Goal: Obtain resource: Download file/media

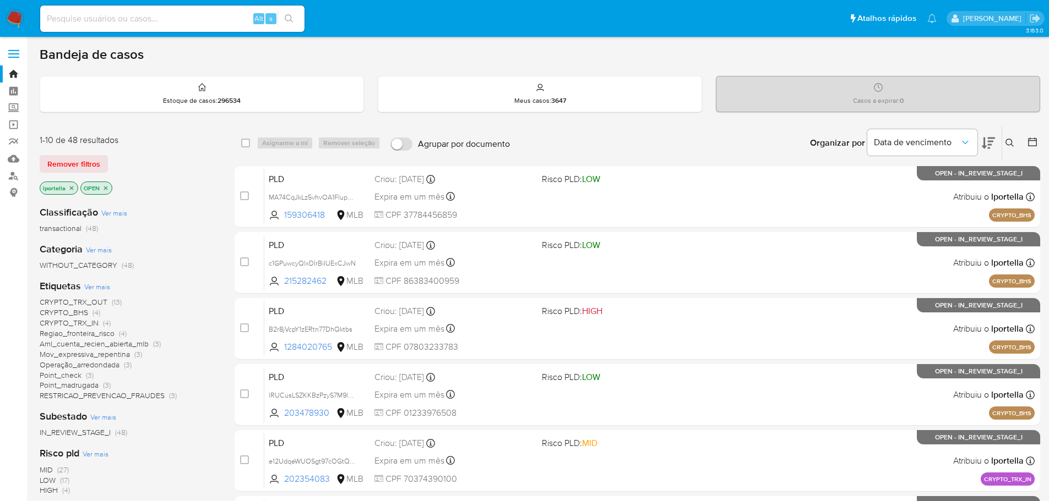
click at [982, 145] on icon at bounding box center [987, 143] width 13 height 13
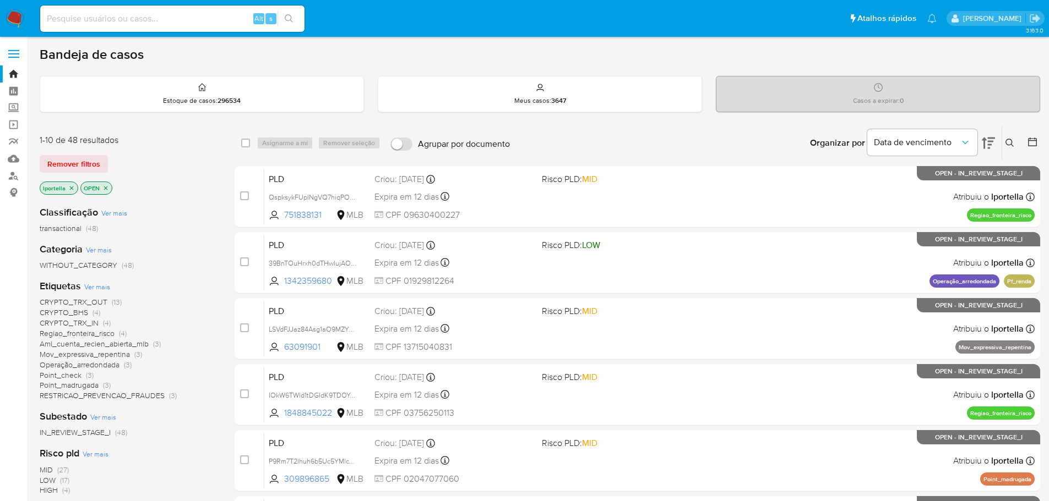
click at [982, 145] on icon at bounding box center [987, 143] width 13 height 13
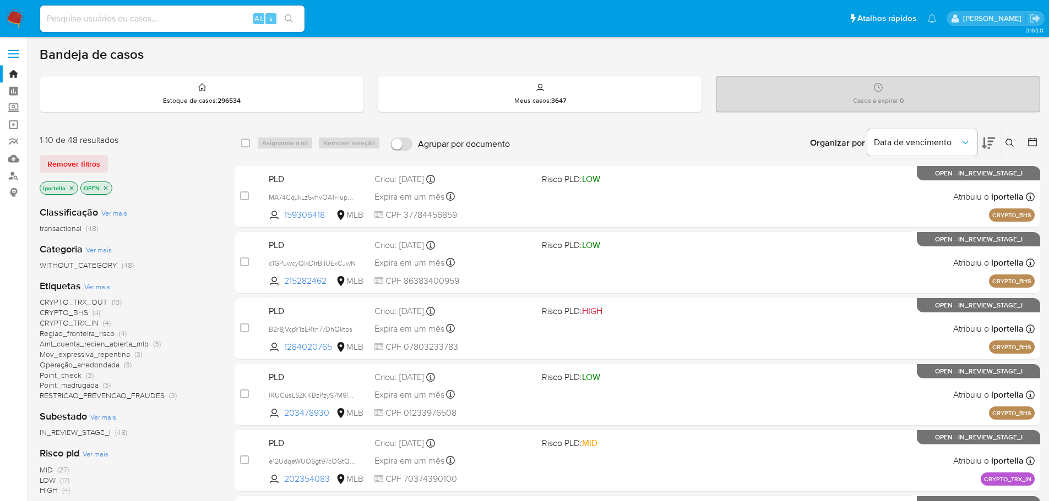
click at [982, 145] on icon at bounding box center [987, 143] width 13 height 13
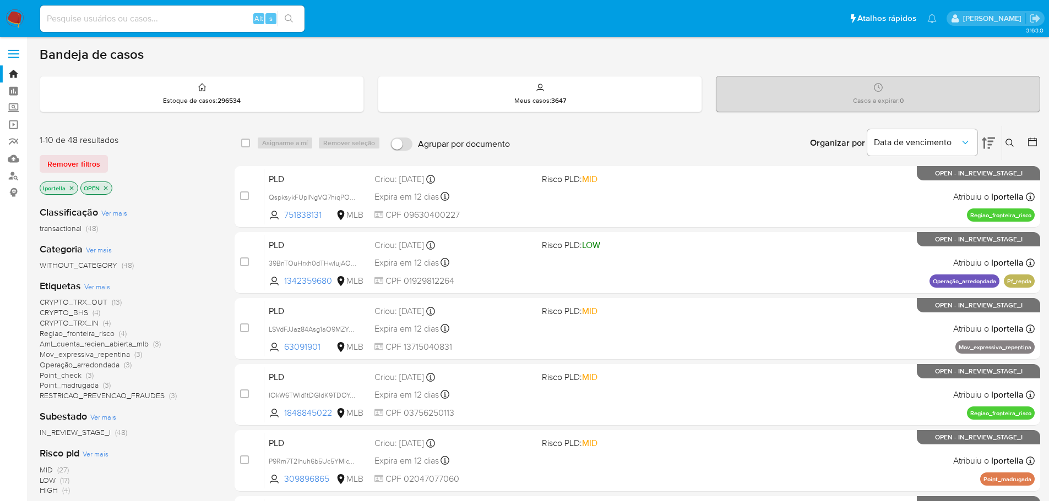
click at [101, 285] on span "Ver mais" at bounding box center [97, 287] width 26 height 10
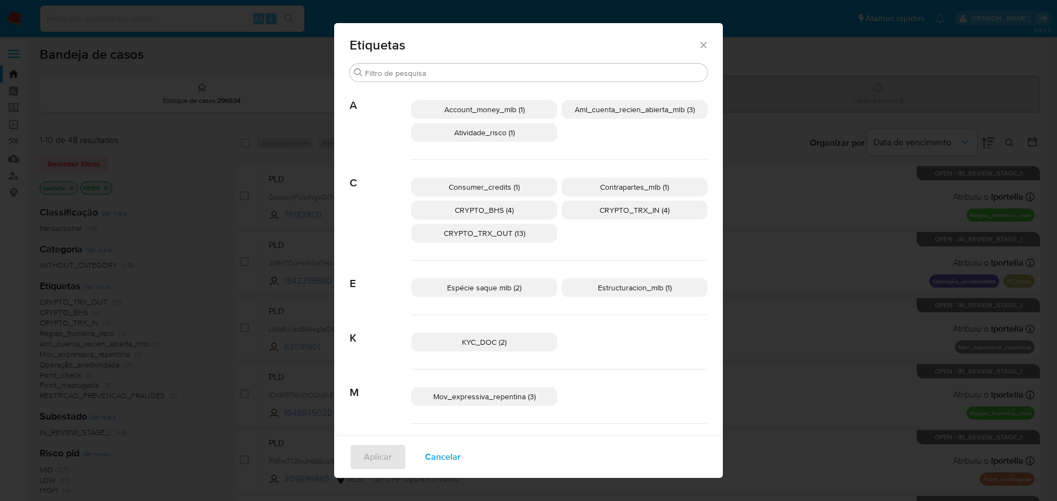
click at [592, 111] on span "Aml_cuenta_recien_abierta_mlb (3)" at bounding box center [635, 109] width 120 height 11
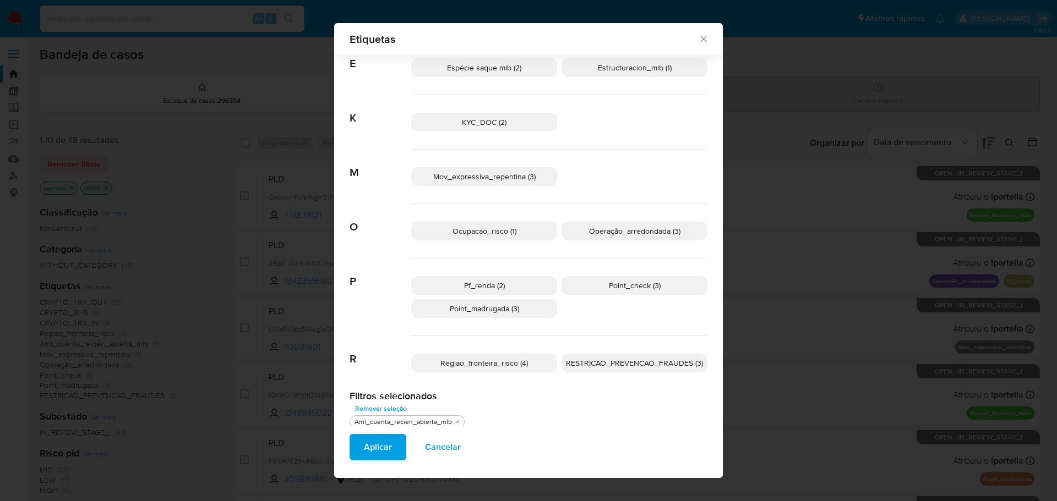
scroll to position [212, 0]
click at [636, 234] on span "Operação_arredondada (3)" at bounding box center [634, 230] width 91 height 11
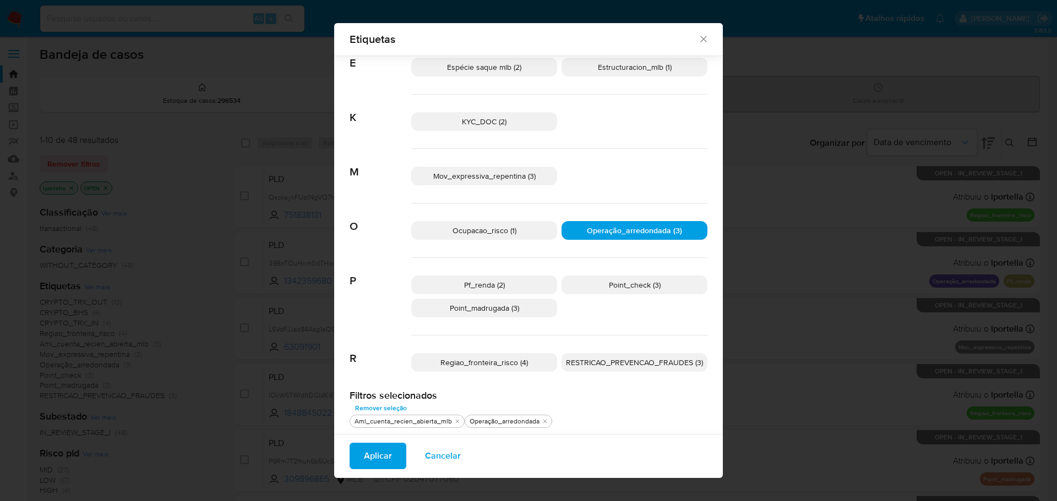
click at [502, 364] on span "Regiao_fronteira_risco (4)" at bounding box center [484, 362] width 88 height 11
click at [384, 456] on span "Aplicar" at bounding box center [378, 456] width 28 height 24
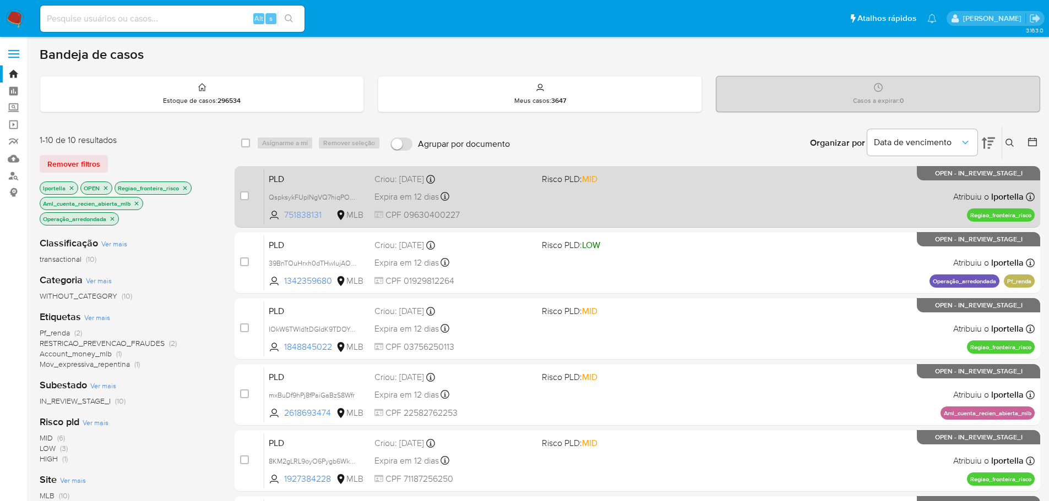
click at [306, 216] on span "751838131" at bounding box center [309, 215] width 50 height 12
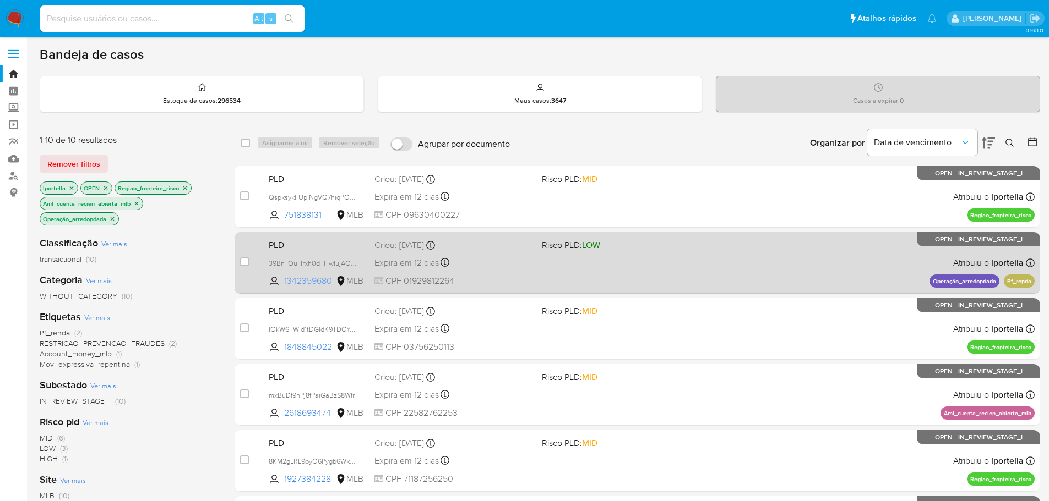
click at [315, 281] on span "1342359680" at bounding box center [309, 281] width 50 height 12
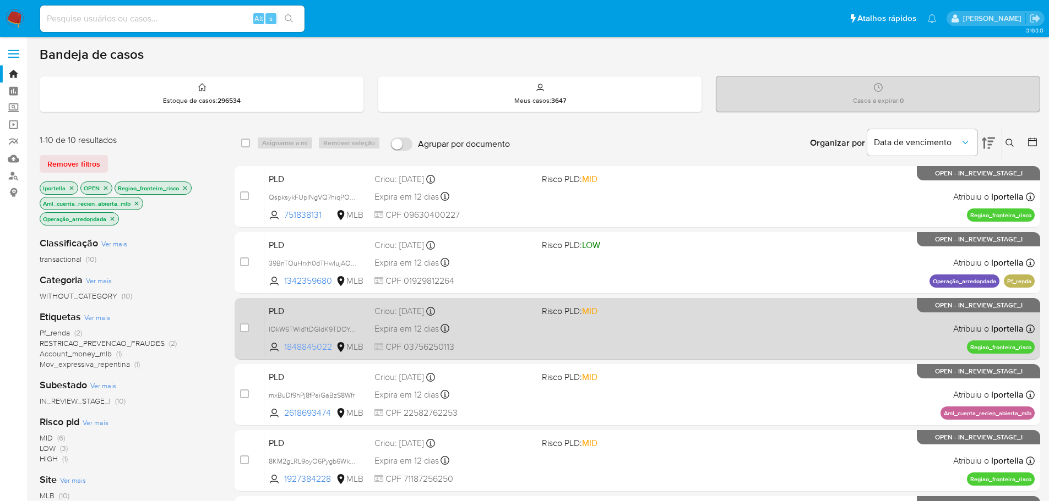
click at [312, 342] on span "1848845022" at bounding box center [309, 347] width 50 height 12
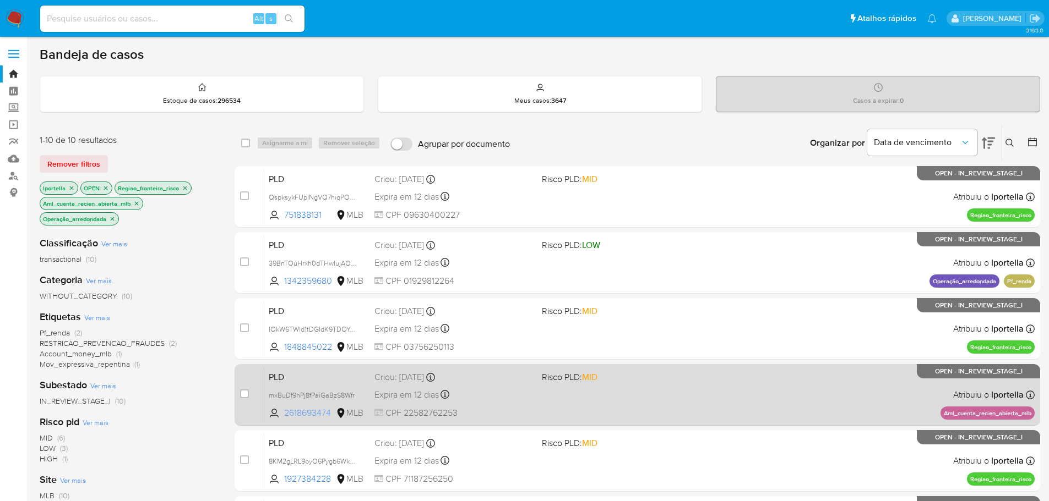
click at [303, 414] on span "2618693474" at bounding box center [309, 413] width 50 height 12
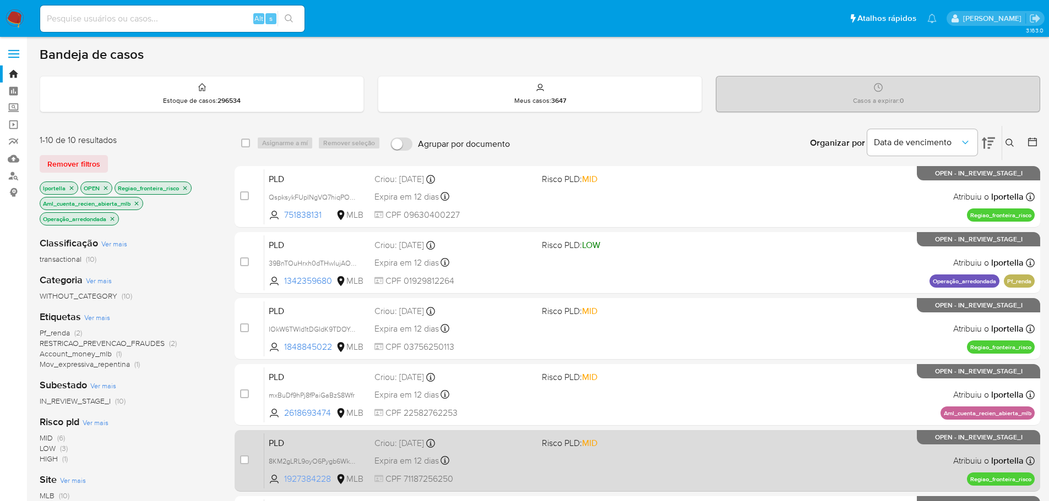
click at [315, 483] on span "1927384228" at bounding box center [309, 479] width 50 height 12
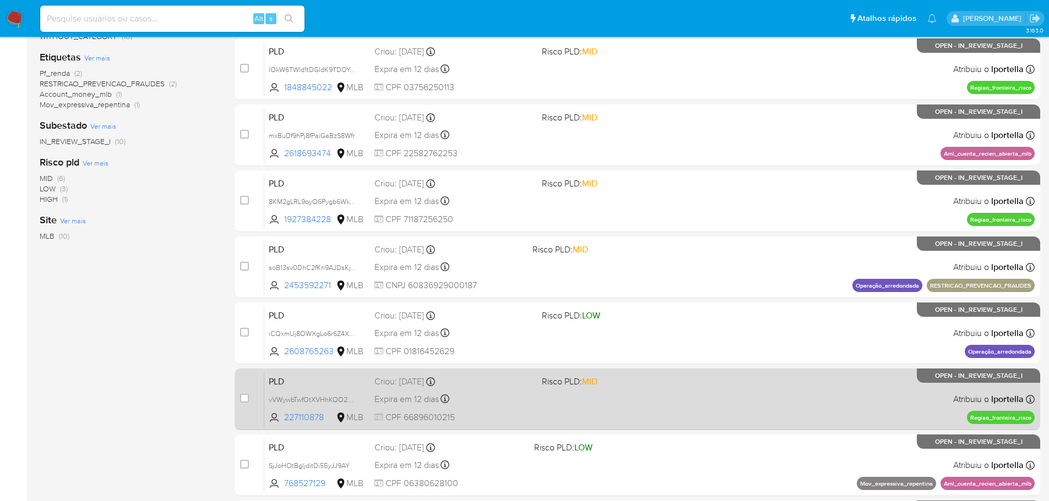
scroll to position [330, 0]
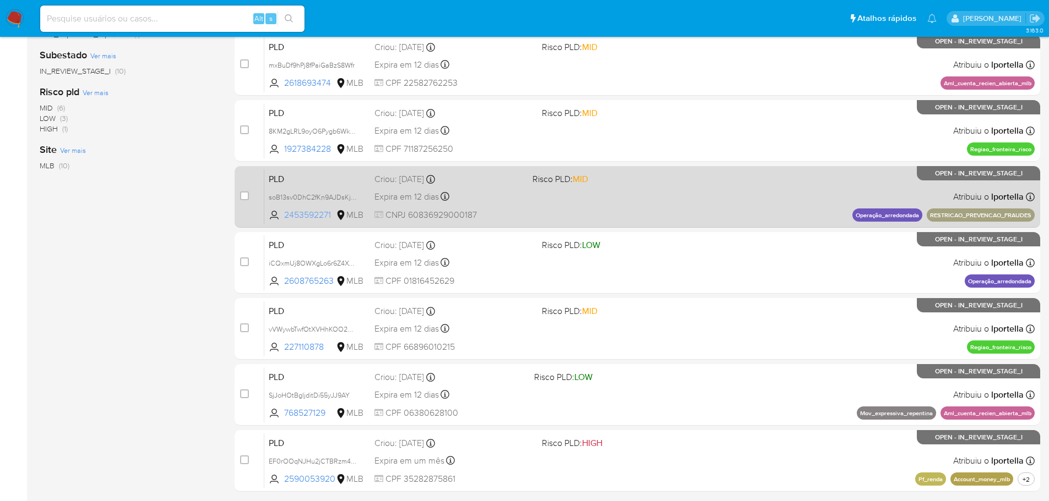
click at [315, 218] on span "2453592271" at bounding box center [309, 215] width 50 height 12
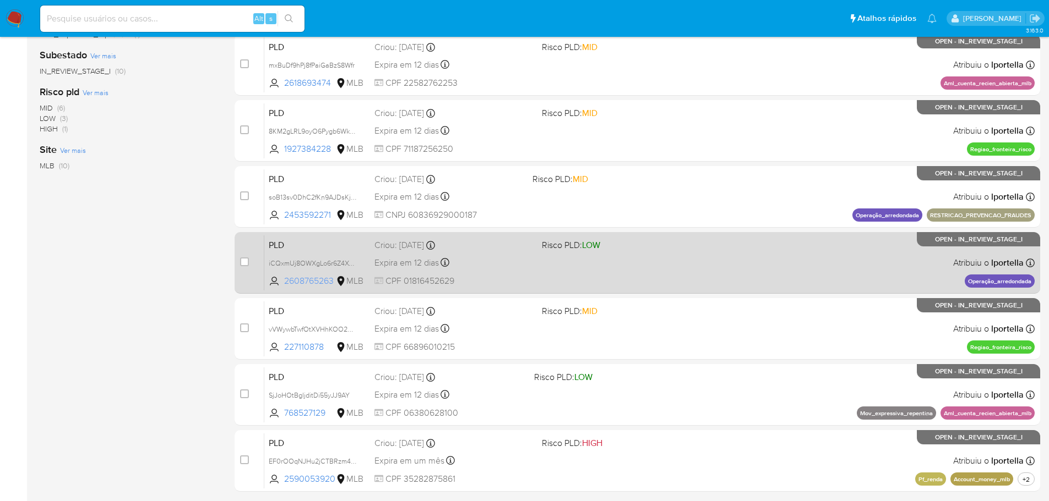
click at [314, 280] on span "2608765263" at bounding box center [309, 281] width 50 height 12
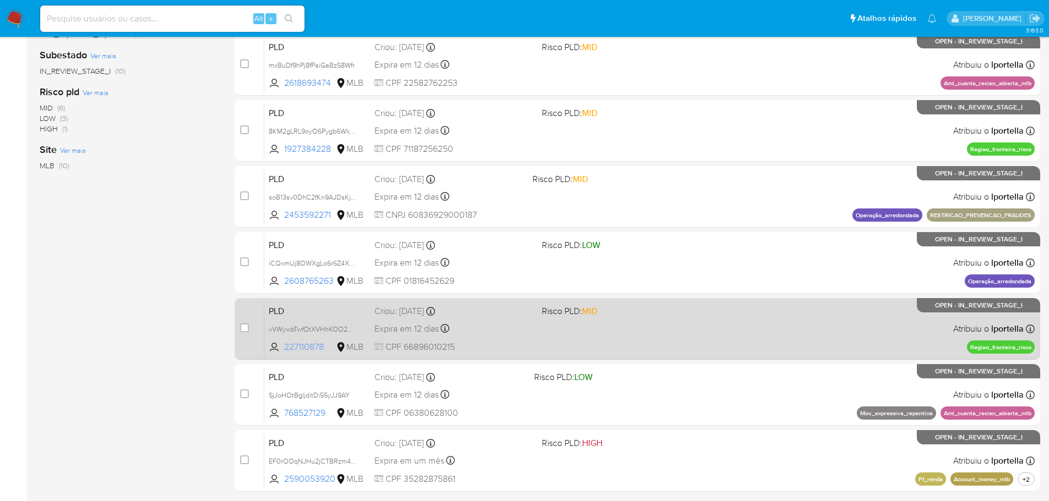
click at [315, 347] on span "227110878" at bounding box center [309, 347] width 50 height 12
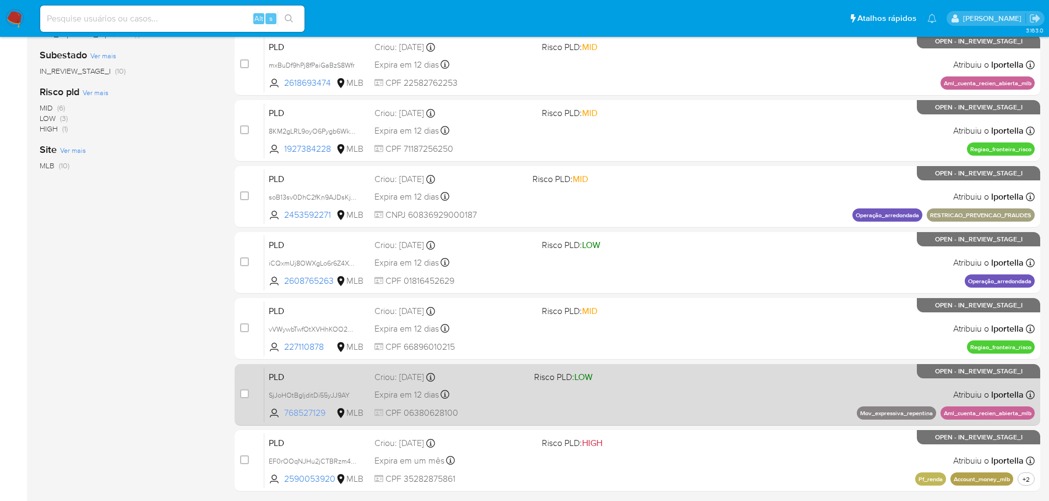
click at [310, 414] on span "768527129" at bounding box center [309, 413] width 50 height 12
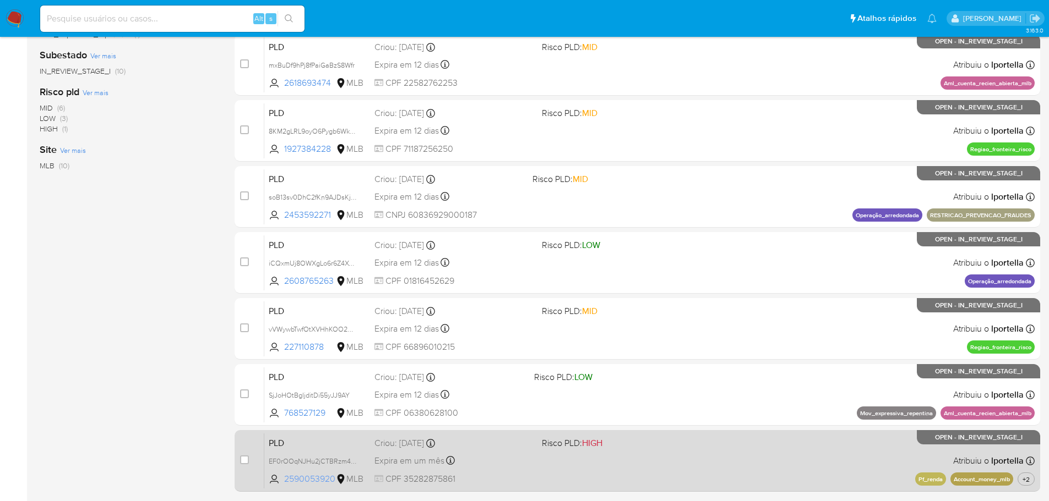
click at [317, 483] on span "2590053920" at bounding box center [309, 479] width 50 height 12
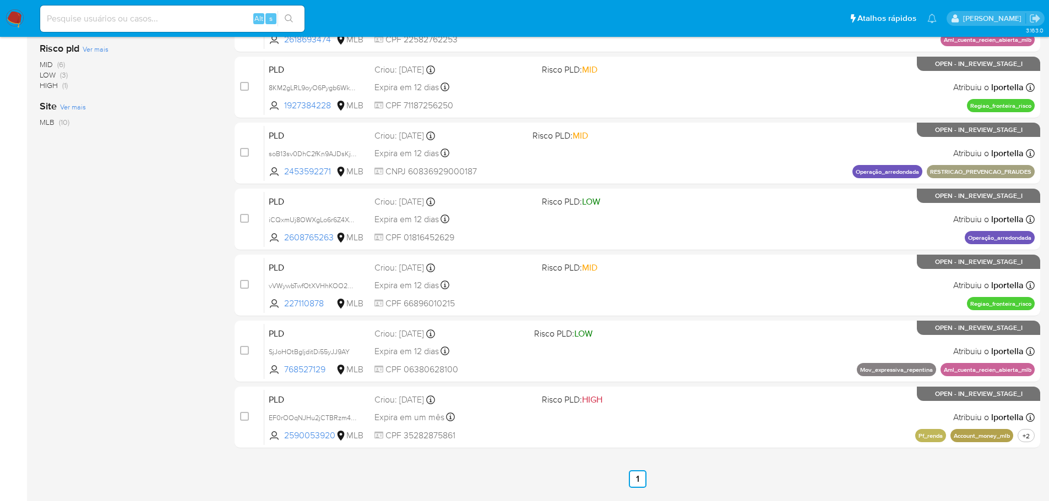
scroll to position [407, 0]
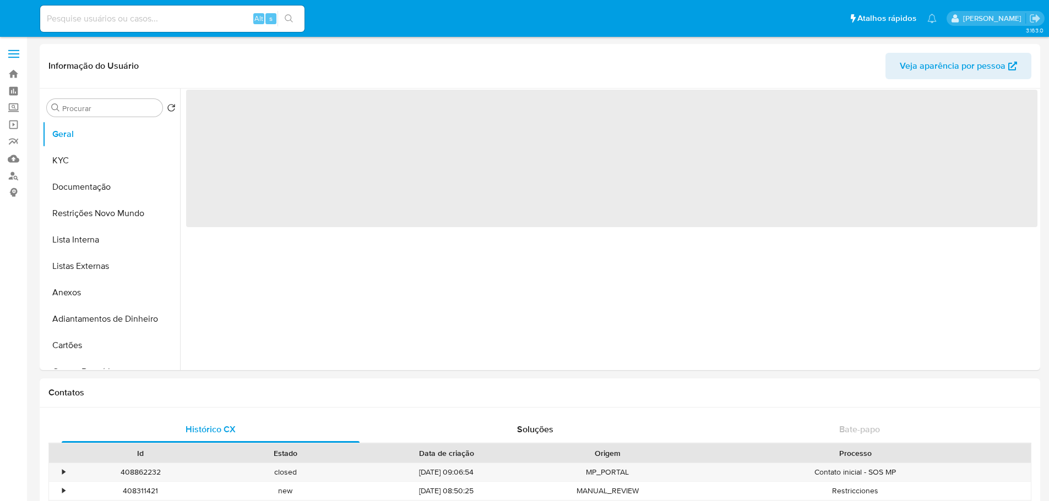
select select "10"
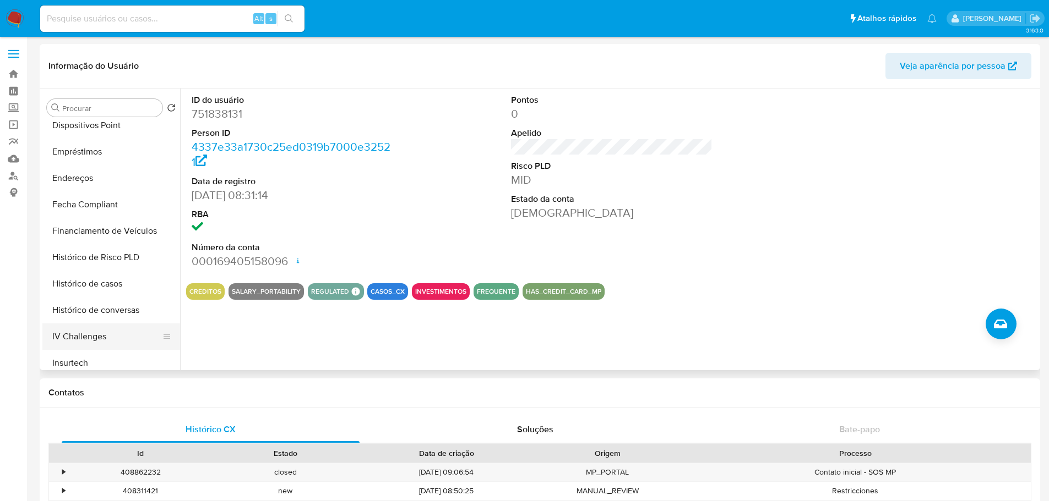
scroll to position [495, 0]
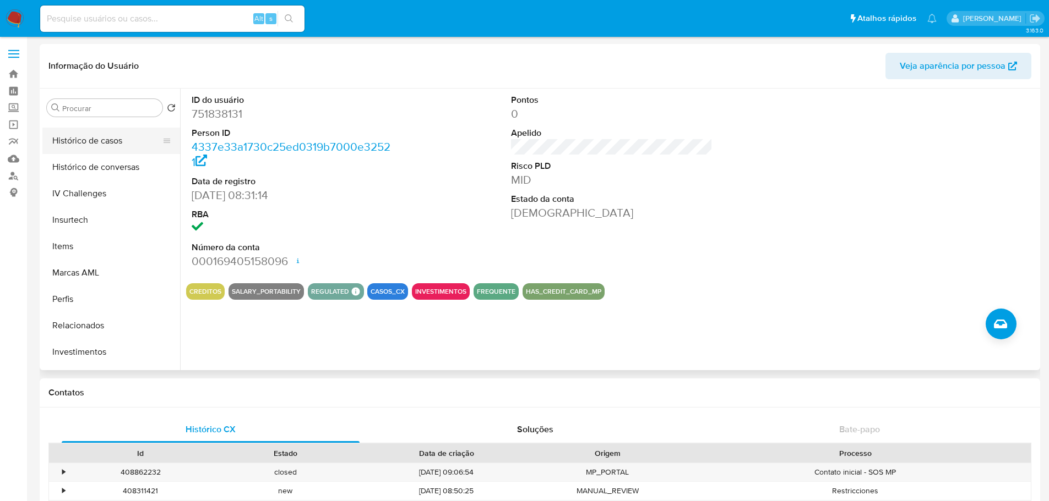
click at [93, 145] on button "Histórico de casos" at bounding box center [106, 141] width 129 height 26
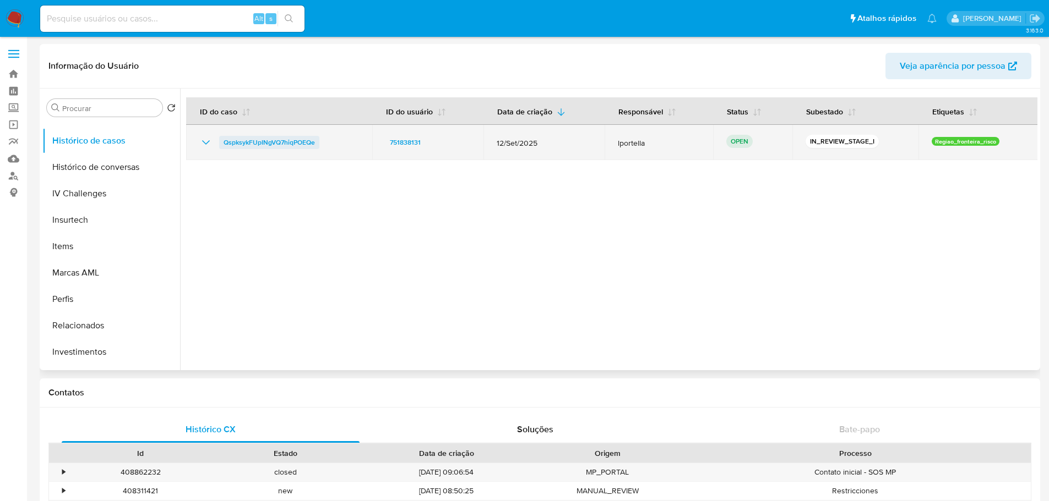
click at [261, 139] on span "QspksykFUpINgVQ7hiqPOEQe" at bounding box center [268, 142] width 91 height 13
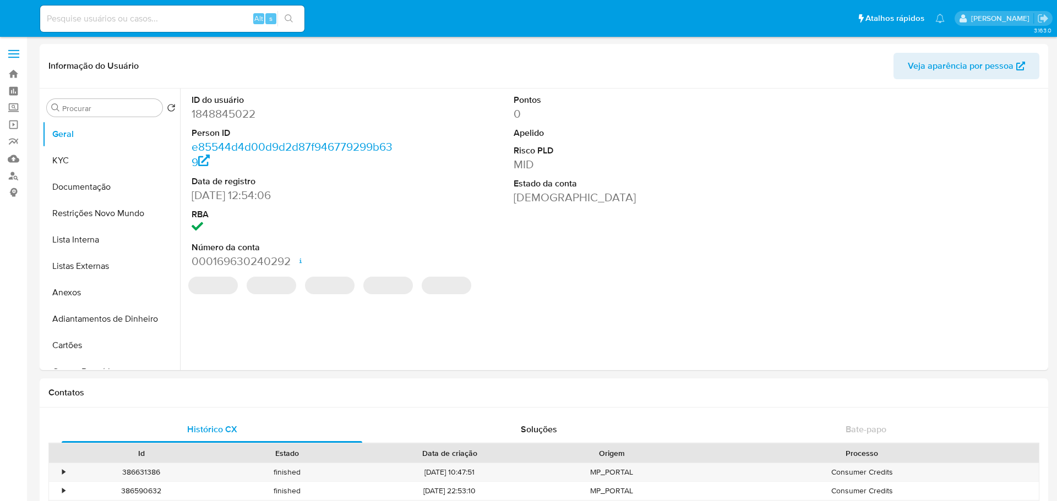
select select "10"
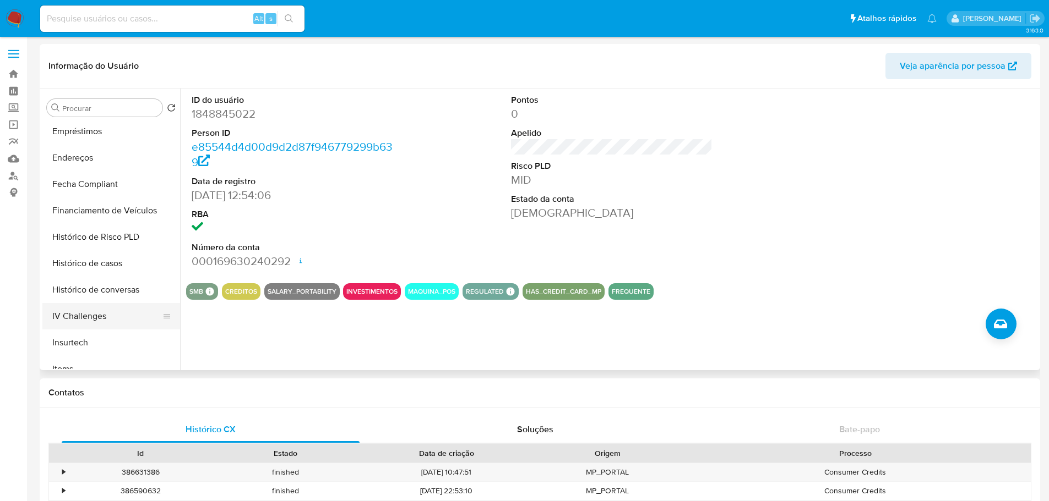
scroll to position [322, 0]
click at [110, 314] on button "Histórico de casos" at bounding box center [106, 314] width 129 height 26
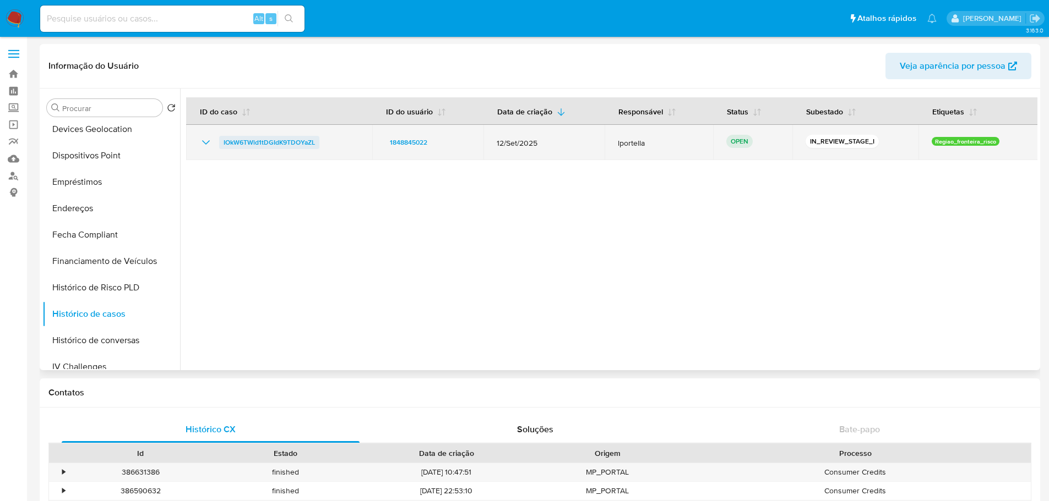
click at [292, 141] on span "IOkW6TWld1tDGIdK9TDOYaZL" at bounding box center [268, 142] width 91 height 13
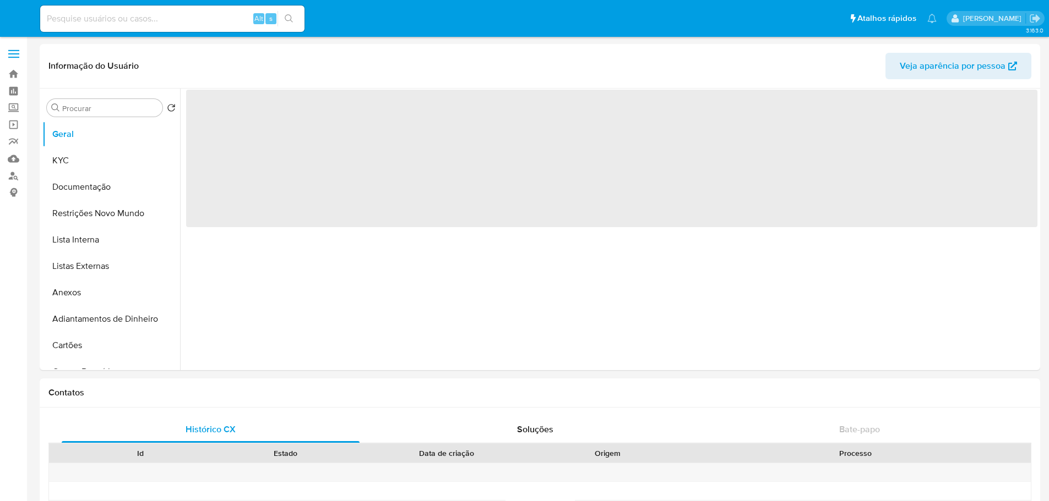
select select "10"
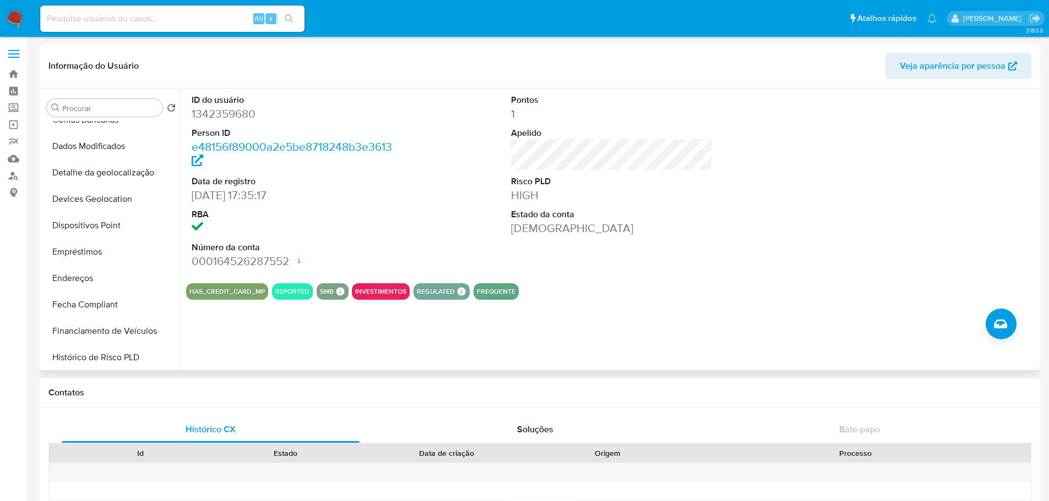
scroll to position [385, 0]
click at [99, 249] on button "Histórico de casos" at bounding box center [106, 251] width 129 height 26
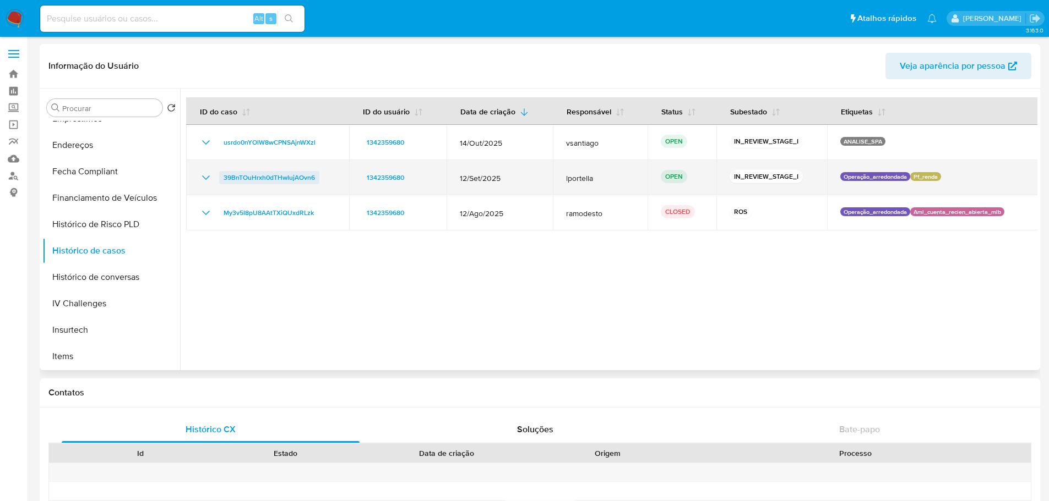
click at [276, 176] on span "39BnTOuHrxh0dTHwIujAOvn6" at bounding box center [268, 177] width 91 height 13
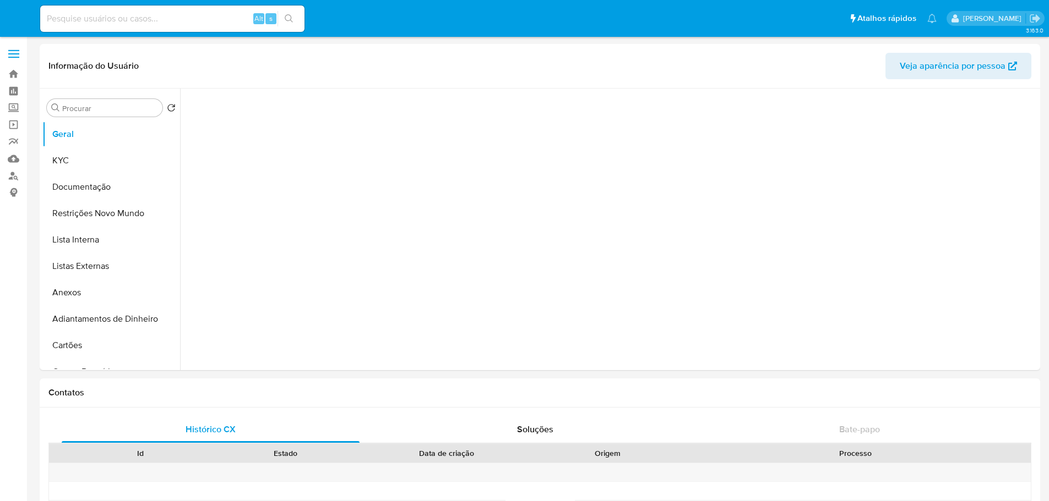
select select "10"
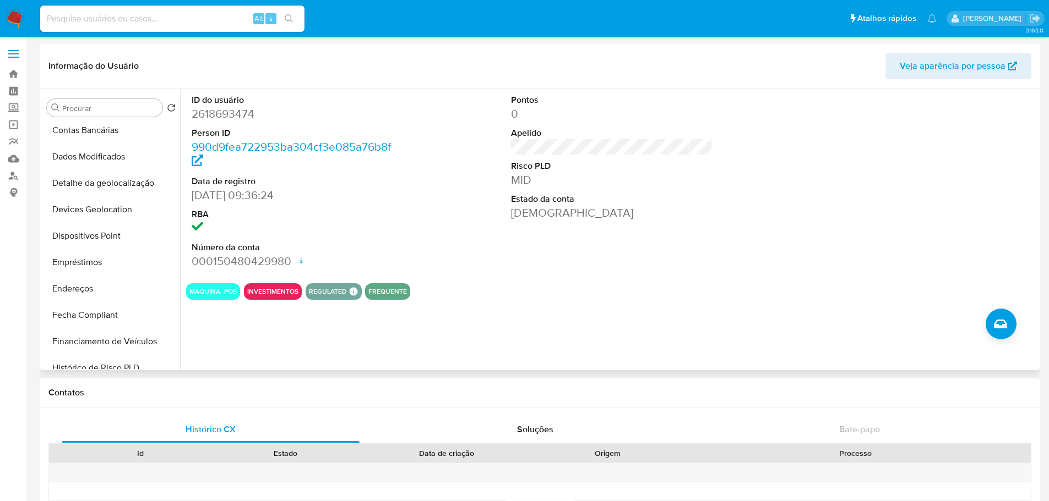
scroll to position [385, 0]
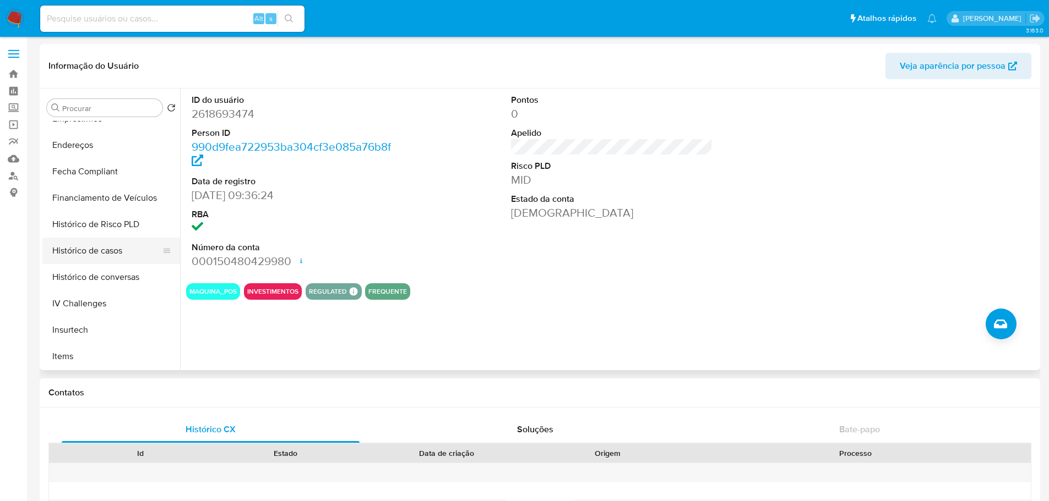
click at [118, 249] on button "Histórico de casos" at bounding box center [106, 251] width 129 height 26
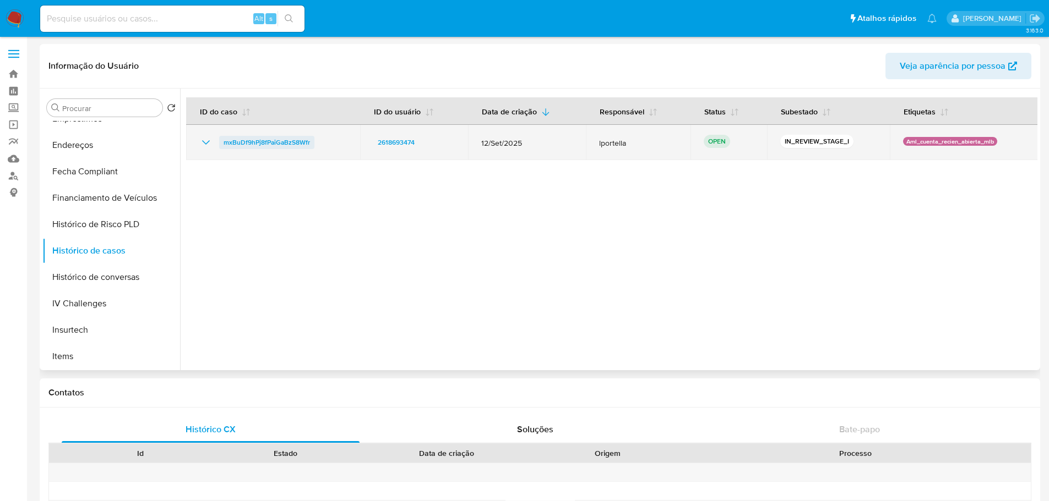
click at [254, 144] on span "mxBuDf9hPj8fPaiGaBzS8Wfr" at bounding box center [266, 142] width 86 height 13
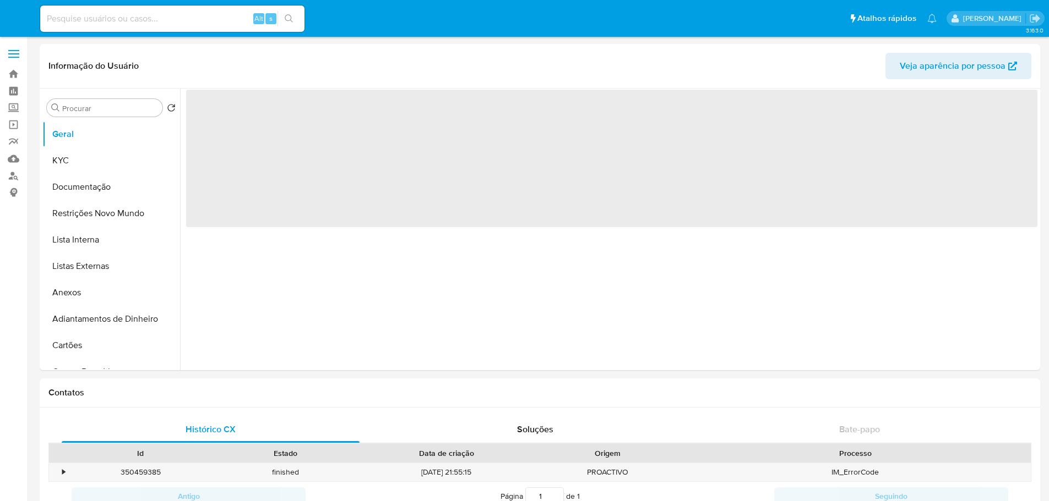
select select "10"
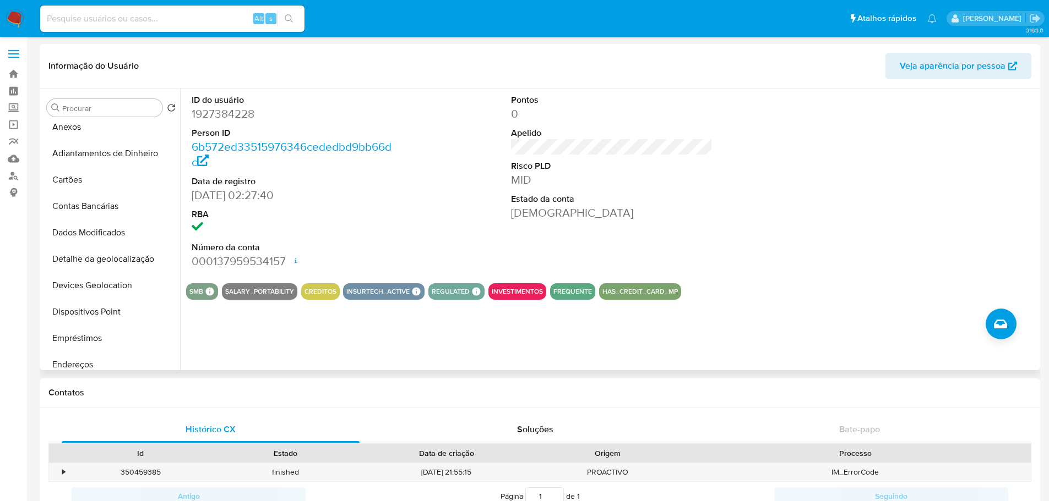
scroll to position [385, 0]
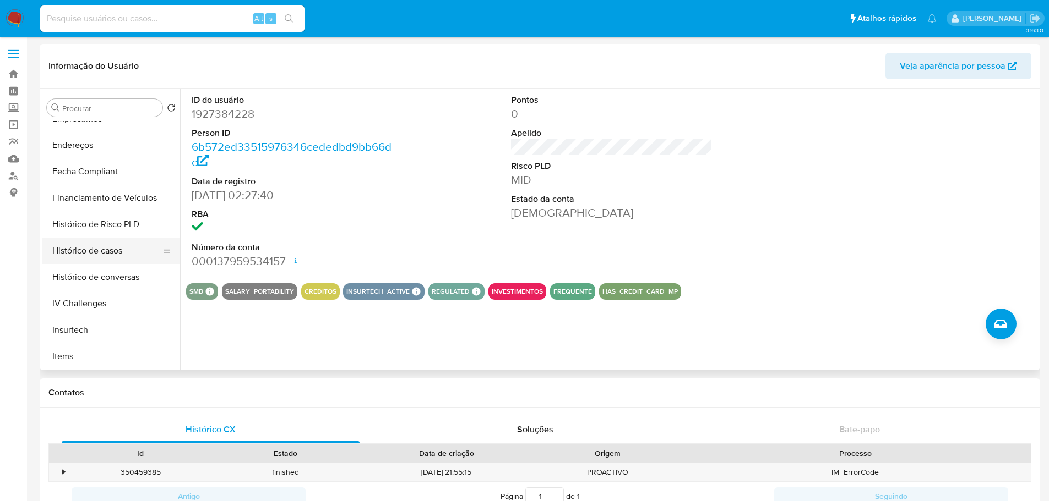
click at [109, 254] on button "Histórico de casos" at bounding box center [106, 251] width 129 height 26
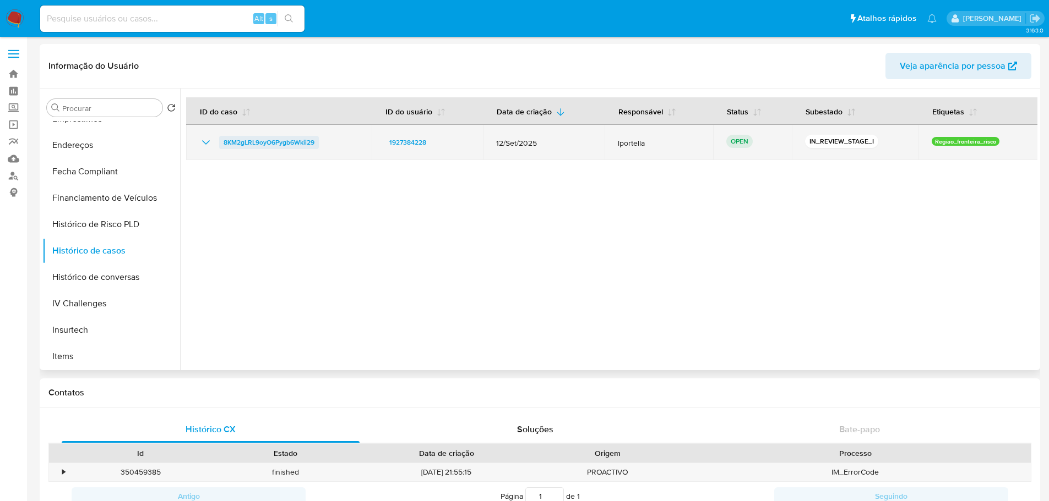
click at [307, 146] on span "8KM2gLRL9oyO6Pygb6Wkii29" at bounding box center [268, 142] width 91 height 13
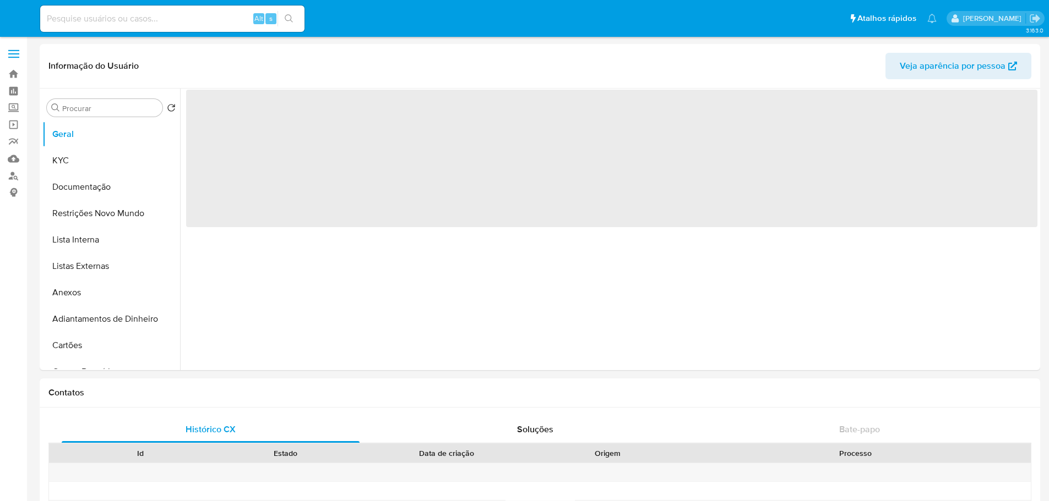
select select "10"
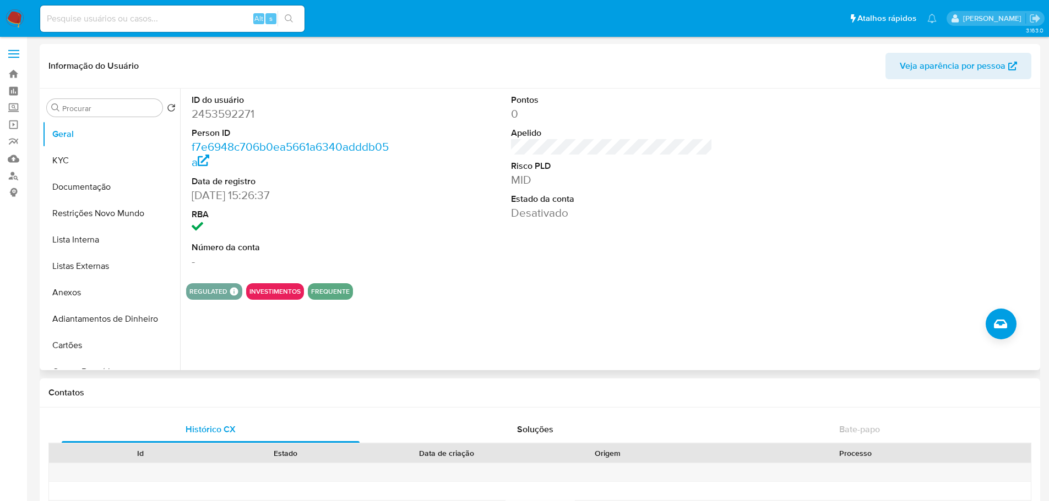
scroll to position [440, 0]
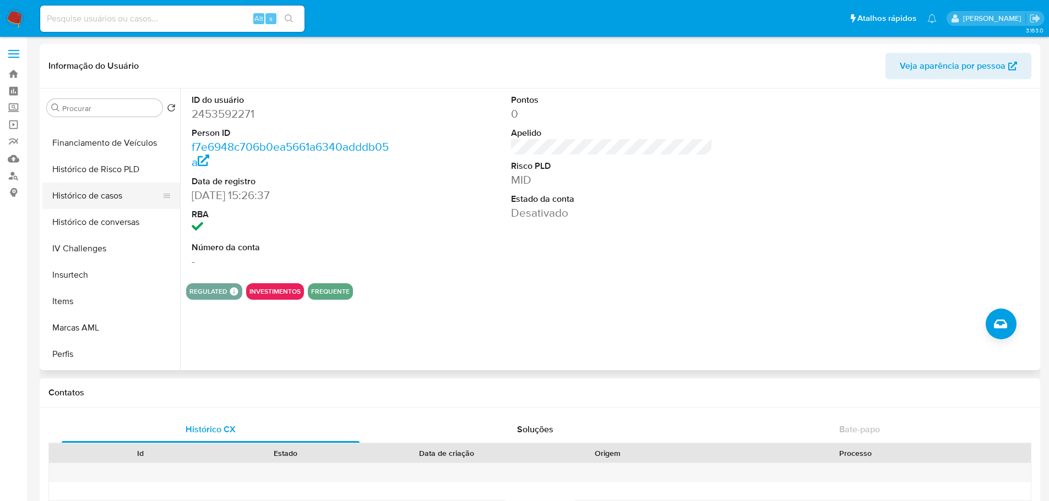
click at [113, 188] on button "Histórico de casos" at bounding box center [106, 196] width 129 height 26
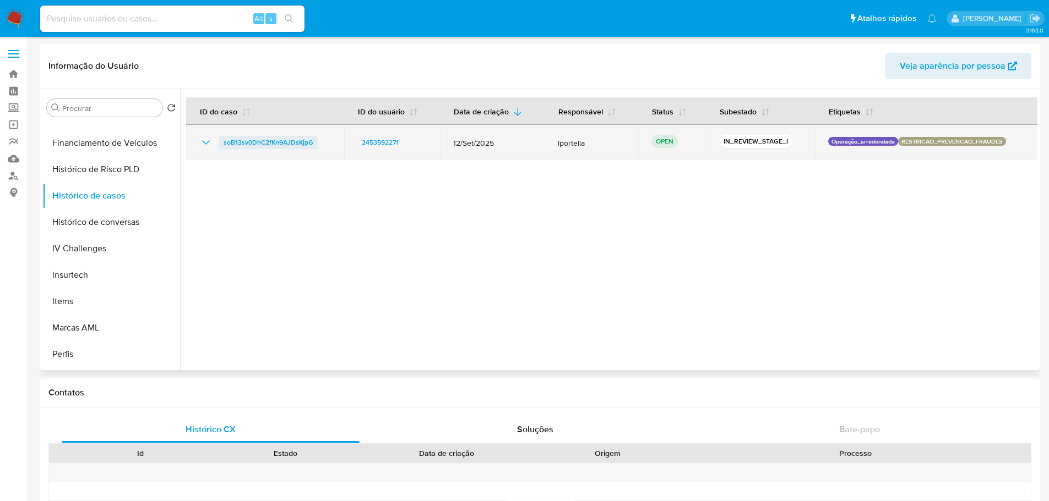
click at [287, 146] on span "soB13sv0DhC2fKn9AJDsKjpG" at bounding box center [268, 142] width 90 height 13
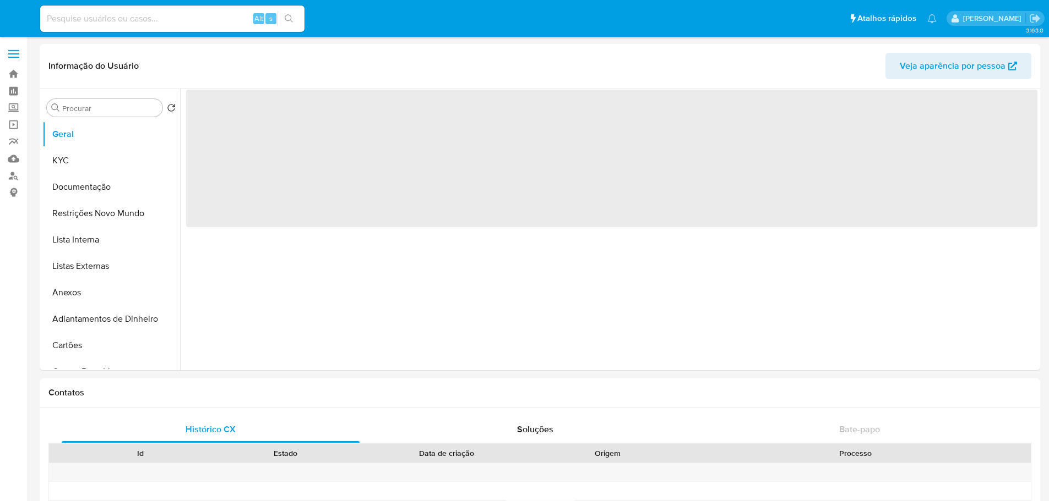
select select "10"
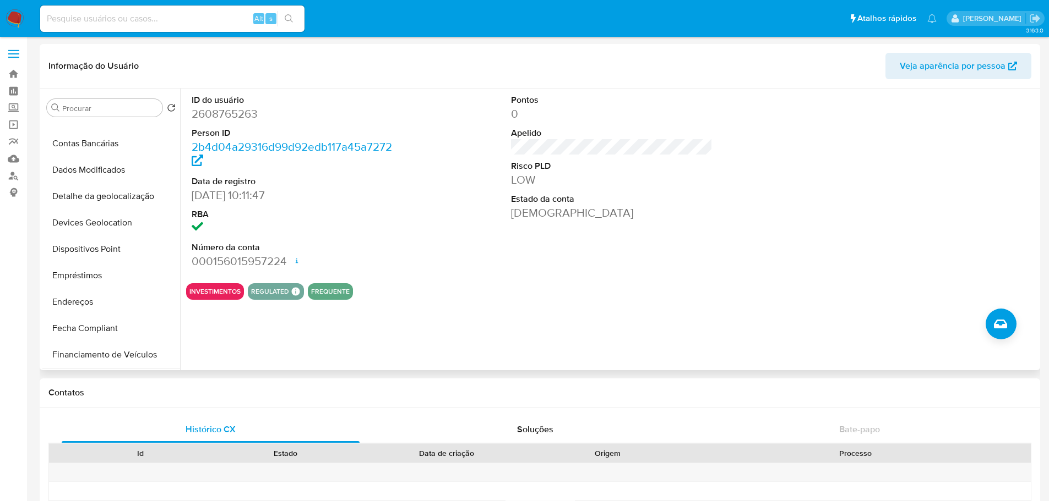
scroll to position [330, 0]
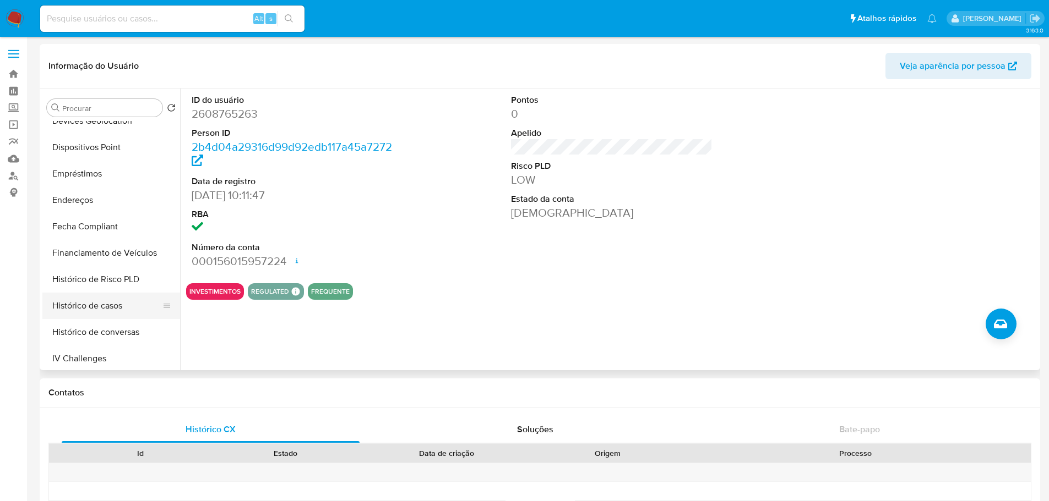
click at [95, 305] on button "Histórico de casos" at bounding box center [106, 306] width 129 height 26
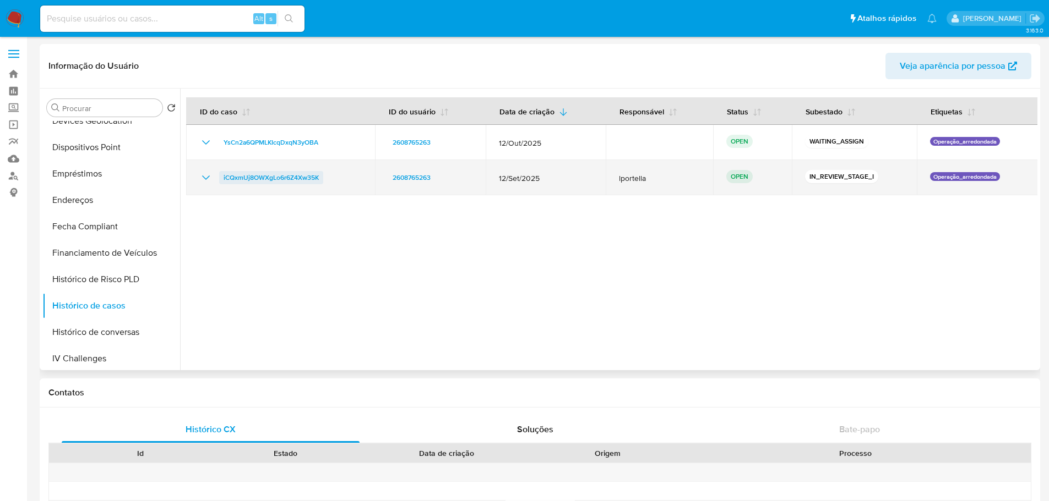
click at [296, 183] on span "iCQxmUj8OWXgLo6r6Z4Xw35K" at bounding box center [270, 177] width 95 height 13
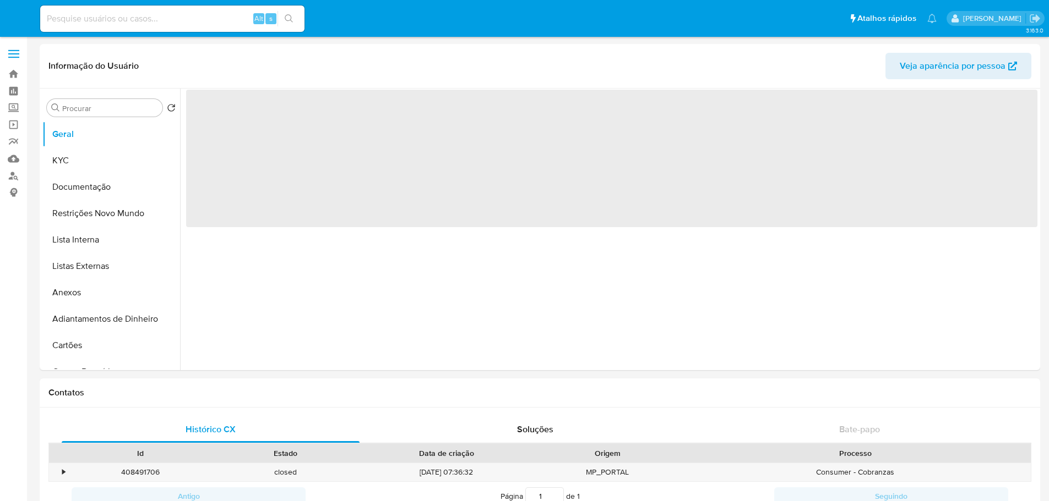
select select "10"
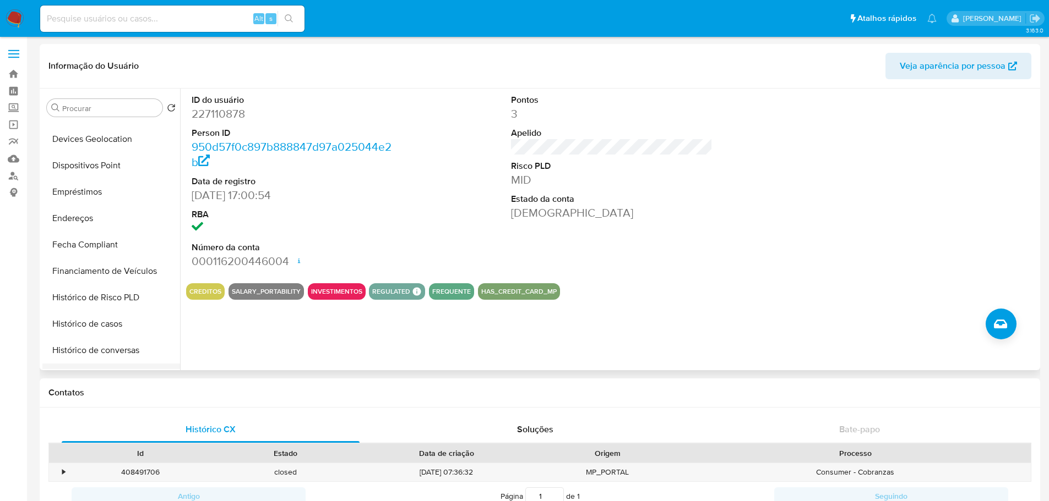
scroll to position [440, 0]
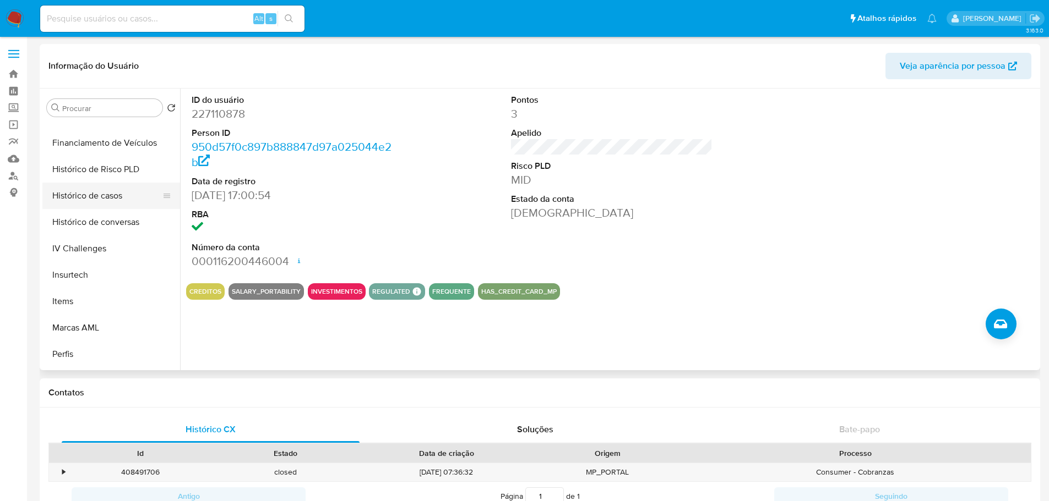
click at [102, 193] on button "Histórico de casos" at bounding box center [106, 196] width 129 height 26
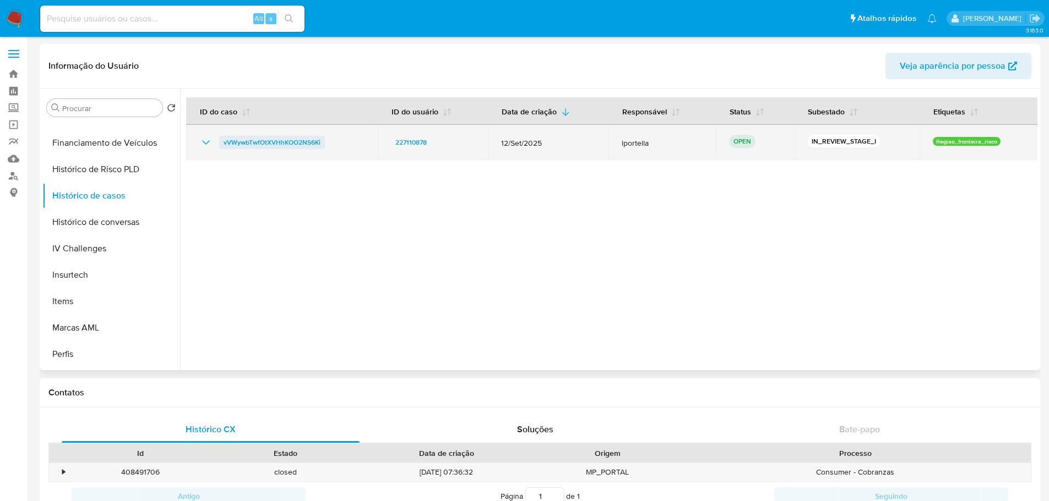
click at [262, 142] on span "vVWywbTwfOtXVHhKOO2NS6Ki" at bounding box center [271, 142] width 97 height 13
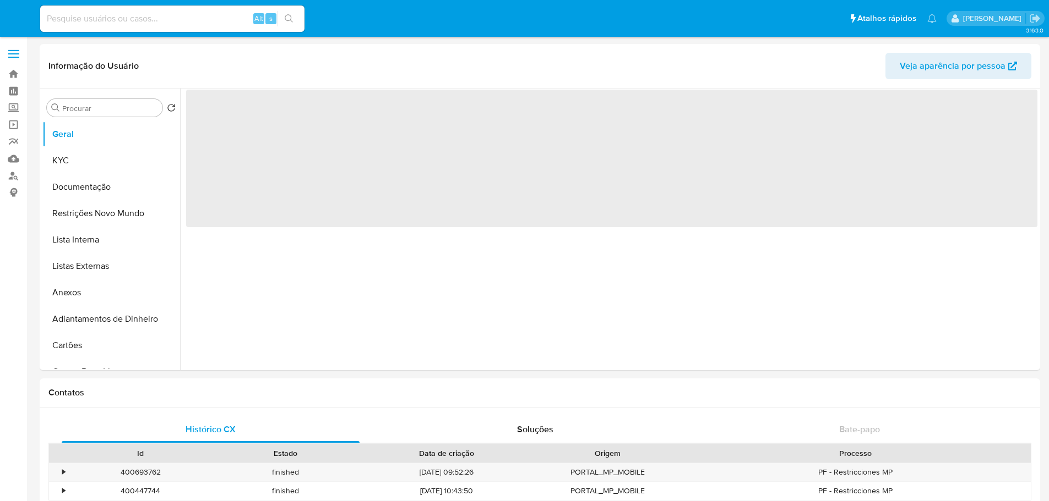
select select "10"
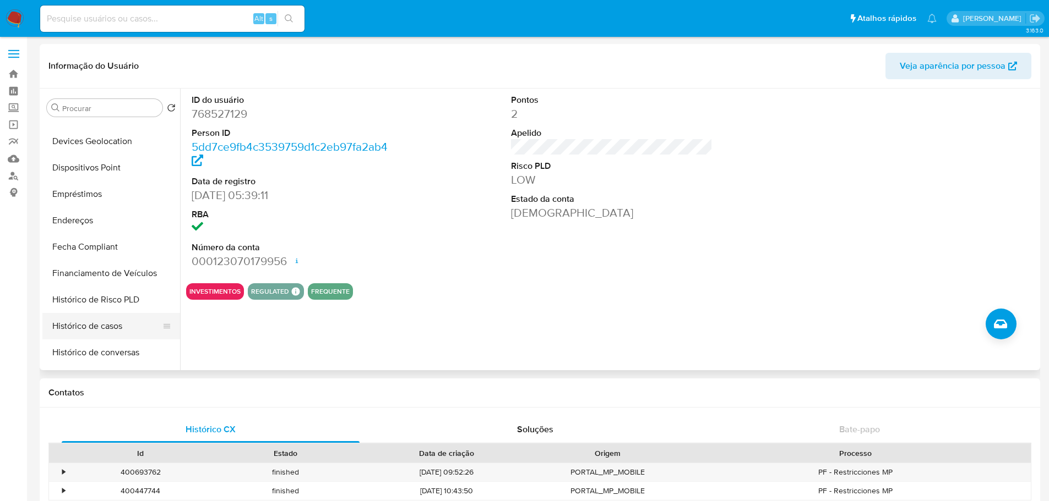
scroll to position [385, 0]
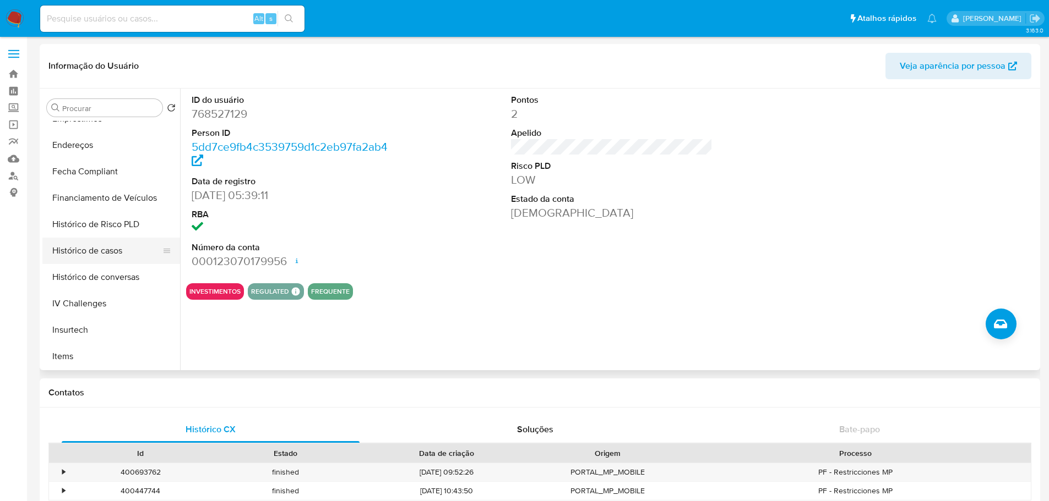
drag, startPoint x: 101, startPoint y: 246, endPoint x: 96, endPoint y: 252, distance: 7.8
click at [101, 246] on button "Histórico de casos" at bounding box center [106, 251] width 129 height 26
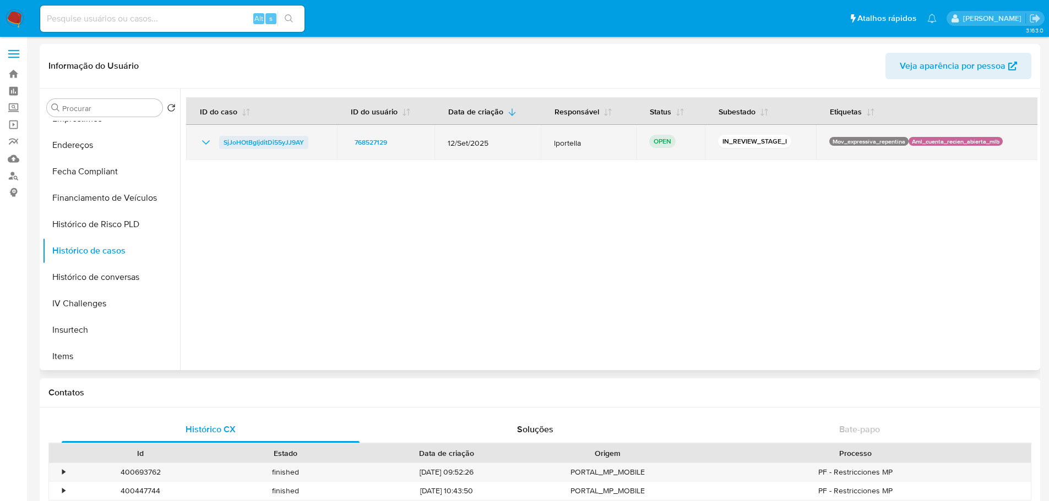
click at [274, 140] on span "SjJoHOtBgljditDi55yJJ9AY" at bounding box center [263, 142] width 80 height 13
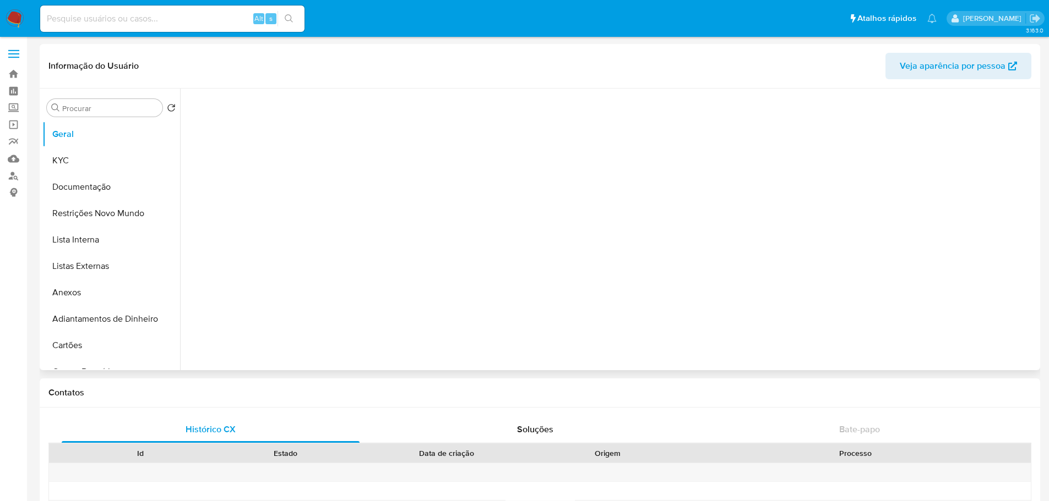
scroll to position [330, 0]
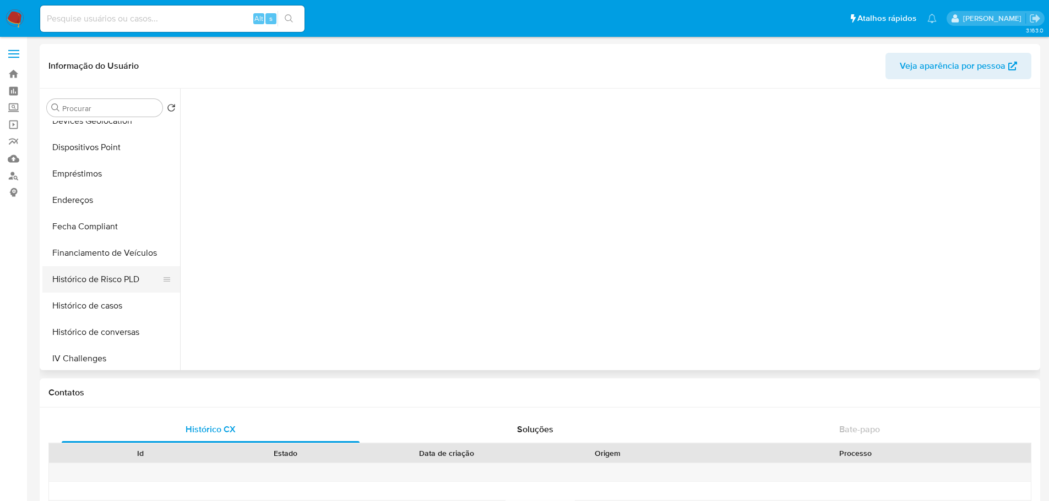
select select "10"
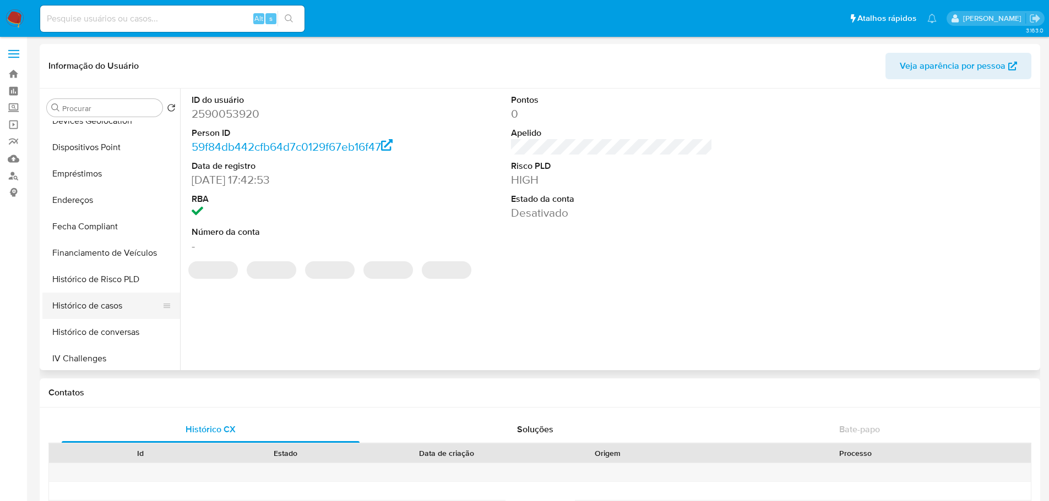
click at [103, 307] on button "Histórico de casos" at bounding box center [106, 306] width 129 height 26
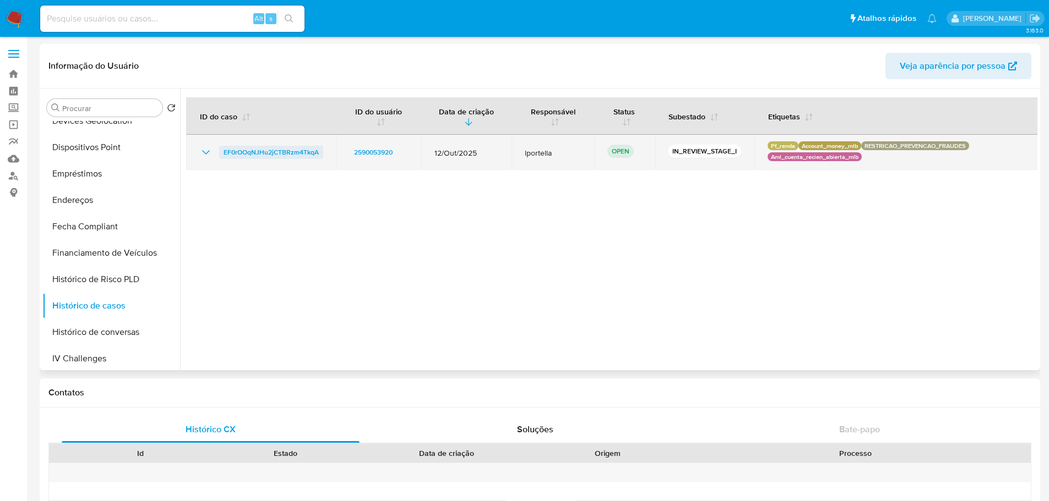
click at [272, 156] on span "EF0rOOqNJHu2jCTBRzm4TkqA" at bounding box center [270, 152] width 95 height 13
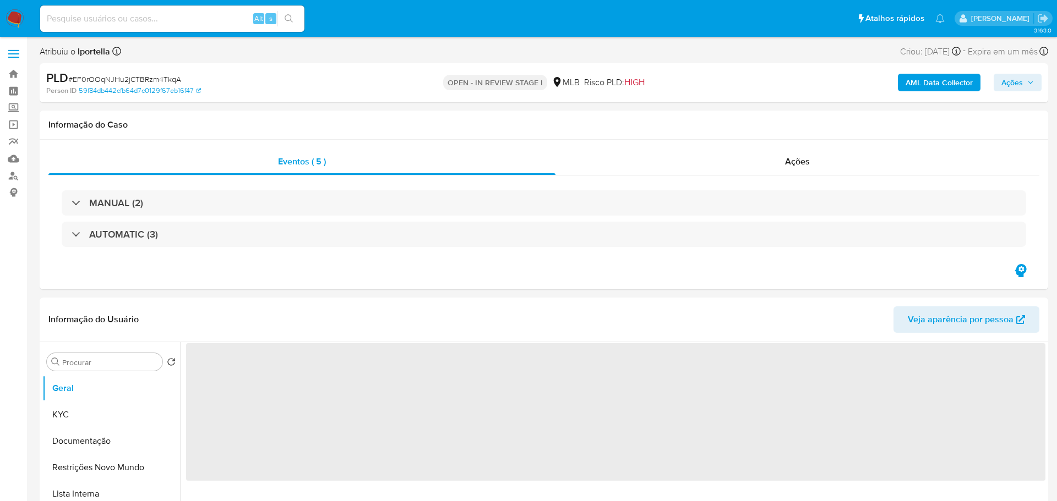
select select "10"
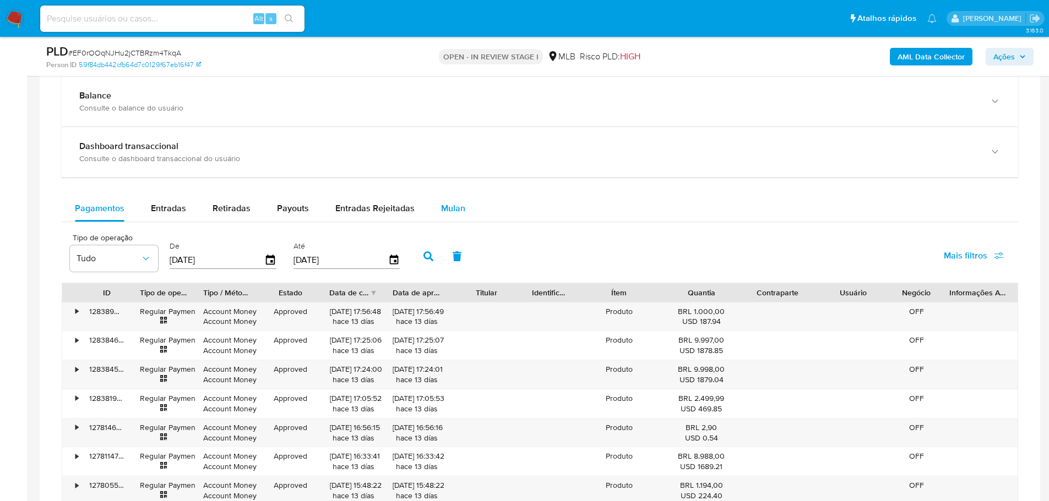
drag, startPoint x: 449, startPoint y: 217, endPoint x: 444, endPoint y: 209, distance: 9.8
click at [447, 217] on div "Mulan" at bounding box center [453, 208] width 24 height 26
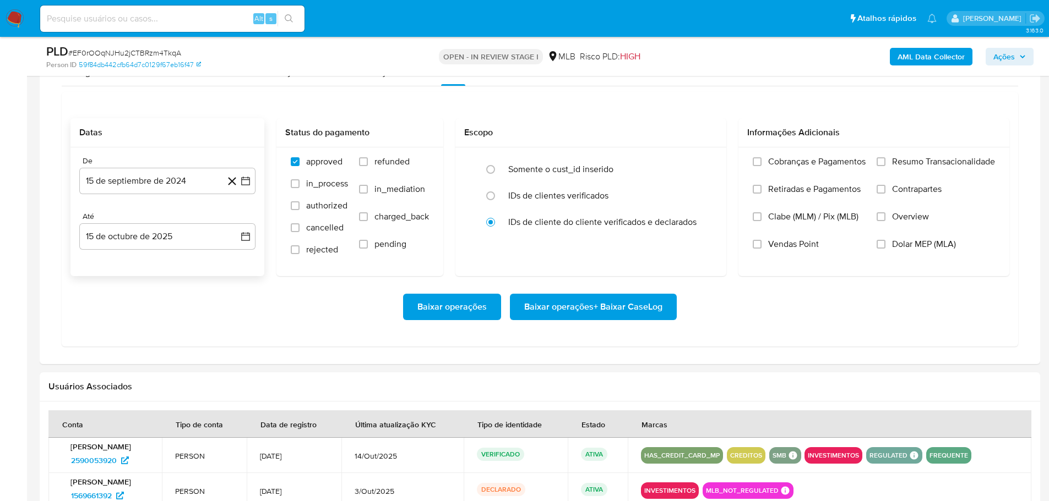
scroll to position [1046, 0]
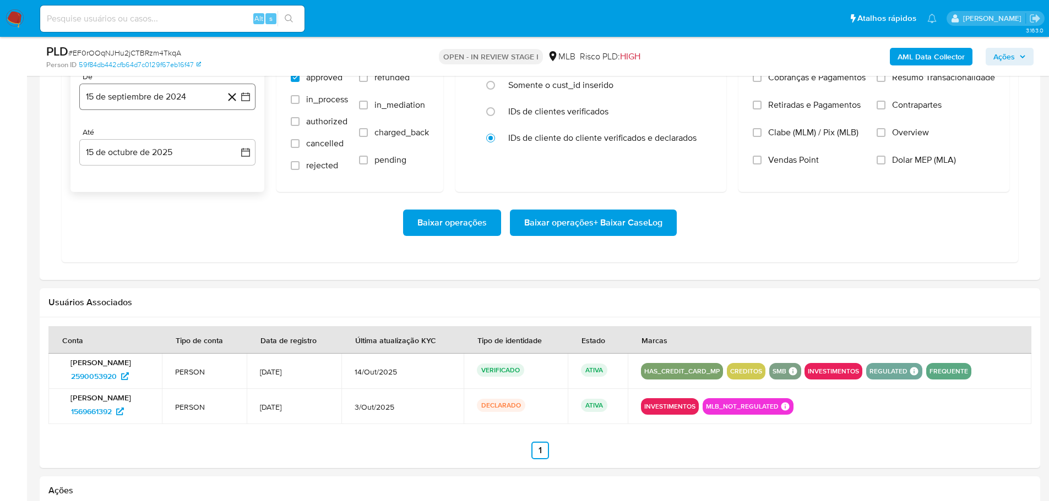
click at [168, 103] on button "15 de septiembre de 2024" at bounding box center [167, 97] width 176 height 26
click at [242, 137] on icon "Mes siguiente" at bounding box center [235, 136] width 13 height 13
click at [241, 137] on icon "Mes siguiente" at bounding box center [235, 136] width 13 height 13
click at [240, 137] on icon "Mes siguiente" at bounding box center [235, 136] width 13 height 13
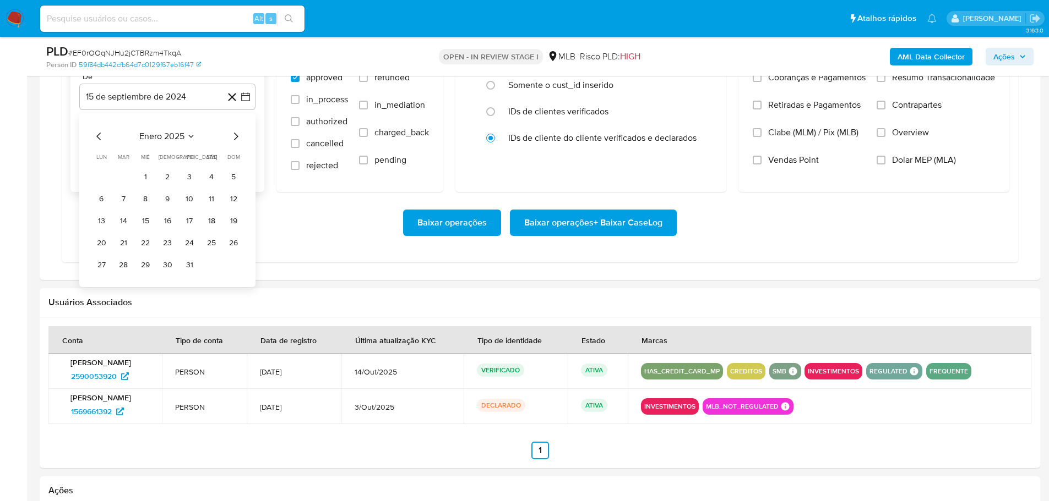
click at [240, 137] on icon "Mes siguiente" at bounding box center [235, 136] width 13 height 13
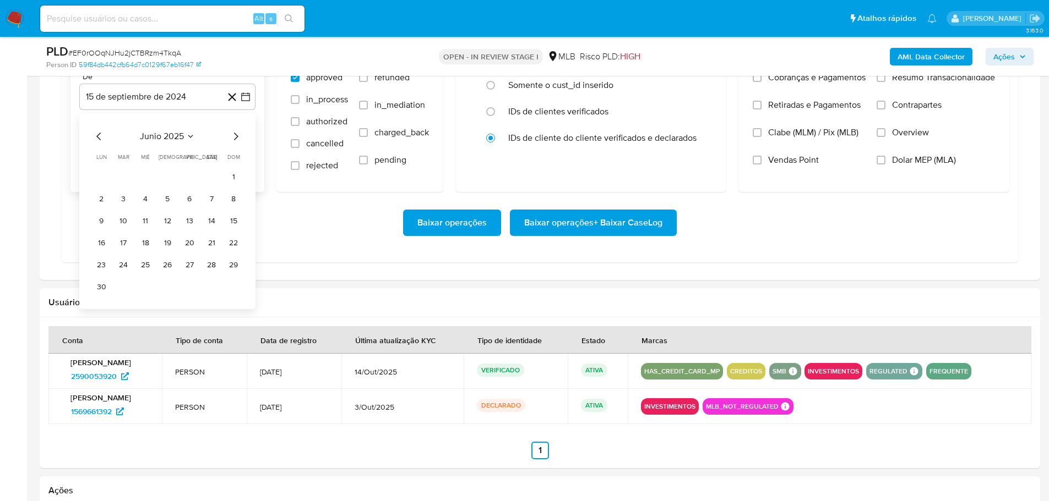
click at [240, 137] on icon "Mes siguiente" at bounding box center [235, 136] width 13 height 13
click at [91, 134] on div "septiembre 2025 septiembre 2025 lun lunes mar martes mié miércoles jue jueves v…" at bounding box center [167, 200] width 176 height 174
click at [97, 134] on icon "Mes anterior" at bounding box center [98, 136] width 13 height 13
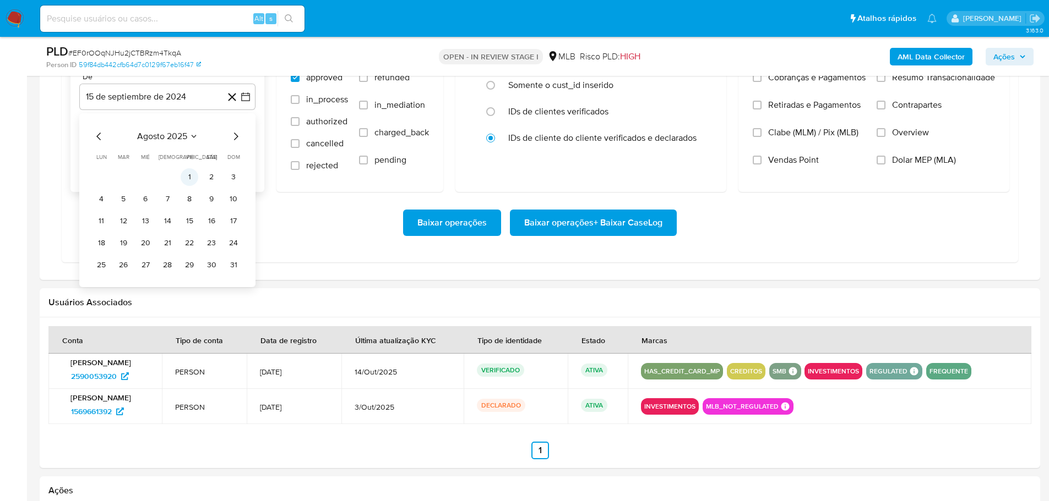
click at [182, 178] on button "1" at bounding box center [190, 177] width 18 height 18
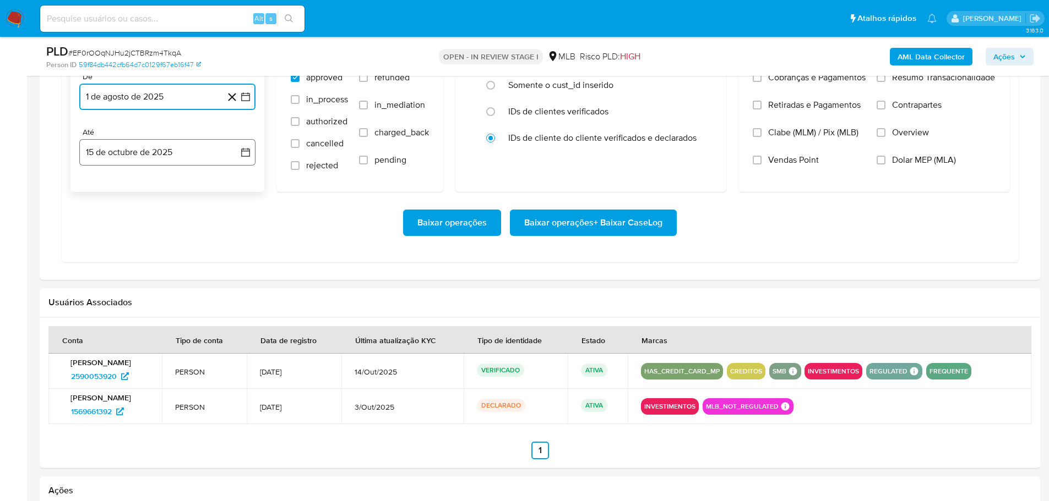
click at [181, 159] on button "15 de octubre de 2025" at bounding box center [167, 152] width 176 height 26
click at [105, 280] on button "13" at bounding box center [101, 277] width 18 height 18
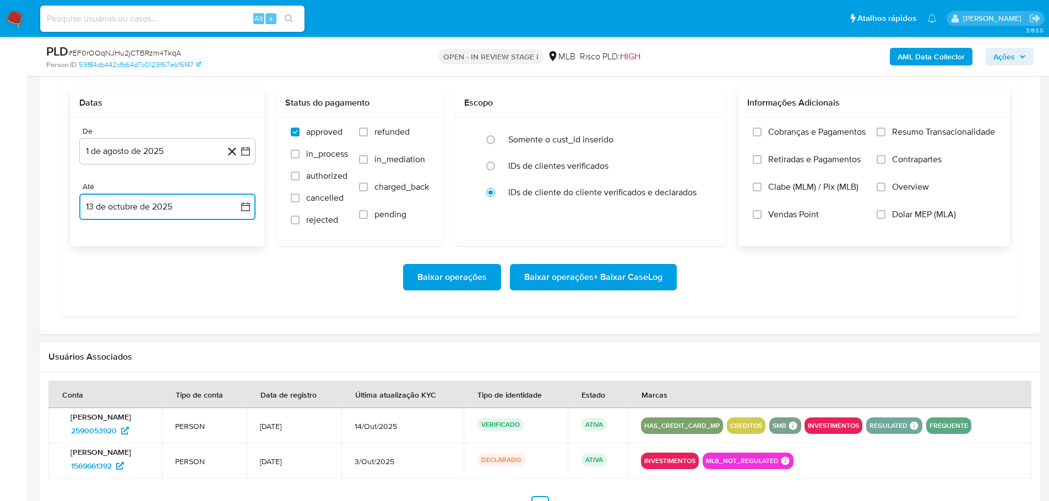
scroll to position [991, 0]
click at [883, 137] on input "Resumo Transacionalidade" at bounding box center [880, 132] width 9 height 9
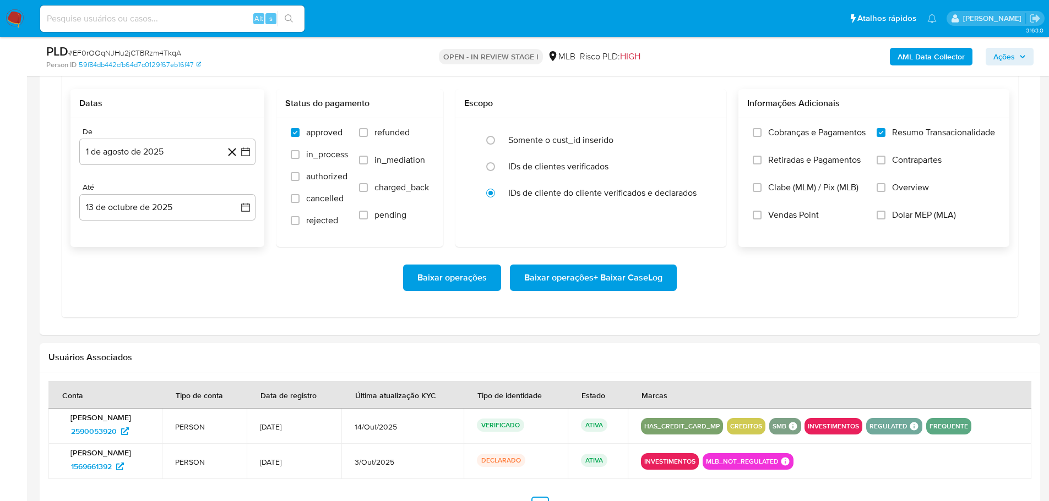
click at [658, 274] on span "Baixar operações + Baixar CaseLog" at bounding box center [593, 278] width 138 height 24
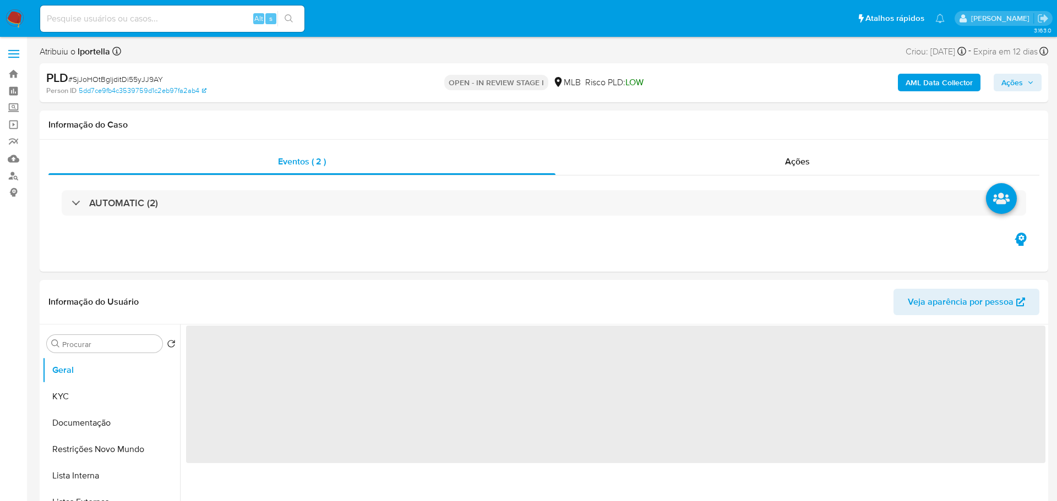
select select "10"
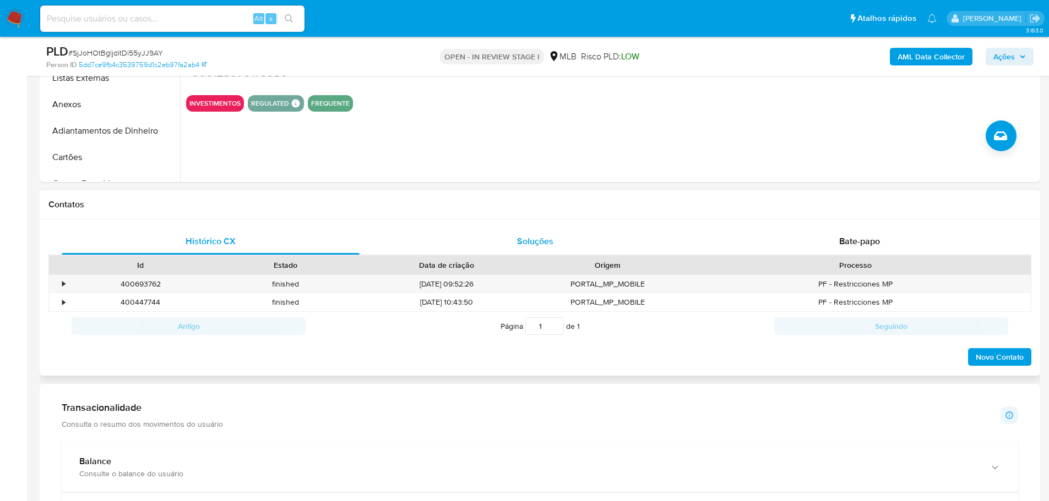
scroll to position [771, 0]
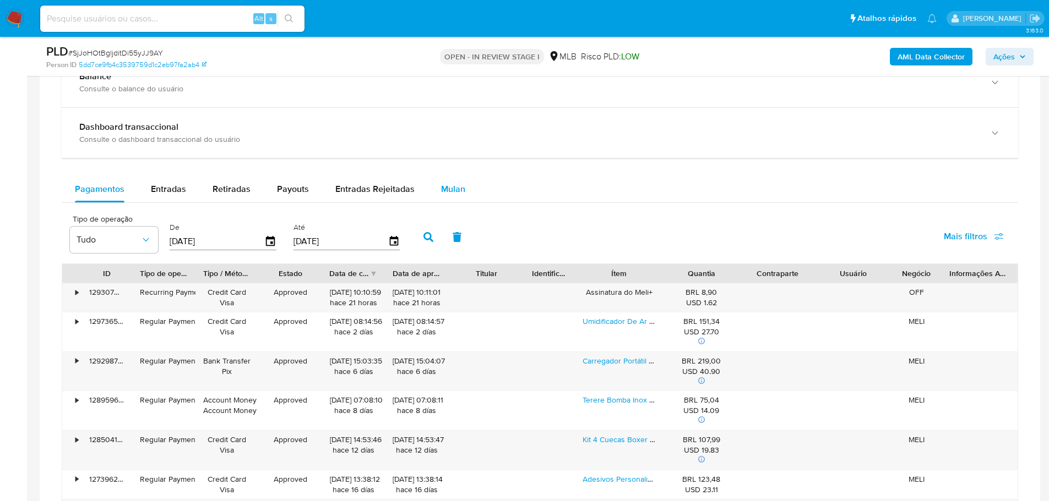
click at [450, 190] on span "Mulan" at bounding box center [453, 189] width 24 height 13
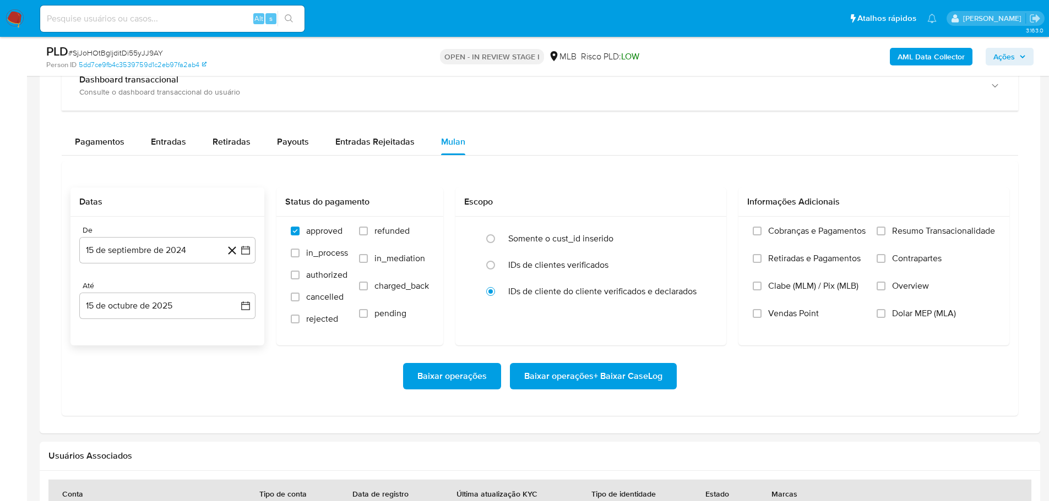
scroll to position [881, 0]
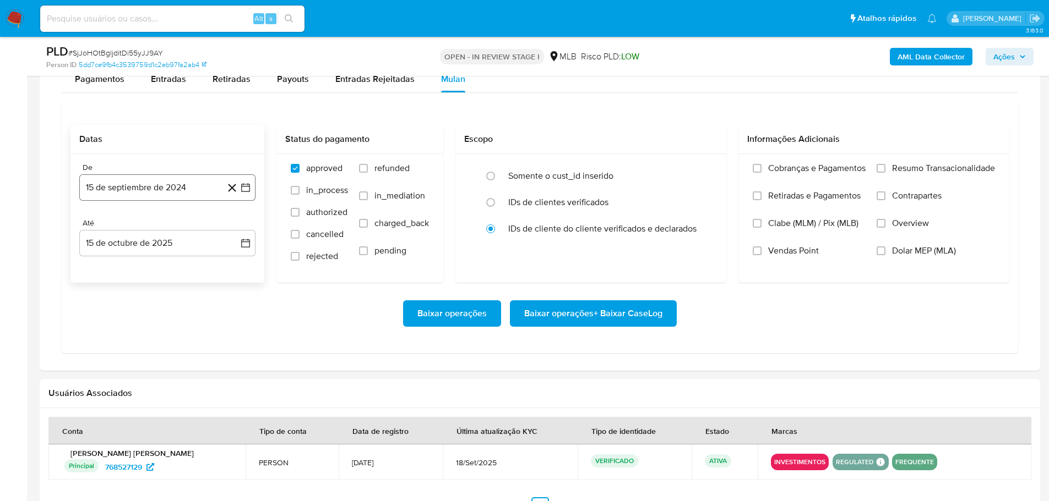
click at [130, 182] on button "15 de septiembre de 2024" at bounding box center [167, 187] width 176 height 26
click at [237, 226] on icon "Mes siguiente" at bounding box center [236, 227] width 4 height 8
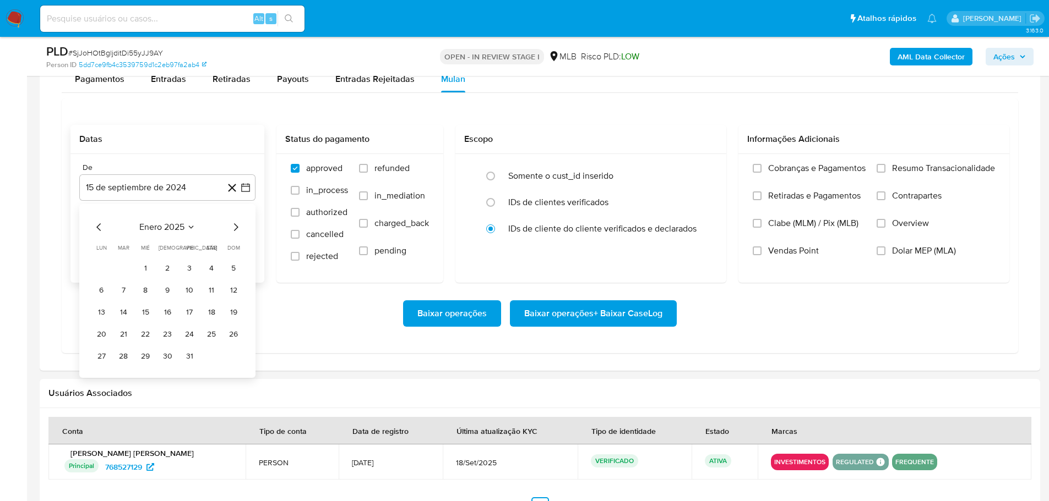
click at [237, 226] on icon "Mes siguiente" at bounding box center [236, 227] width 4 height 8
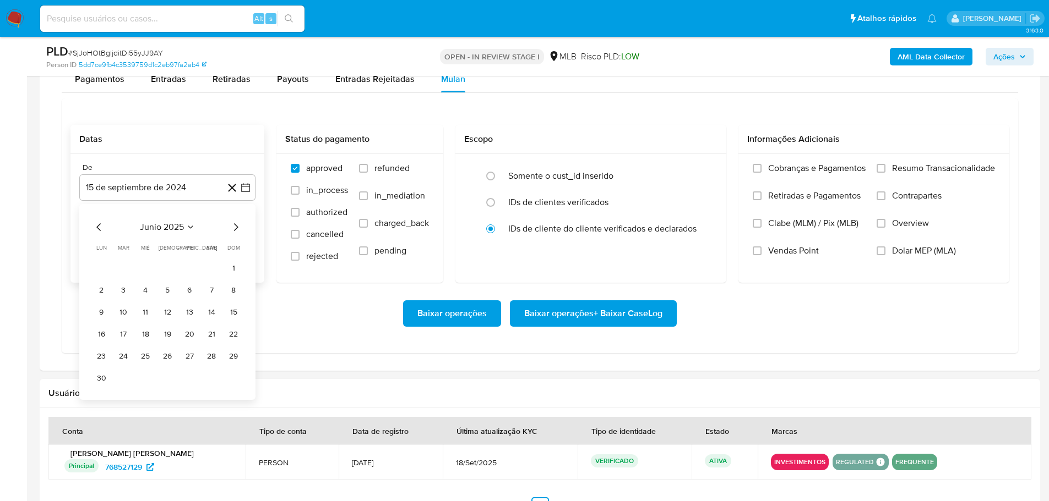
click at [237, 226] on icon "Mes siguiente" at bounding box center [236, 227] width 4 height 8
click at [189, 271] on button "1" at bounding box center [190, 268] width 18 height 18
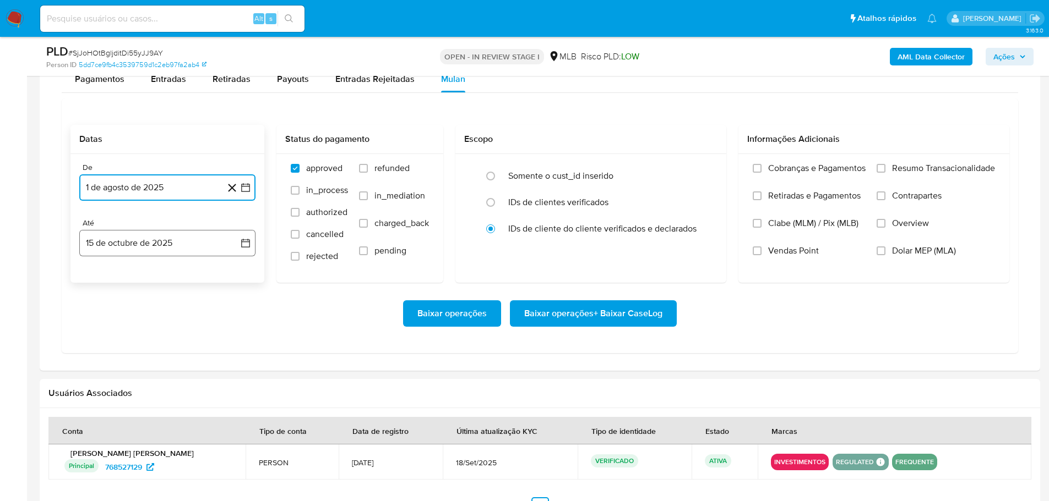
click at [194, 246] on button "15 de octubre de 2025" at bounding box center [167, 243] width 176 height 26
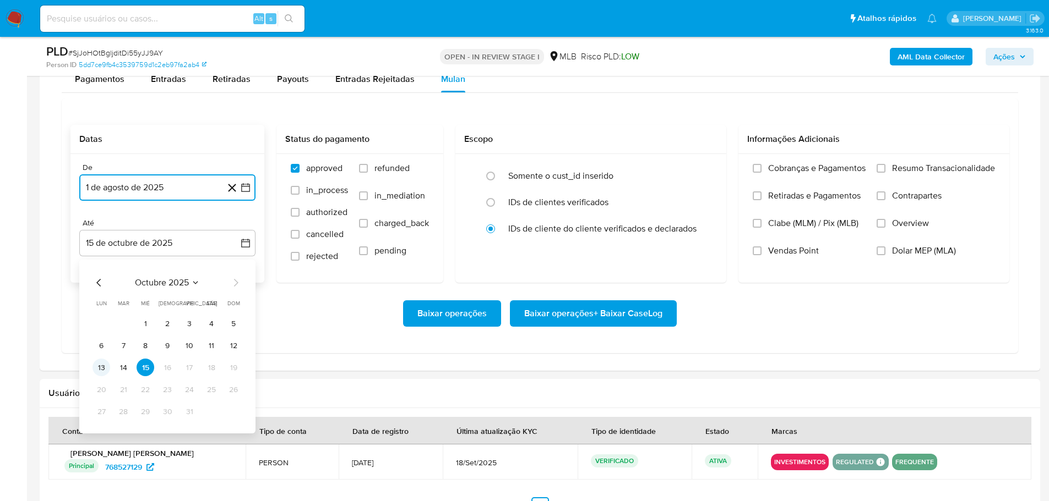
click at [104, 367] on button "13" at bounding box center [101, 368] width 18 height 18
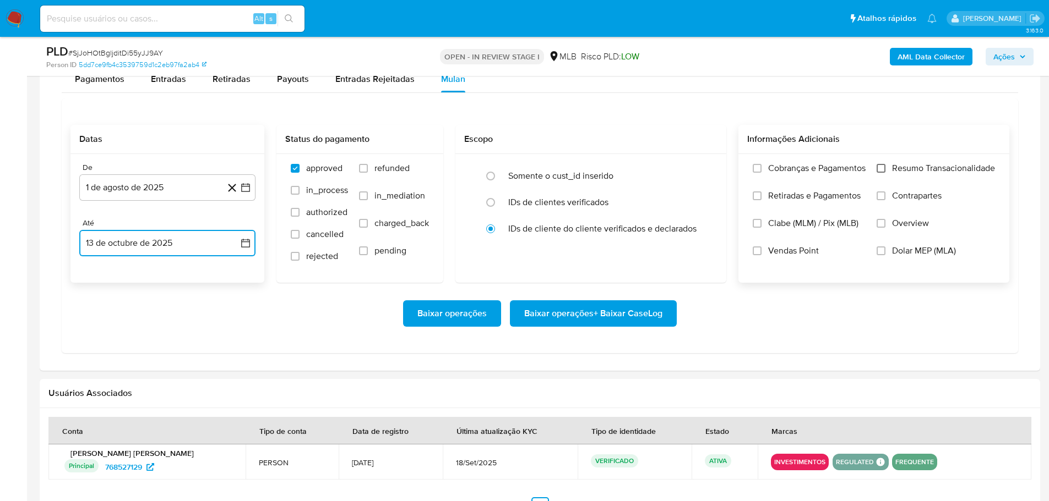
click at [885, 171] on input "Resumo Transacionalidade" at bounding box center [880, 168] width 9 height 9
click at [643, 320] on span "Baixar operações + Baixar CaseLog" at bounding box center [593, 314] width 138 height 24
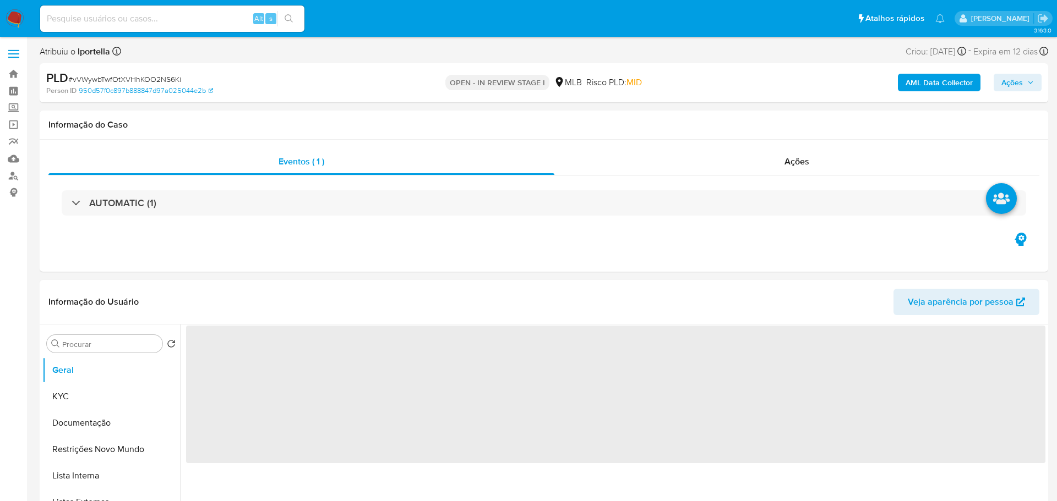
select select "10"
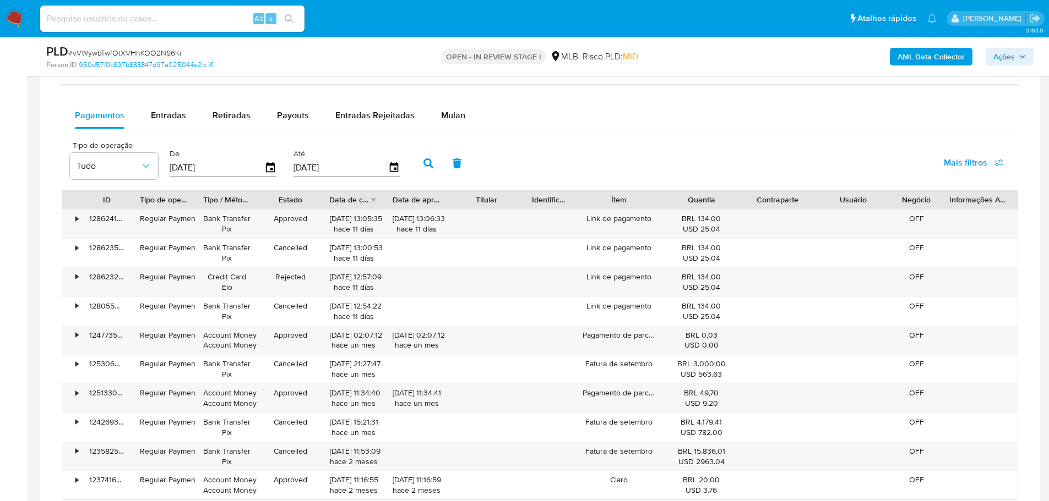
scroll to position [771, 0]
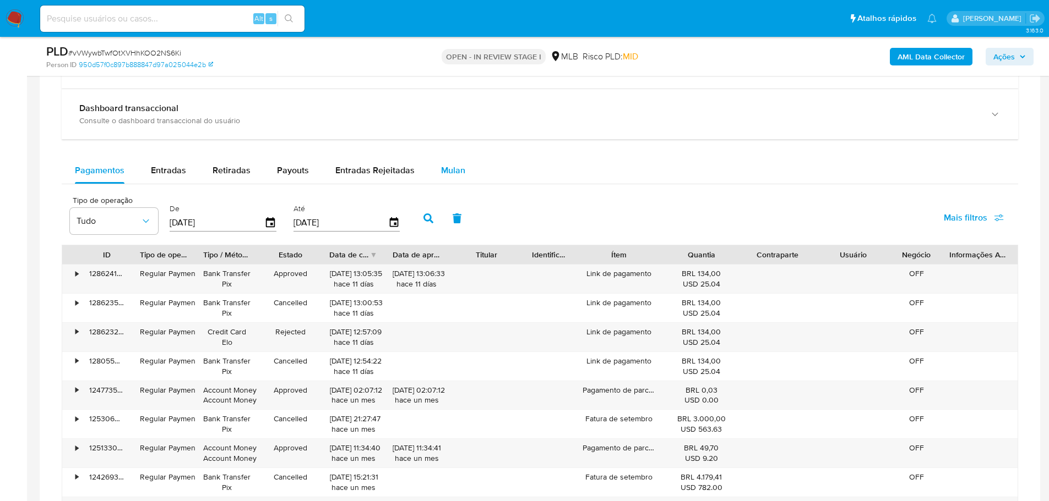
click at [451, 177] on span "Mulan" at bounding box center [453, 170] width 24 height 13
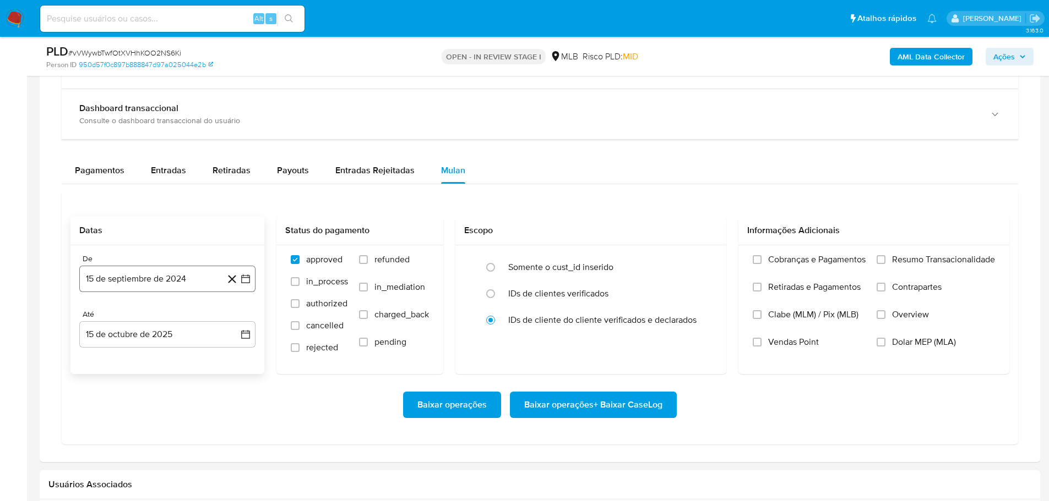
click at [158, 280] on button "15 de septiembre de 2024" at bounding box center [167, 279] width 176 height 26
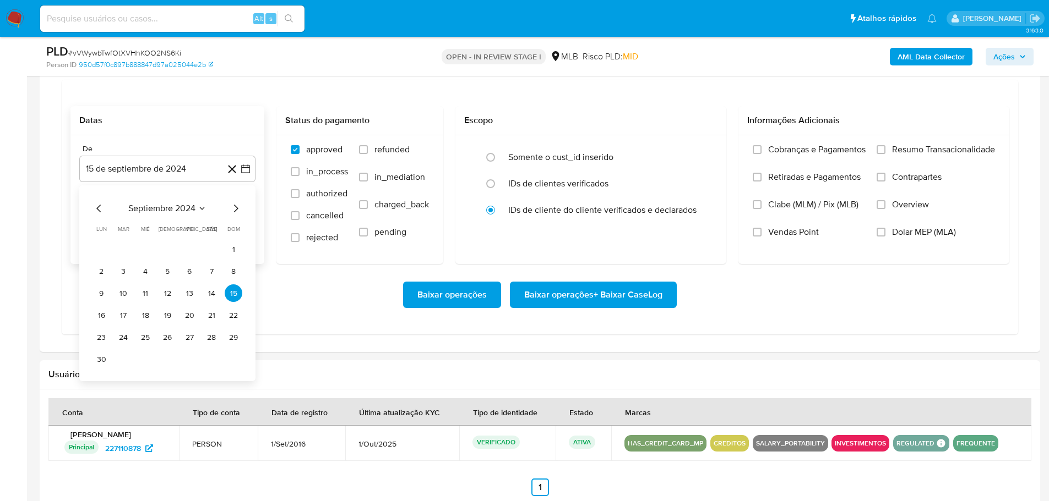
click at [233, 208] on icon "Mes siguiente" at bounding box center [235, 208] width 13 height 13
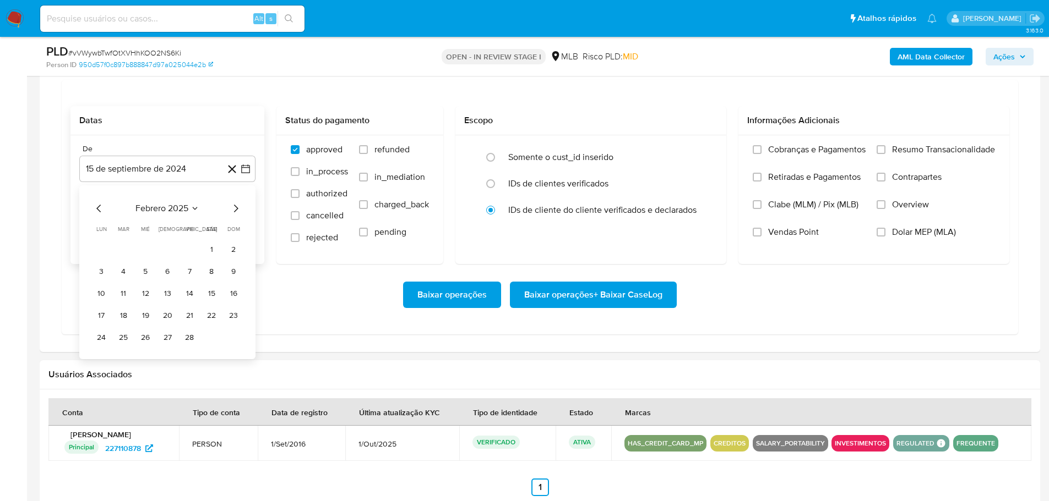
click at [233, 208] on icon "Mes siguiente" at bounding box center [235, 208] width 13 height 13
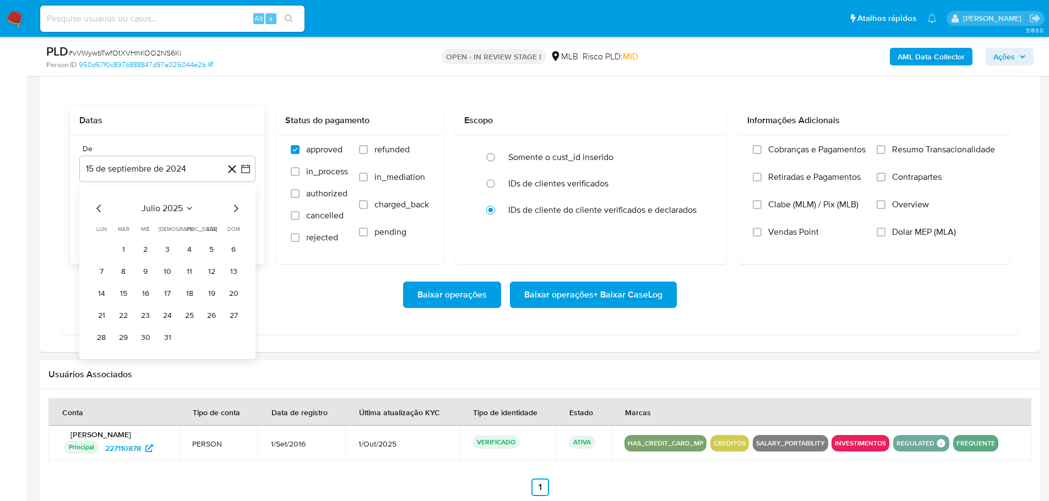
click at [233, 208] on icon "Mes siguiente" at bounding box center [235, 208] width 13 height 13
click at [190, 247] on button "1" at bounding box center [190, 250] width 18 height 18
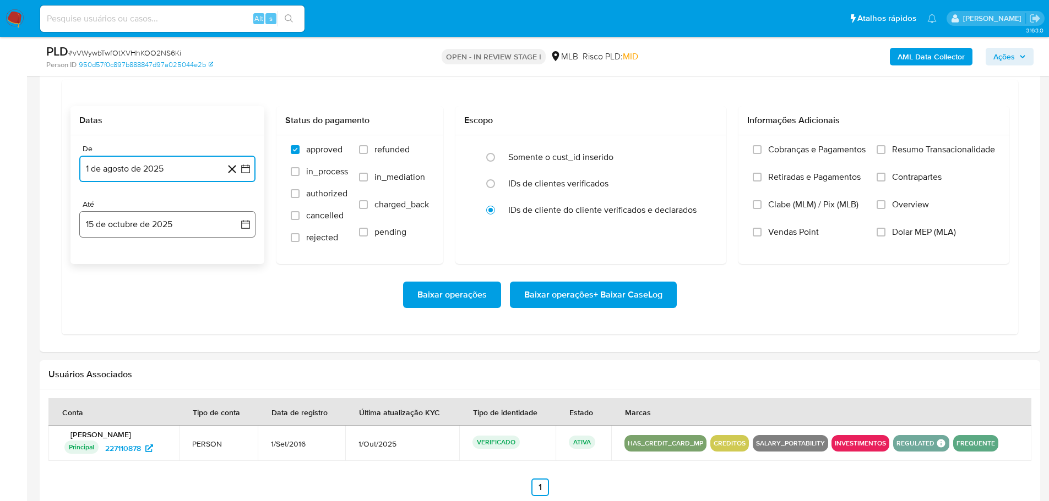
click at [192, 227] on button "15 de octubre de 2025" at bounding box center [167, 224] width 176 height 26
click at [103, 357] on button "13" at bounding box center [101, 349] width 18 height 18
click at [886, 156] on label "Resumo Transacionalidade" at bounding box center [935, 158] width 118 height 28
click at [885, 154] on input "Resumo Transacionalidade" at bounding box center [880, 149] width 9 height 9
click at [622, 301] on span "Baixar operações + Baixar CaseLog" at bounding box center [593, 295] width 138 height 24
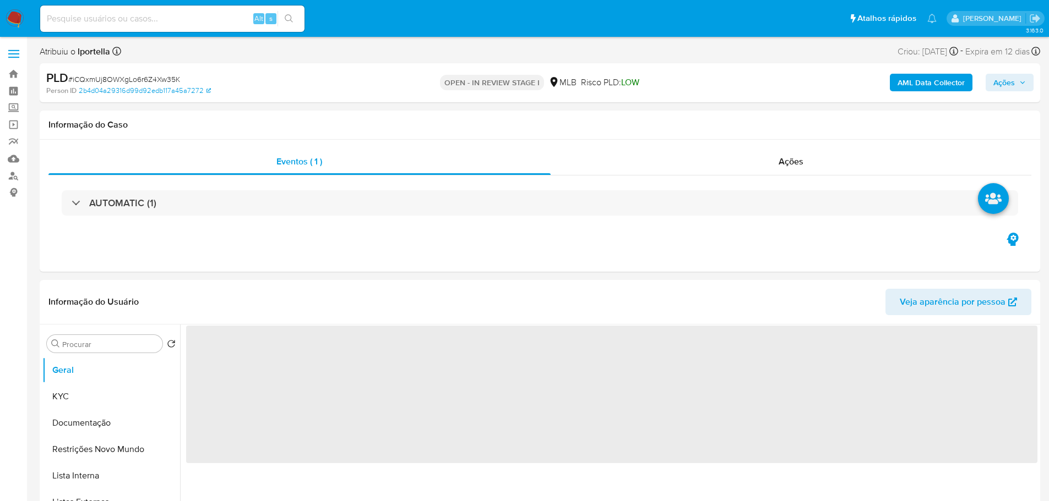
select select "10"
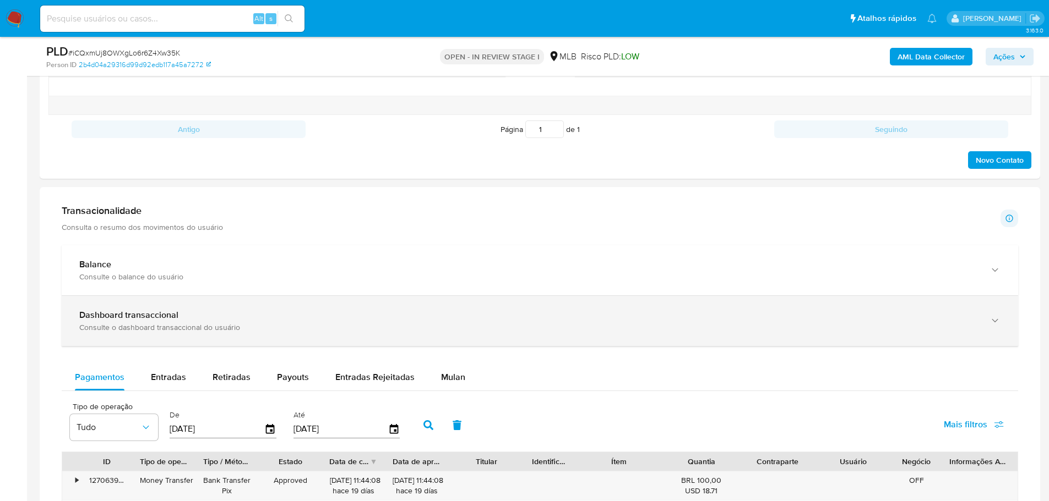
scroll to position [716, 0]
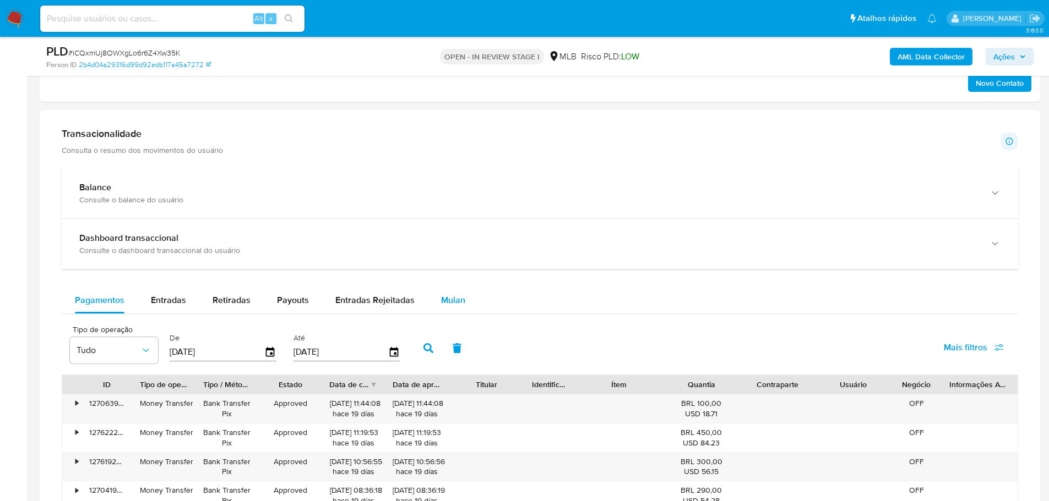
click at [454, 301] on span "Mulan" at bounding box center [453, 300] width 24 height 13
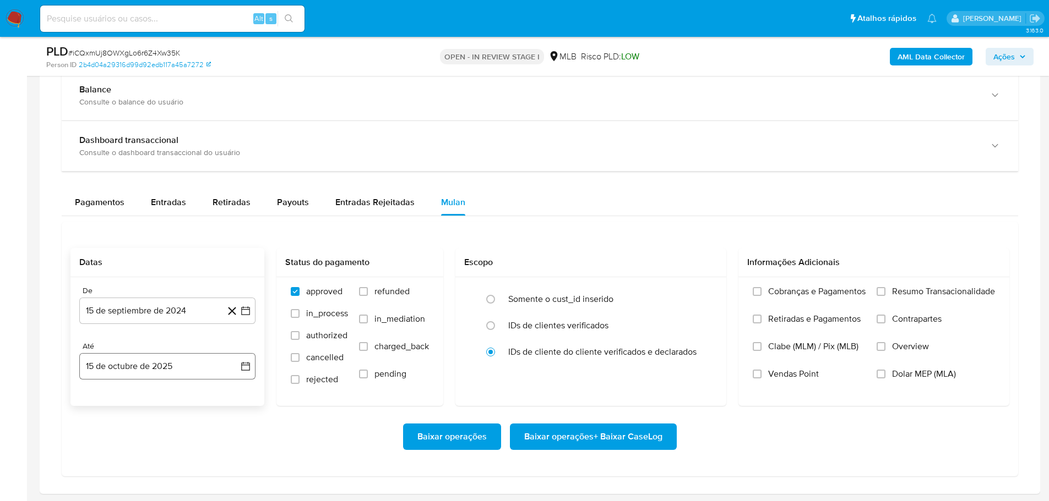
scroll to position [936, 0]
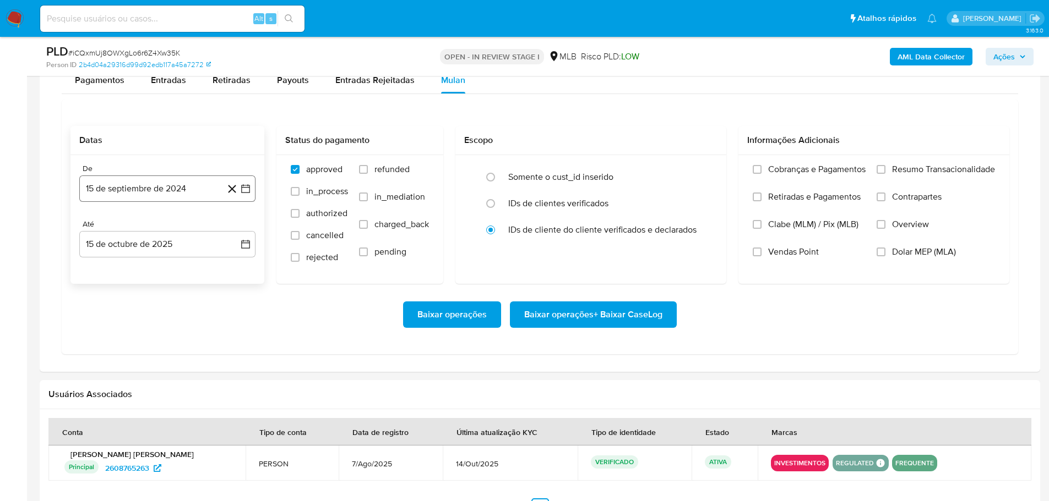
click at [137, 195] on button "15 de septiembre de 2024" at bounding box center [167, 189] width 176 height 26
click at [232, 225] on icon "Mes siguiente" at bounding box center [235, 228] width 13 height 13
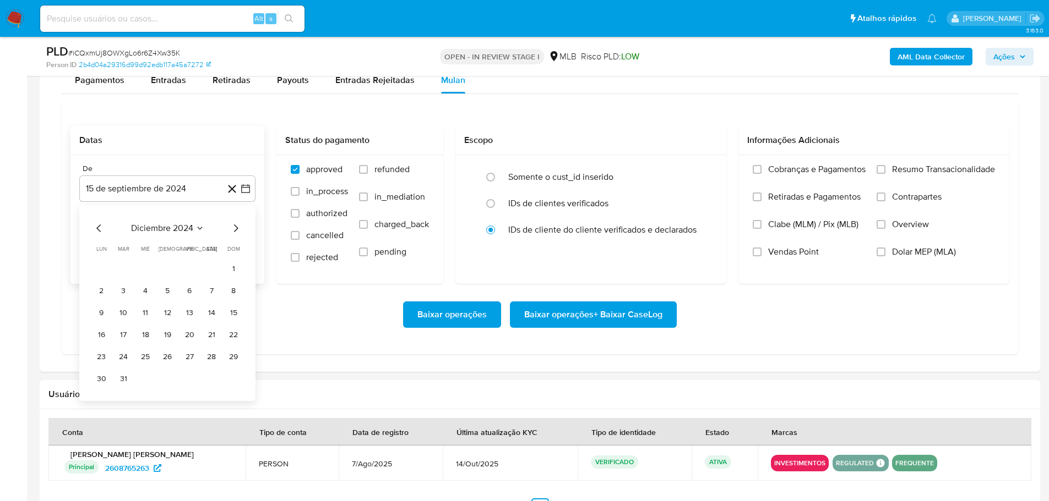
click at [232, 225] on icon "Mes siguiente" at bounding box center [235, 228] width 13 height 13
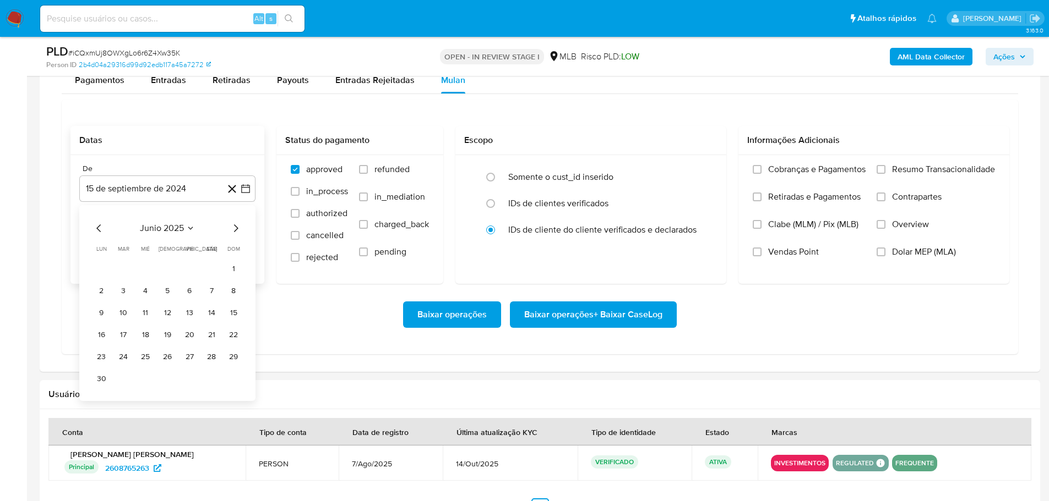
click at [232, 225] on icon "Mes siguiente" at bounding box center [235, 228] width 13 height 13
click at [190, 273] on button "1" at bounding box center [190, 269] width 18 height 18
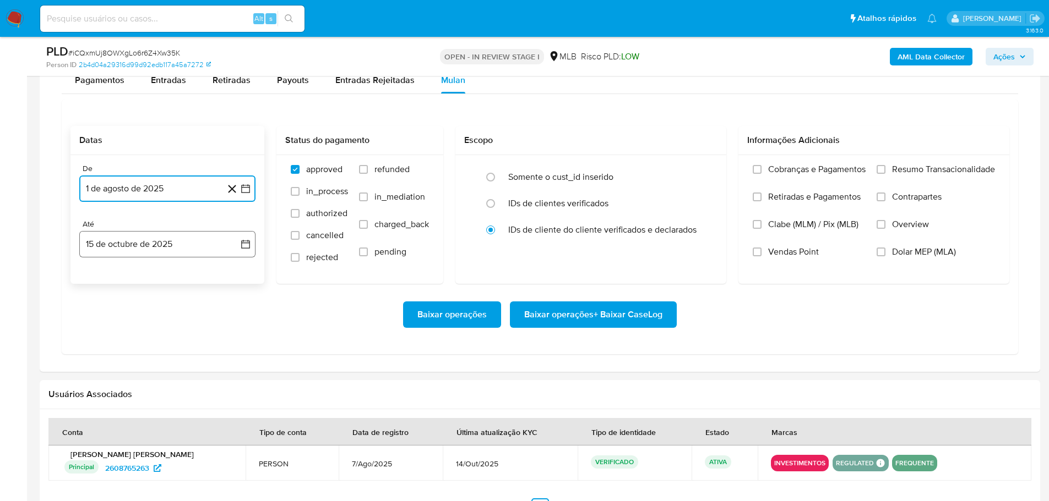
click at [189, 253] on button "15 de octubre de 2025" at bounding box center [167, 244] width 176 height 26
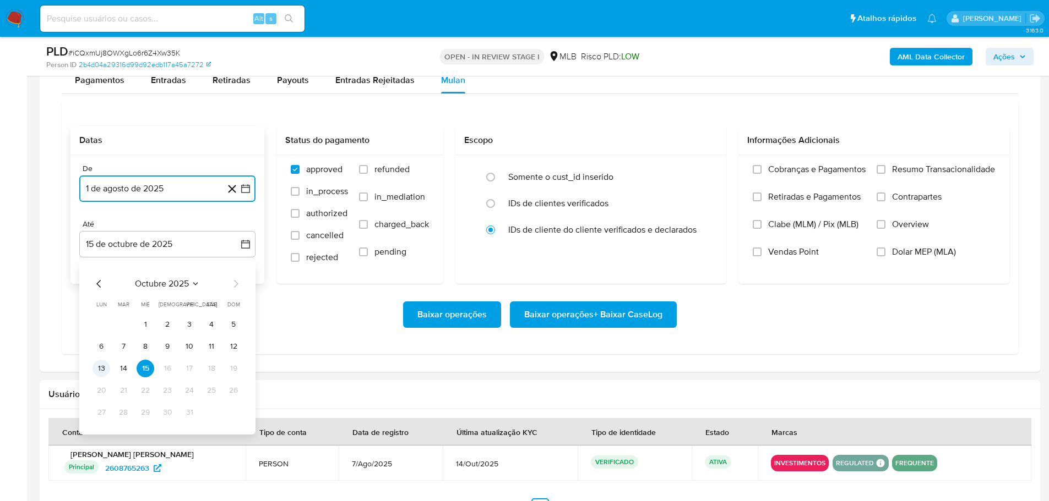
click at [99, 372] on button "13" at bounding box center [101, 369] width 18 height 18
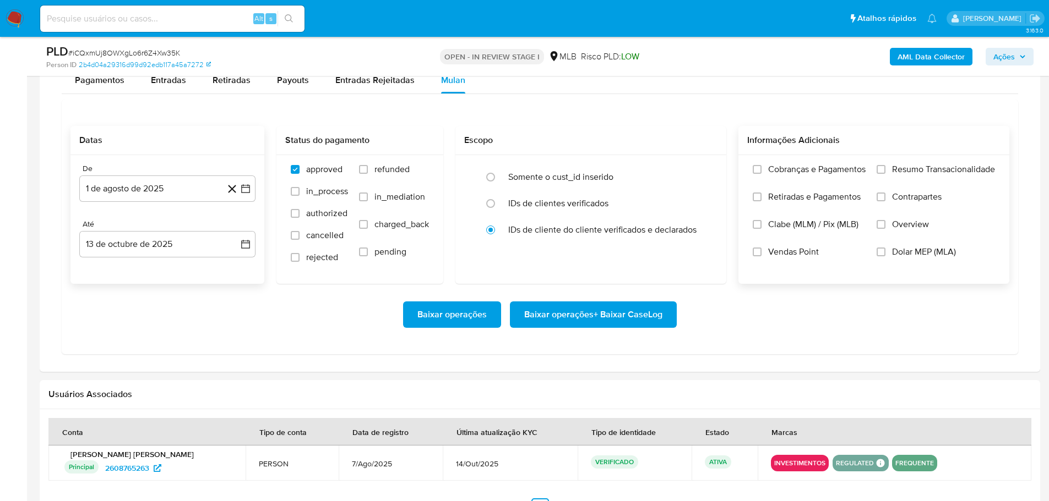
click at [912, 170] on span "Resumo Transacionalidade" at bounding box center [943, 169] width 103 height 11
click at [885, 170] on input "Resumo Transacionalidade" at bounding box center [880, 169] width 9 height 9
click at [621, 316] on span "Baixar operações + Baixar CaseLog" at bounding box center [593, 315] width 138 height 24
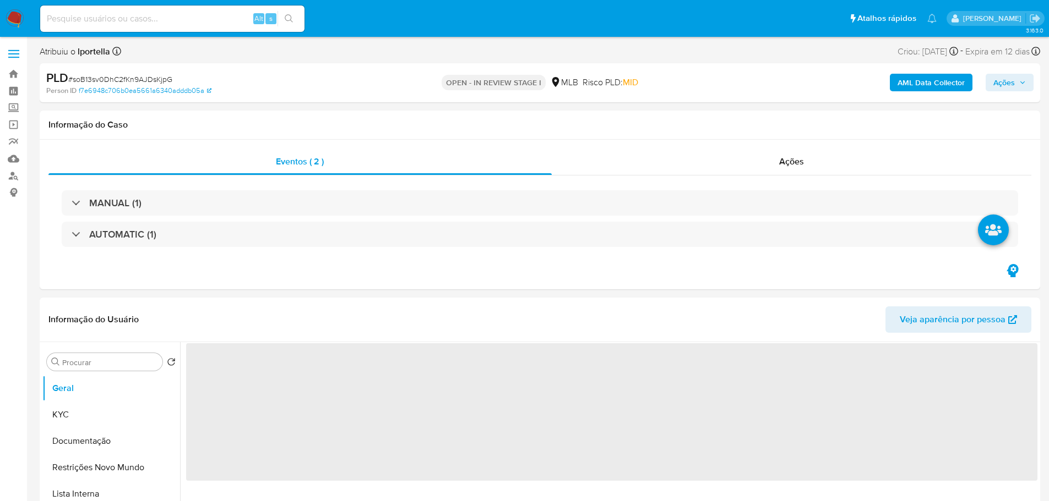
select select "10"
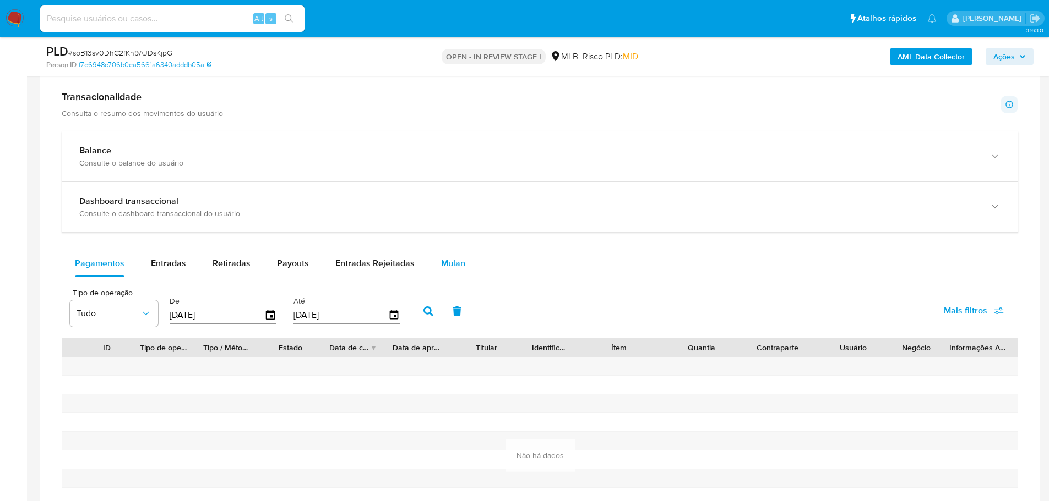
click at [455, 263] on span "Mulan" at bounding box center [453, 263] width 24 height 13
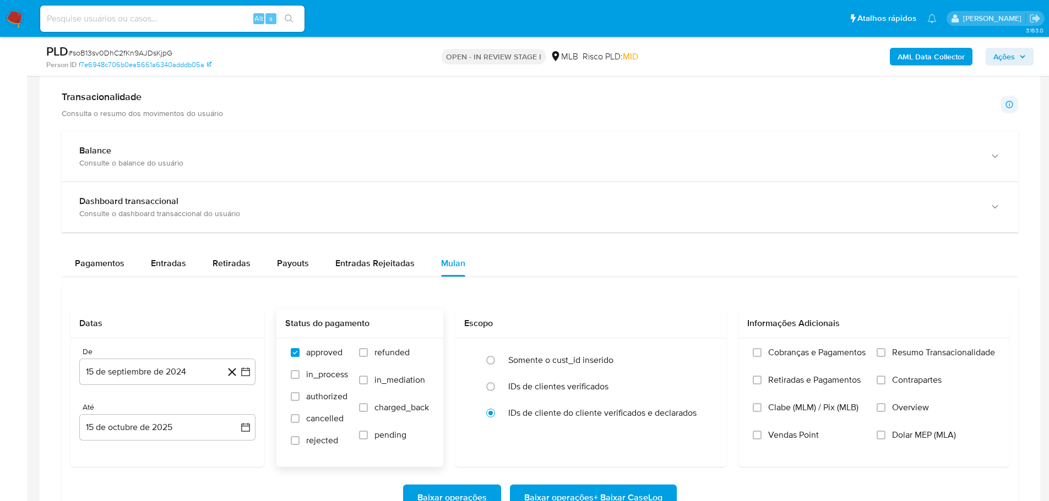
scroll to position [991, 0]
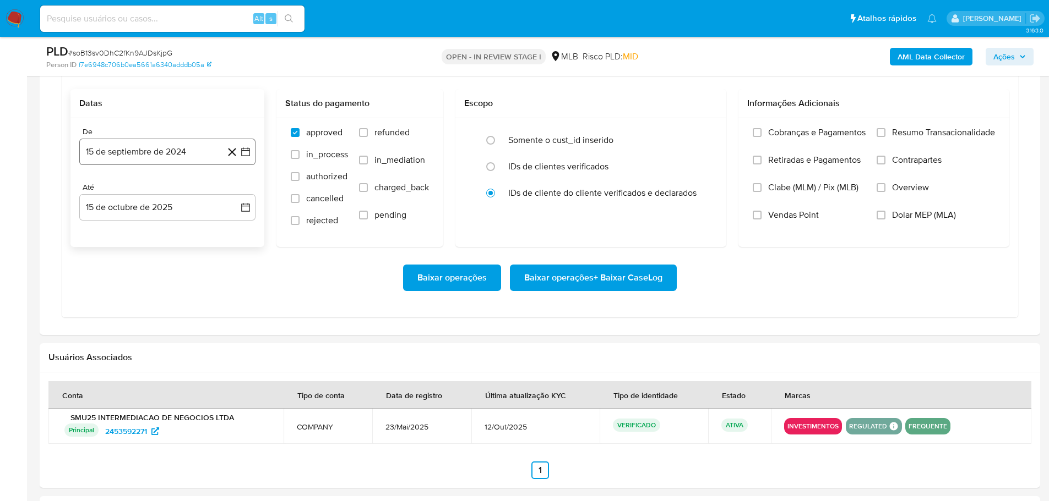
click at [174, 160] on button "15 de septiembre de 2024" at bounding box center [167, 152] width 176 height 26
click at [235, 188] on icon "Mes siguiente" at bounding box center [235, 191] width 13 height 13
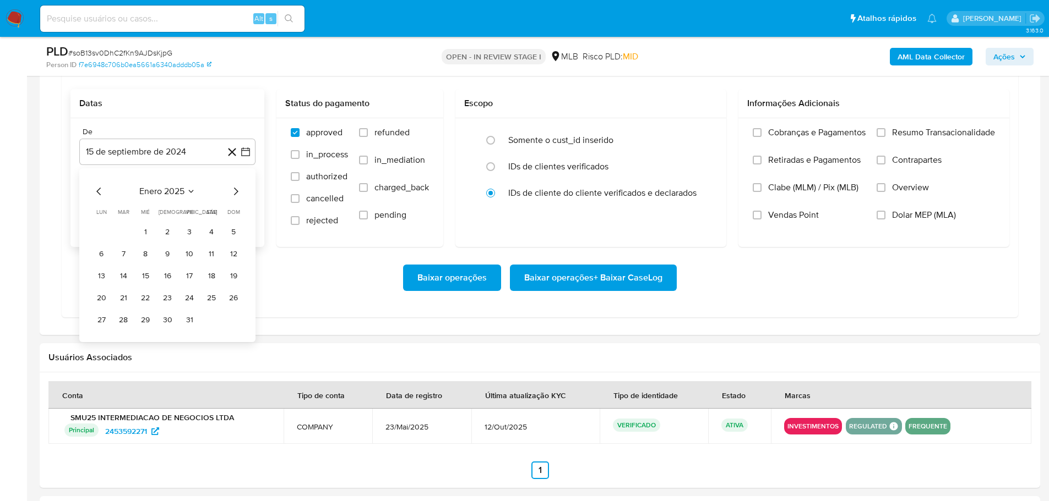
click at [235, 188] on icon "Mes siguiente" at bounding box center [235, 191] width 13 height 13
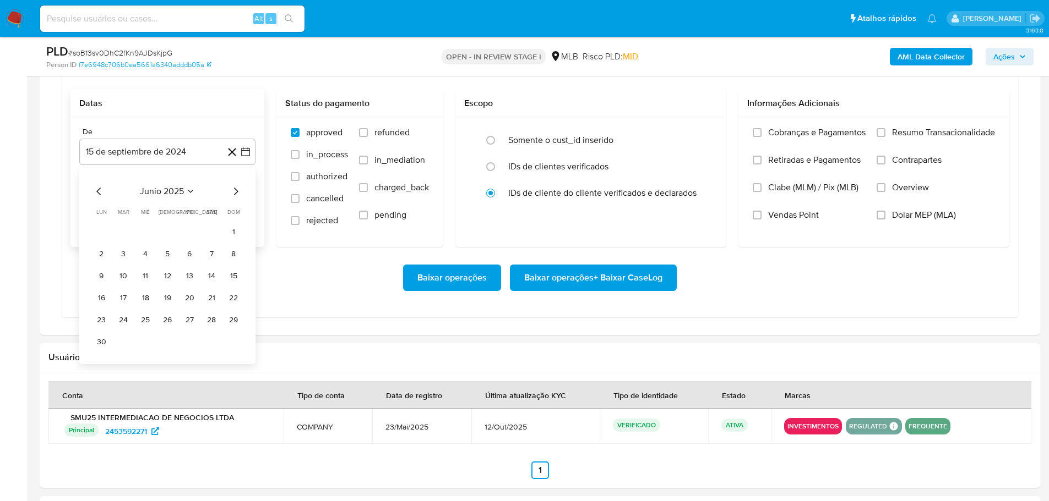
click at [235, 188] on icon "Mes siguiente" at bounding box center [235, 191] width 13 height 13
click at [193, 230] on button "1" at bounding box center [190, 232] width 18 height 18
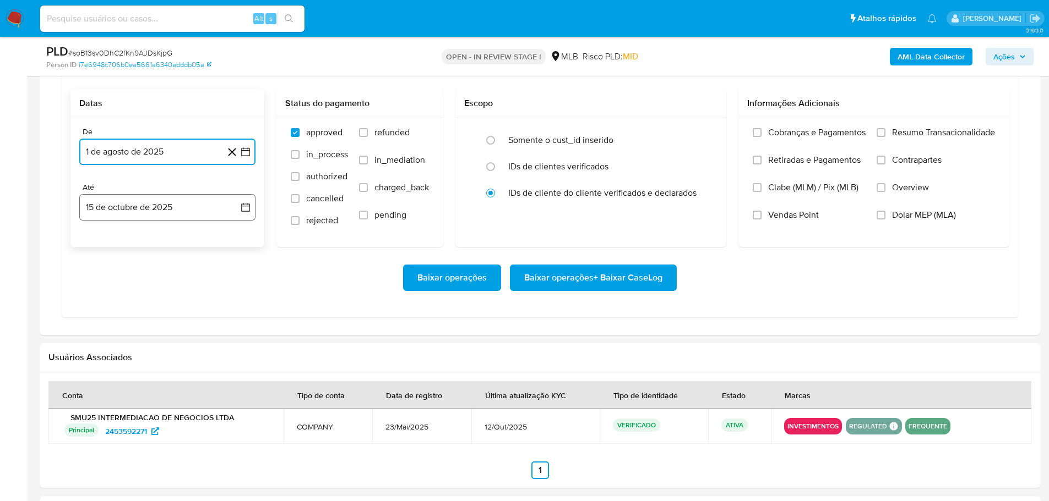
click at [199, 210] on button "15 de octubre de 2025" at bounding box center [167, 207] width 176 height 26
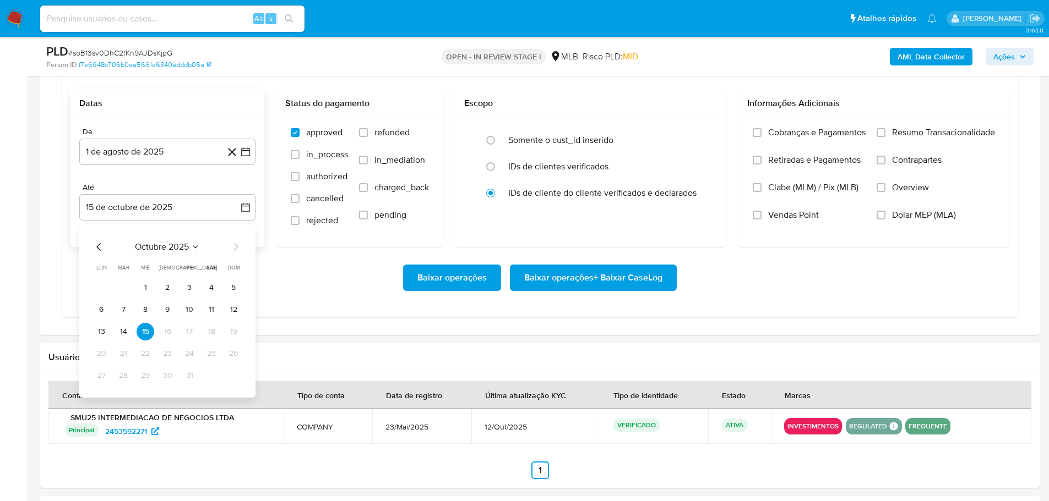
click at [102, 341] on tbody "1 2 3 4 5 6 7 8 9 10 11 12 13 14 15 16 17 18 19 20 21 22 23 24 25 26 27 28 29 3…" at bounding box center [167, 332] width 150 height 106
click at [102, 336] on button "13" at bounding box center [101, 332] width 18 height 18
click at [901, 134] on span "Resumo Transacionalidade" at bounding box center [943, 132] width 103 height 11
click at [885, 134] on input "Resumo Transacionalidade" at bounding box center [880, 132] width 9 height 9
click at [652, 276] on span "Baixar operações + Baixar CaseLog" at bounding box center [593, 278] width 138 height 24
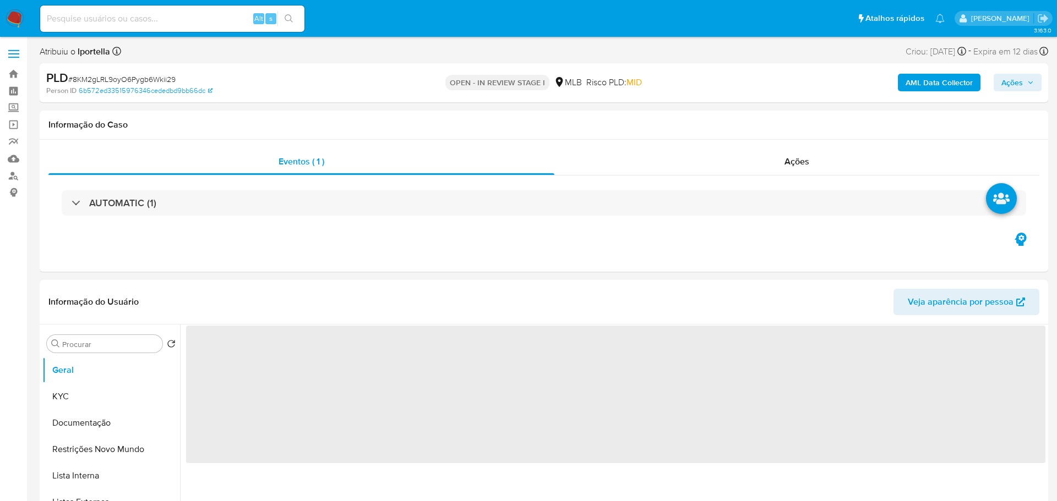
select select "10"
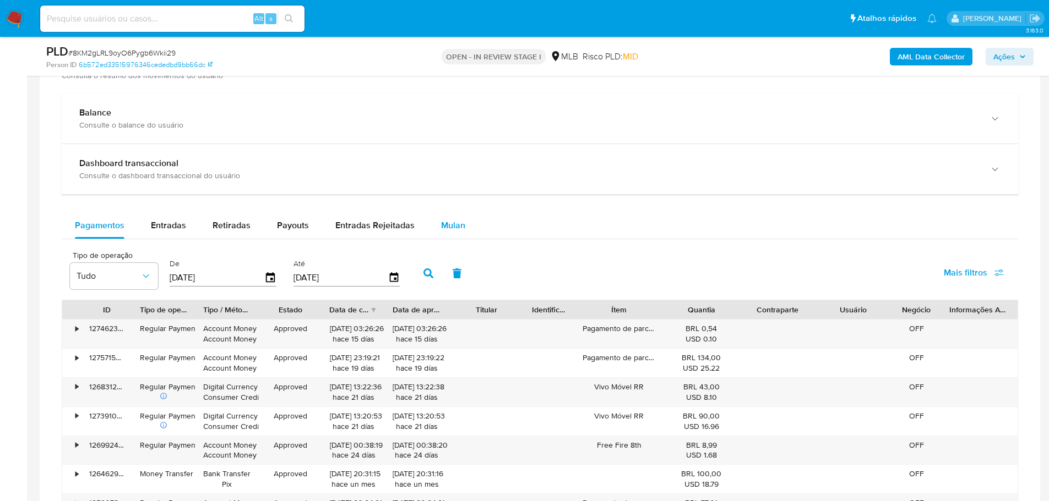
click at [446, 227] on span "Mulan" at bounding box center [453, 225] width 24 height 13
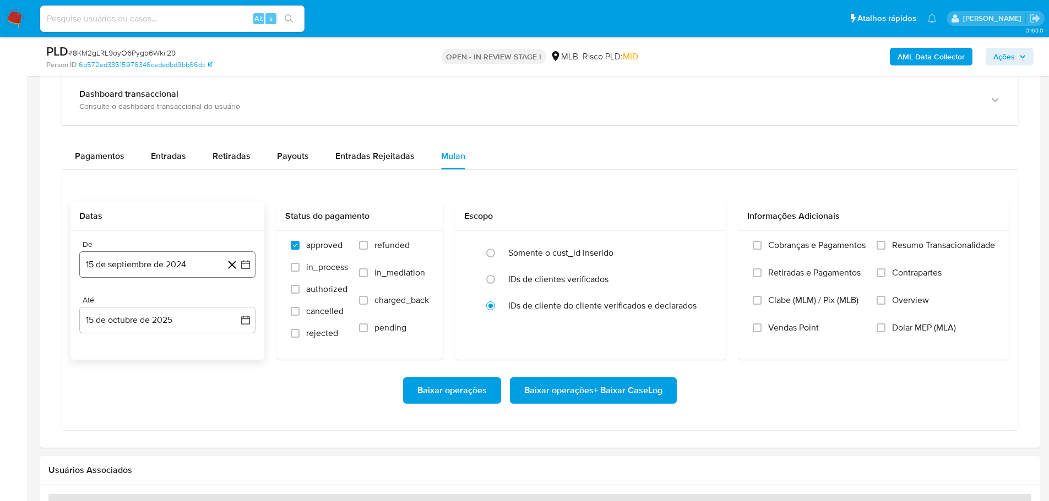
scroll to position [826, 0]
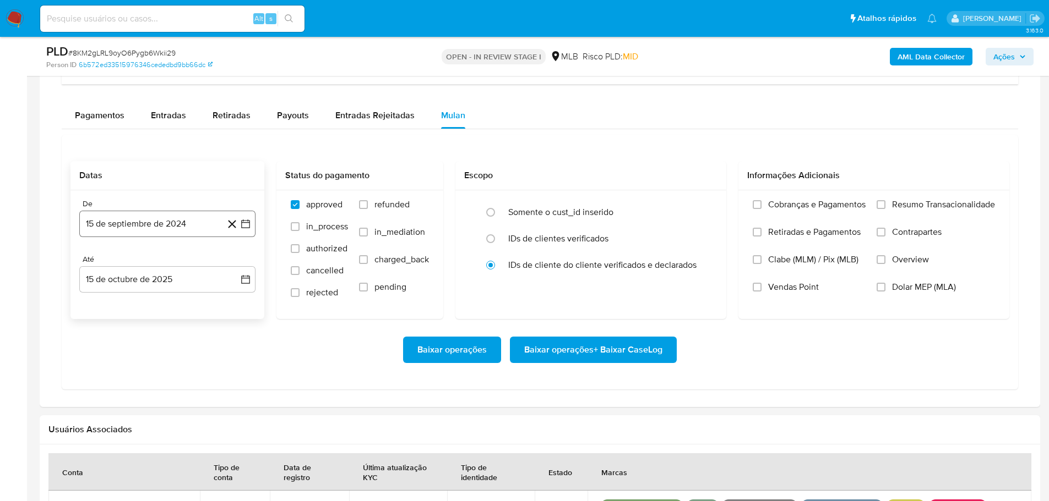
click at [128, 214] on button "15 de septiembre de 2024" at bounding box center [167, 224] width 176 height 26
click at [230, 266] on icon "Mes siguiente" at bounding box center [235, 263] width 13 height 13
click at [232, 265] on icon "Mes siguiente" at bounding box center [235, 263] width 13 height 13
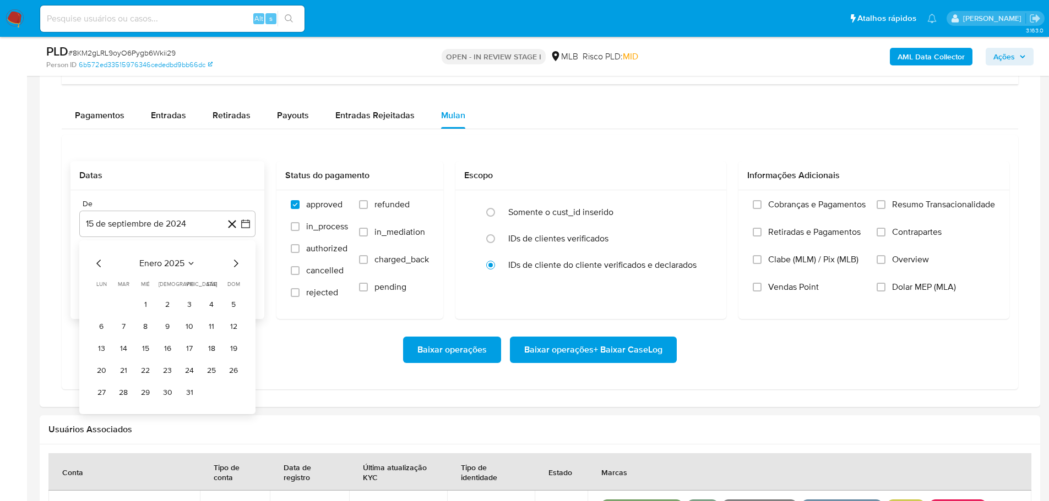
click at [232, 265] on icon "Mes siguiente" at bounding box center [235, 263] width 13 height 13
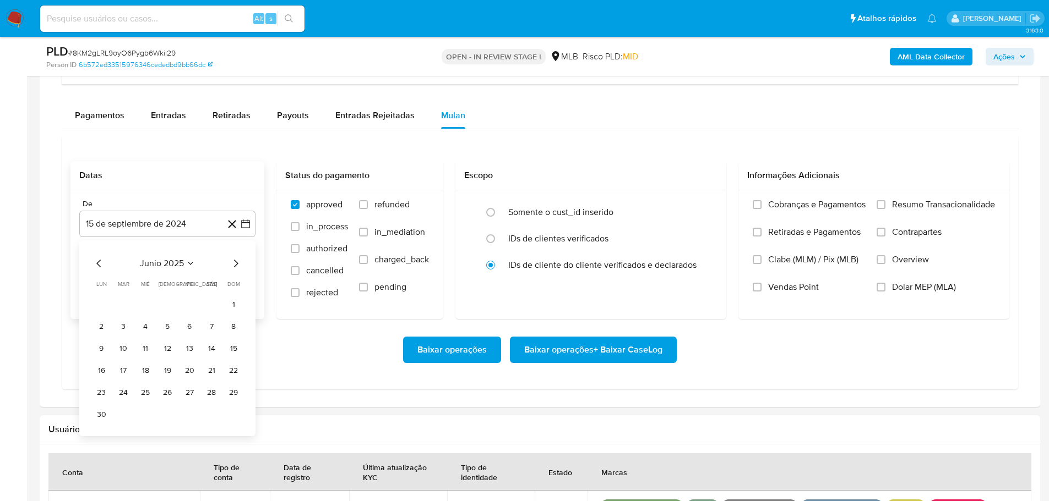
click at [232, 265] on icon "Mes siguiente" at bounding box center [235, 263] width 13 height 13
click at [93, 262] on icon "Mes anterior" at bounding box center [98, 263] width 13 height 13
click at [189, 301] on button "1" at bounding box center [190, 305] width 18 height 18
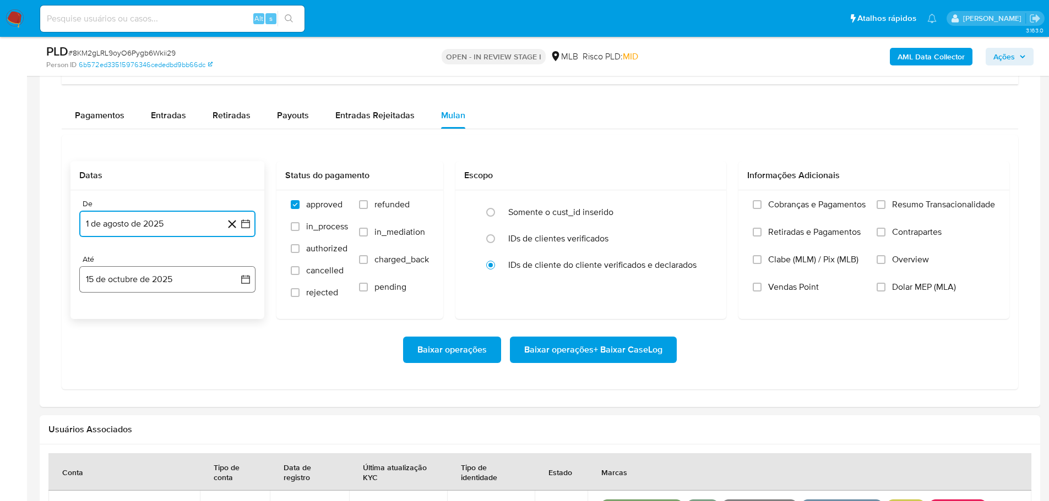
click at [192, 279] on button "15 de octubre de 2025" at bounding box center [167, 279] width 176 height 26
click at [98, 407] on button "13" at bounding box center [101, 404] width 18 height 18
click at [892, 209] on span "Resumo Transacionalidade" at bounding box center [943, 204] width 103 height 11
click at [885, 209] on input "Resumo Transacionalidade" at bounding box center [880, 204] width 9 height 9
click at [638, 359] on span "Baixar operações + Baixar CaseLog" at bounding box center [593, 350] width 138 height 24
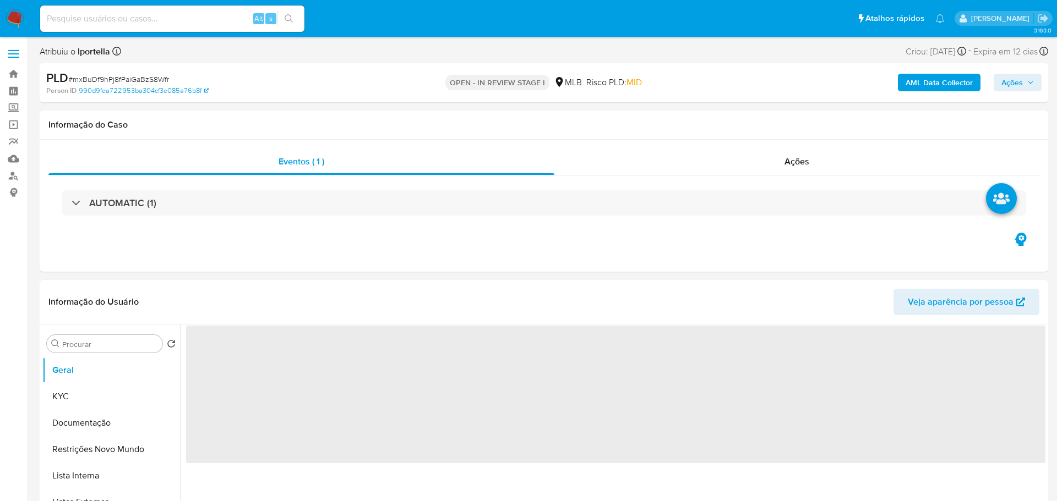
select select "10"
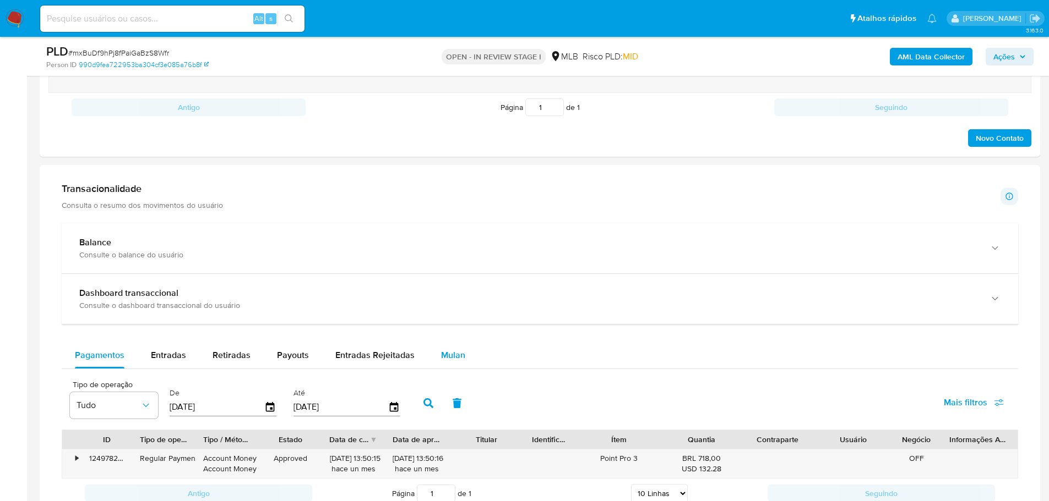
click at [448, 364] on div "Mulan" at bounding box center [453, 355] width 24 height 26
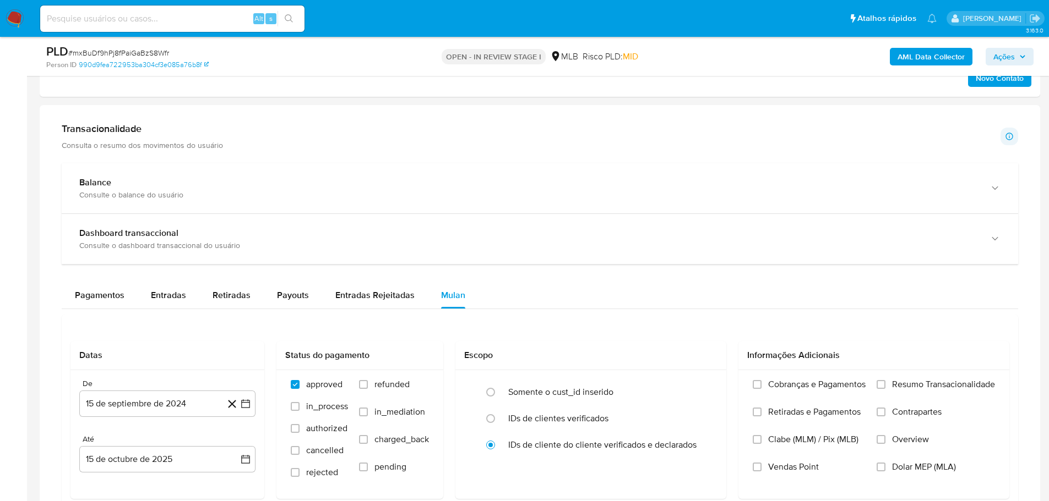
scroll to position [991, 0]
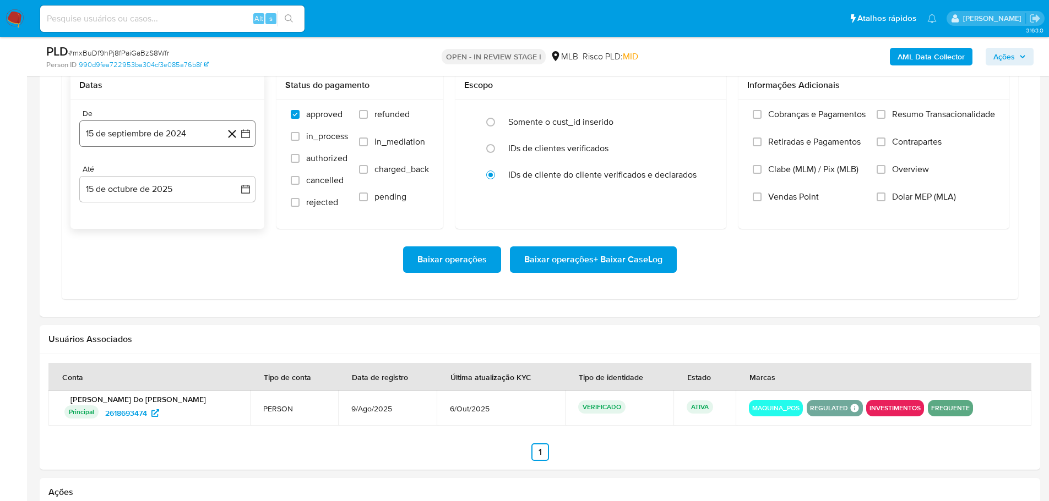
click at [136, 132] on button "15 de septiembre de 2024" at bounding box center [167, 134] width 176 height 26
click at [234, 169] on icon "Mes siguiente" at bounding box center [235, 173] width 13 height 13
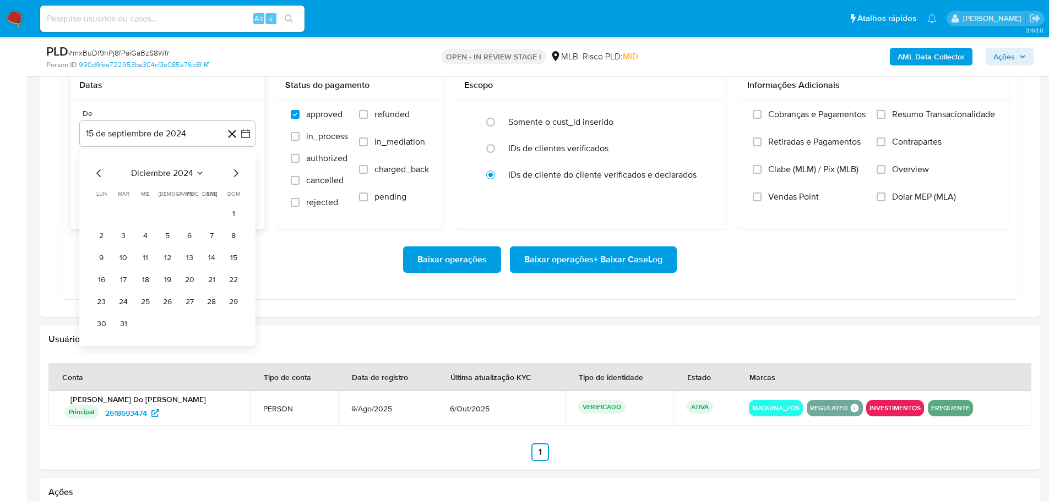
click at [234, 169] on icon "Mes siguiente" at bounding box center [235, 173] width 13 height 13
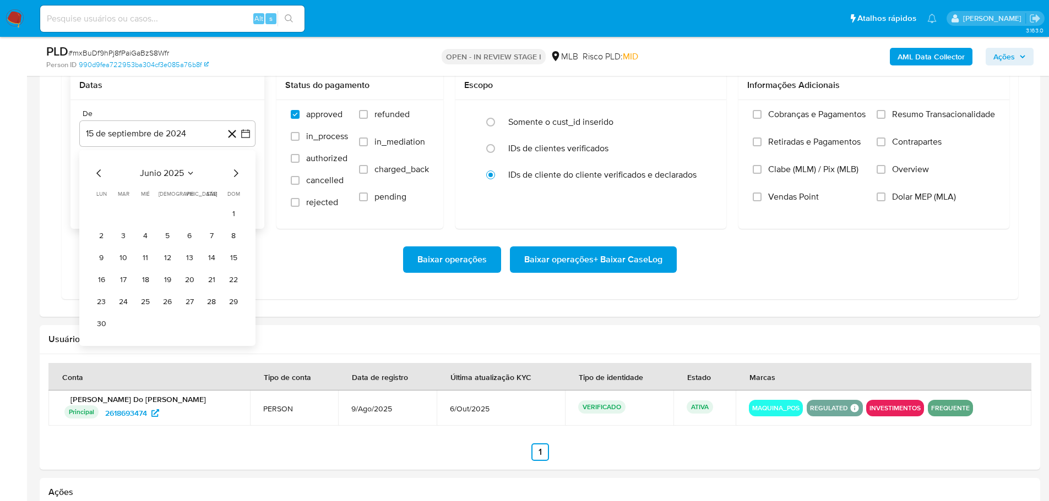
click at [234, 169] on icon "Mes siguiente" at bounding box center [235, 173] width 13 height 13
click at [194, 217] on button "1" at bounding box center [190, 214] width 18 height 18
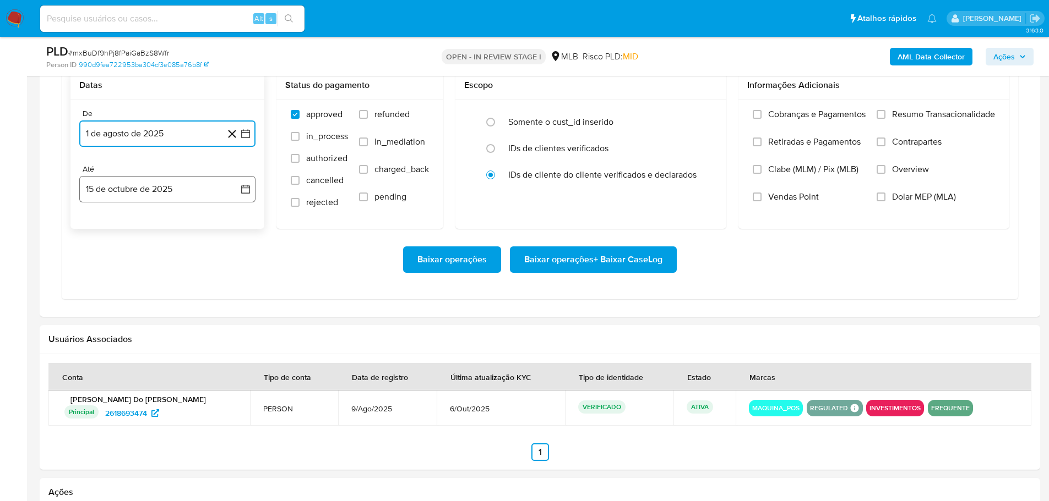
click at [198, 181] on button "15 de octubre de 2025" at bounding box center [167, 189] width 176 height 26
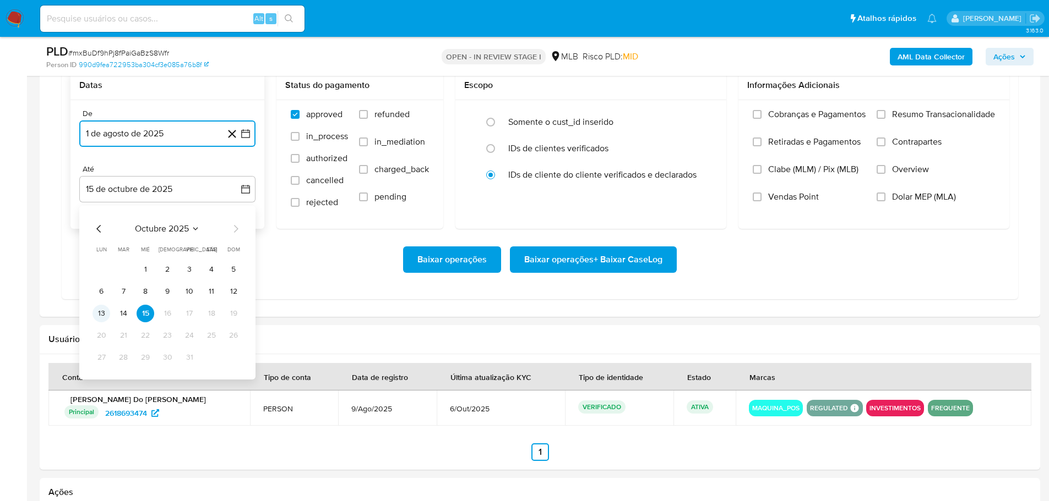
click at [100, 318] on button "13" at bounding box center [101, 314] width 18 height 18
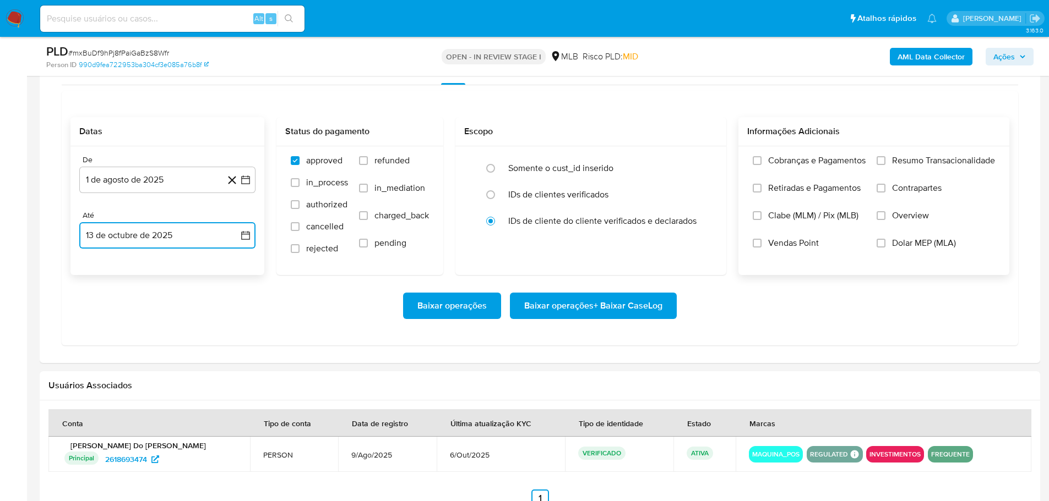
scroll to position [881, 0]
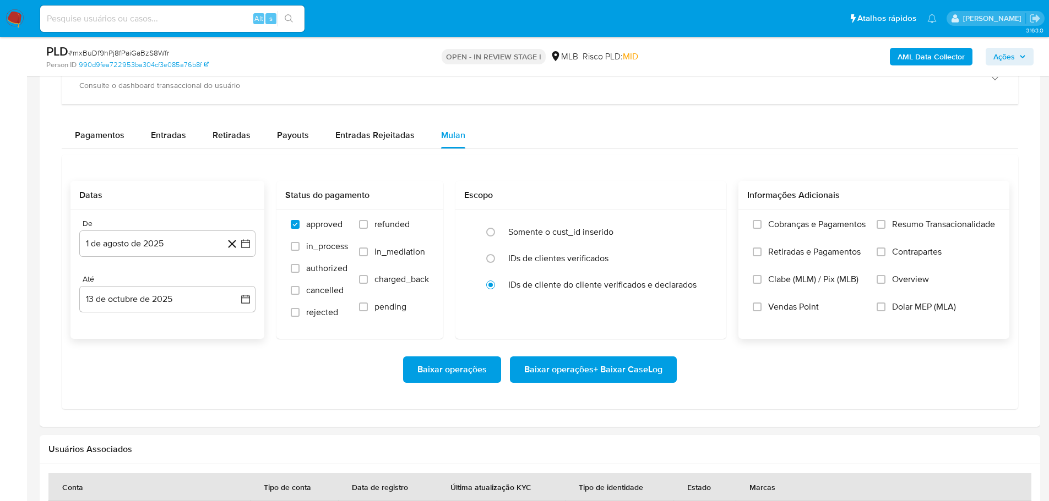
click at [900, 222] on span "Resumo Transacionalidade" at bounding box center [943, 224] width 103 height 11
click at [885, 222] on input "Resumo Transacionalidade" at bounding box center [880, 224] width 9 height 9
click at [615, 358] on span "Baixar operações + Baixar CaseLog" at bounding box center [593, 370] width 138 height 24
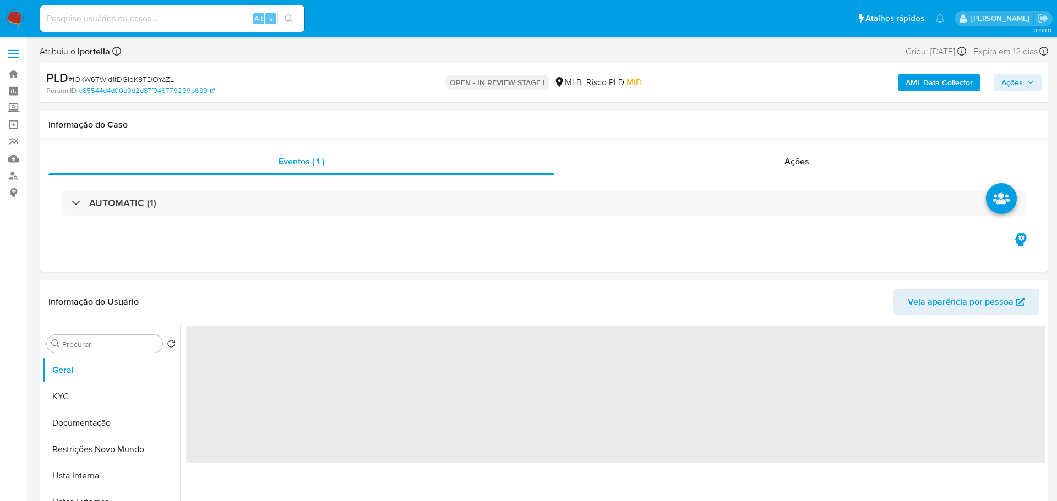
select select "10"
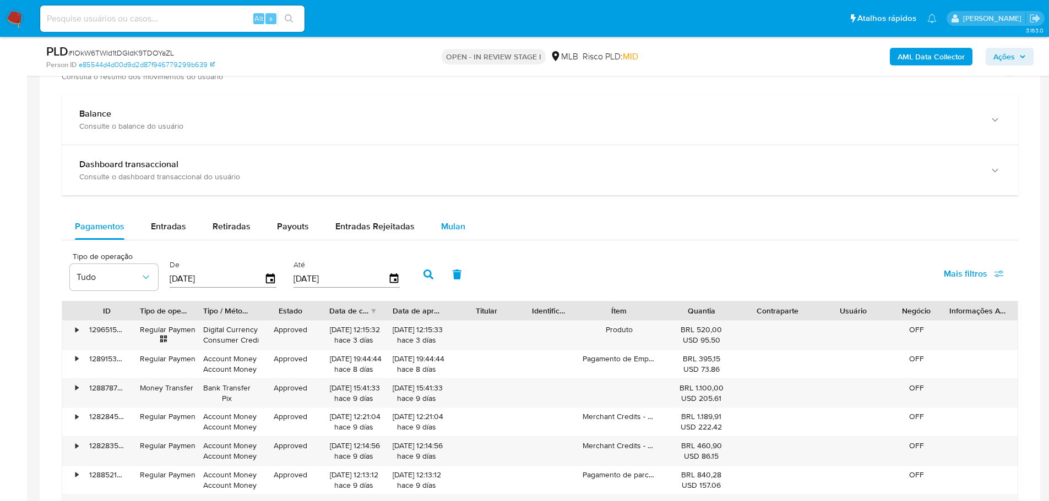
click at [442, 217] on div "Mulan" at bounding box center [453, 227] width 24 height 26
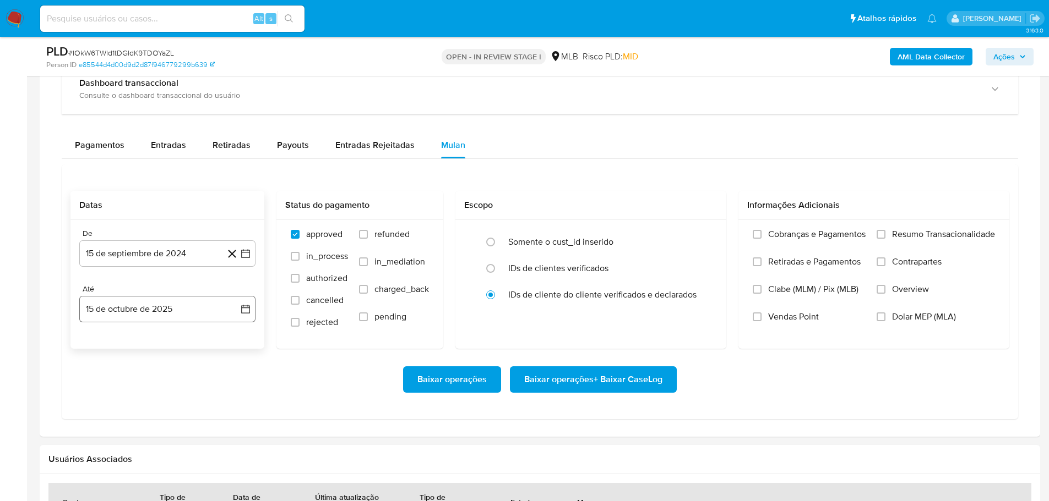
scroll to position [991, 0]
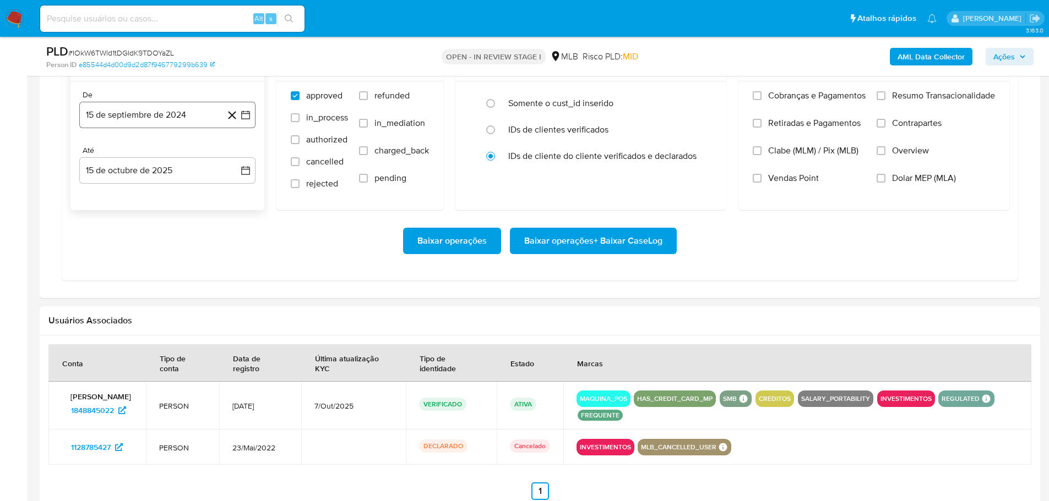
click at [114, 121] on button "15 de septiembre de 2024" at bounding box center [167, 115] width 176 height 26
click at [234, 151] on icon "Mes siguiente" at bounding box center [235, 154] width 13 height 13
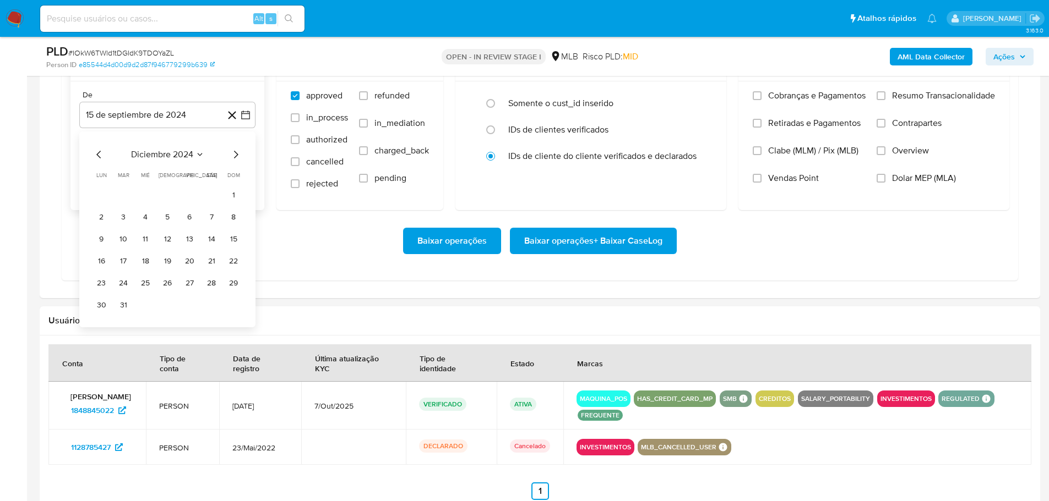
click at [234, 151] on icon "Mes siguiente" at bounding box center [235, 154] width 13 height 13
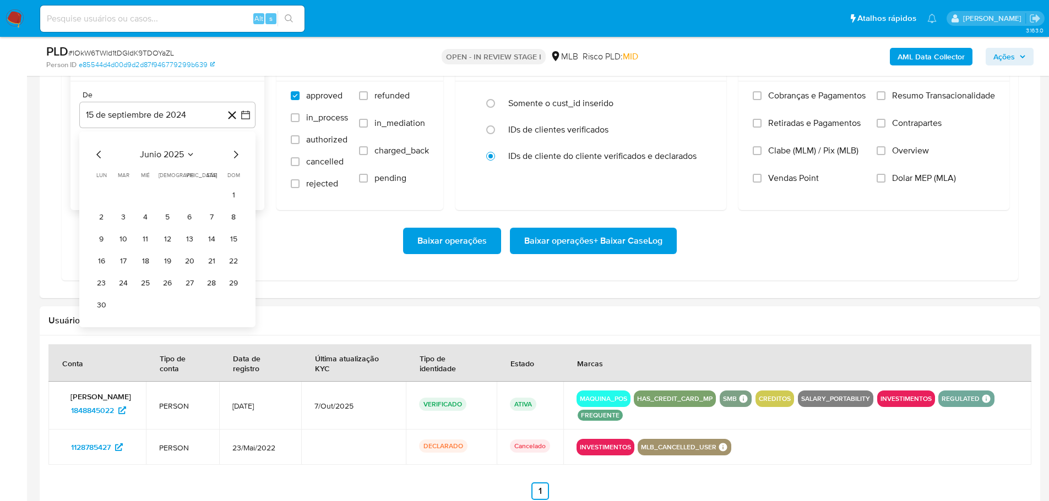
click at [234, 151] on icon "Mes siguiente" at bounding box center [235, 154] width 13 height 13
click at [190, 191] on button "1" at bounding box center [190, 196] width 18 height 18
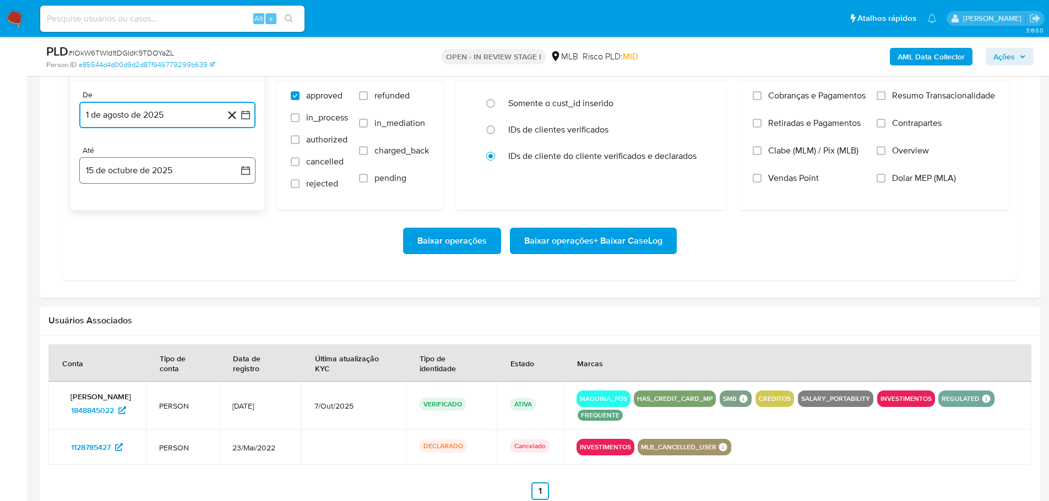
click at [174, 175] on button "15 de octubre de 2025" at bounding box center [167, 170] width 176 height 26
click at [97, 295] on button "13" at bounding box center [101, 295] width 18 height 18
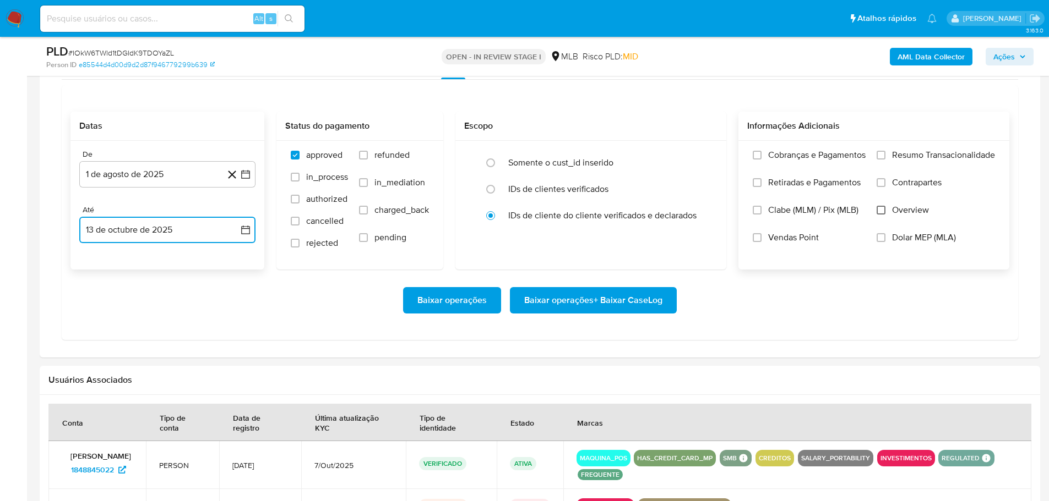
scroll to position [881, 0]
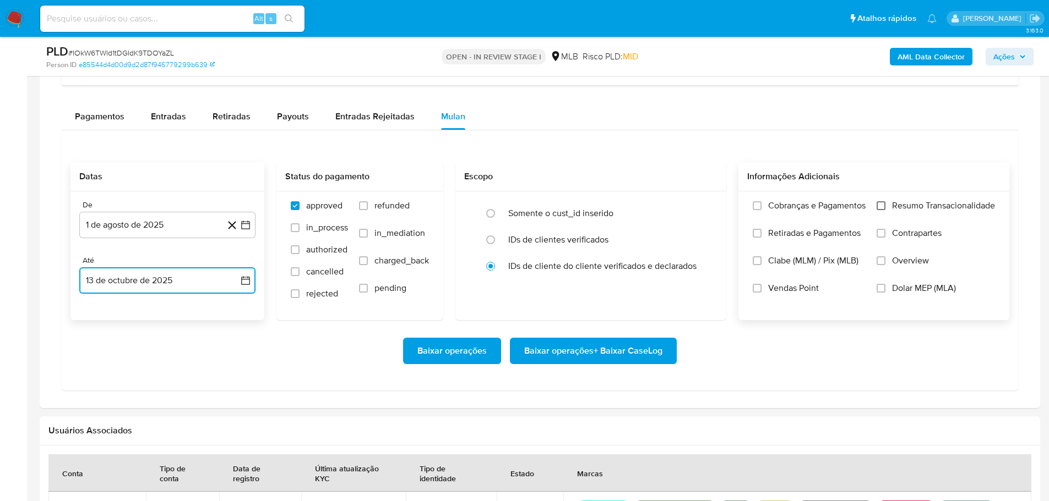
click at [877, 207] on input "Resumo Transacionalidade" at bounding box center [880, 205] width 9 height 9
click at [544, 350] on span "Baixar operações + Baixar CaseLog" at bounding box center [593, 351] width 138 height 24
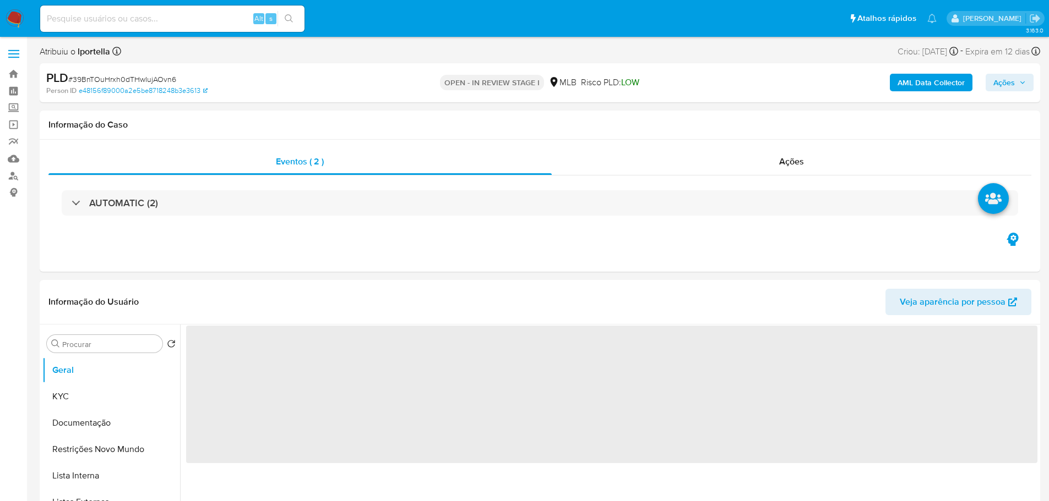
select select "10"
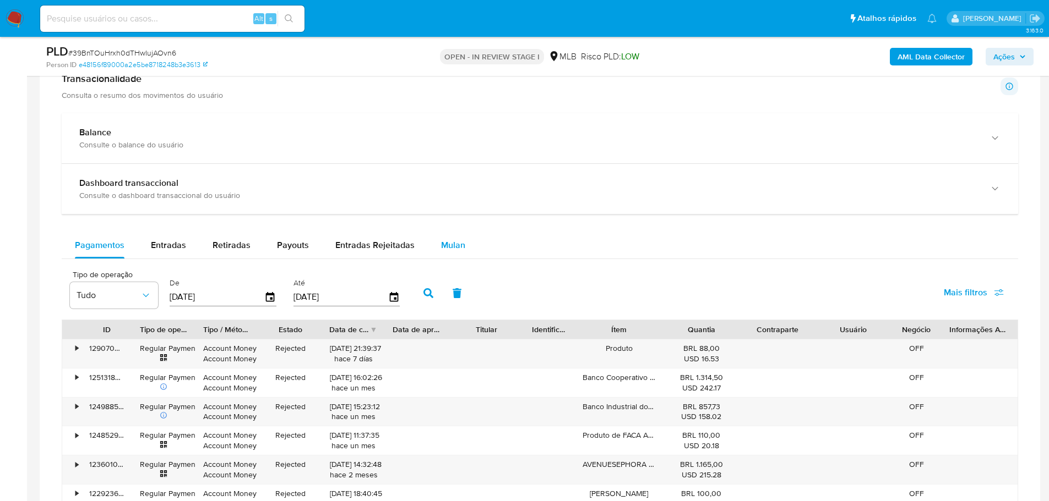
click at [451, 248] on span "Mulan" at bounding box center [453, 245] width 24 height 13
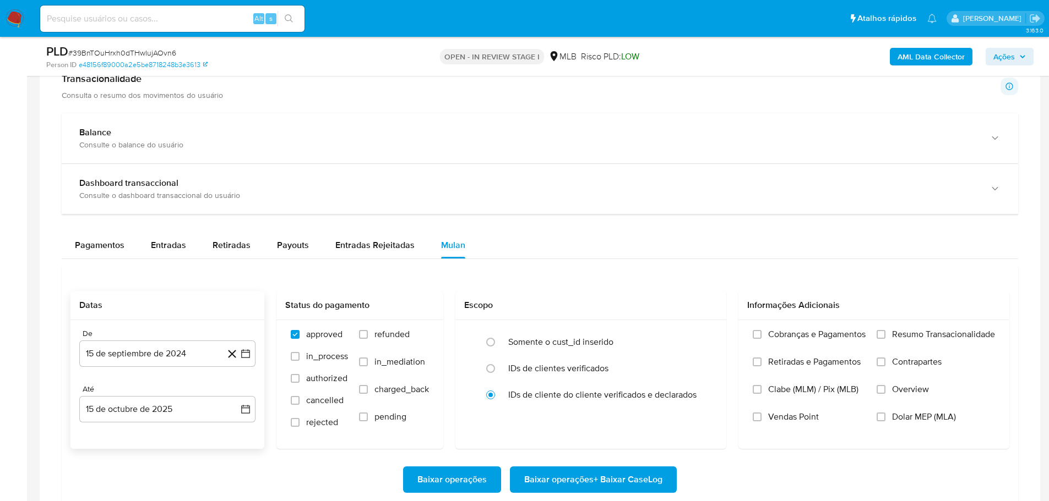
scroll to position [936, 0]
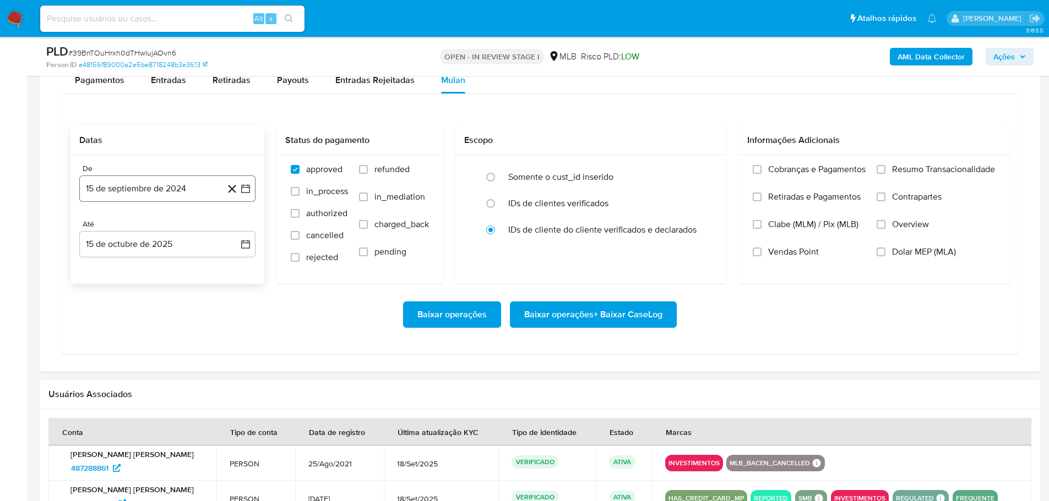
click at [133, 201] on button "15 de septiembre de 2024" at bounding box center [167, 189] width 176 height 26
click at [236, 230] on icon "Mes siguiente" at bounding box center [236, 229] width 4 height 8
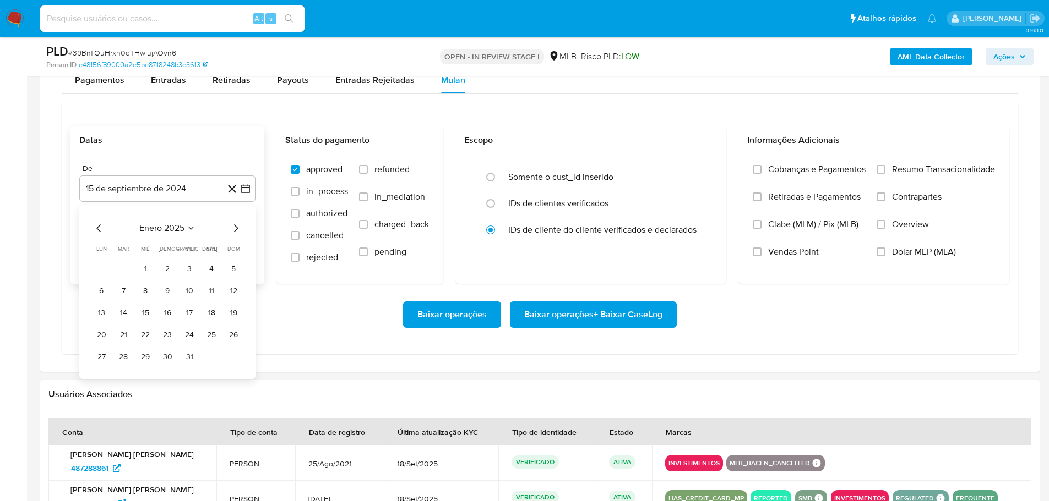
click at [236, 230] on icon "Mes siguiente" at bounding box center [236, 229] width 4 height 8
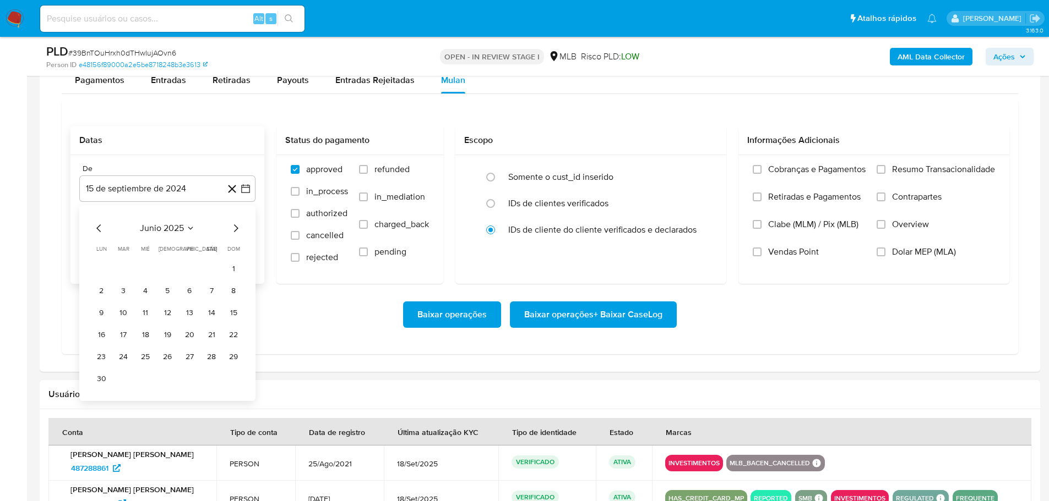
click at [236, 230] on icon "Mes siguiente" at bounding box center [236, 229] width 4 height 8
click at [99, 231] on icon "Mes anterior" at bounding box center [98, 229] width 4 height 8
click at [186, 271] on button "1" at bounding box center [190, 269] width 18 height 18
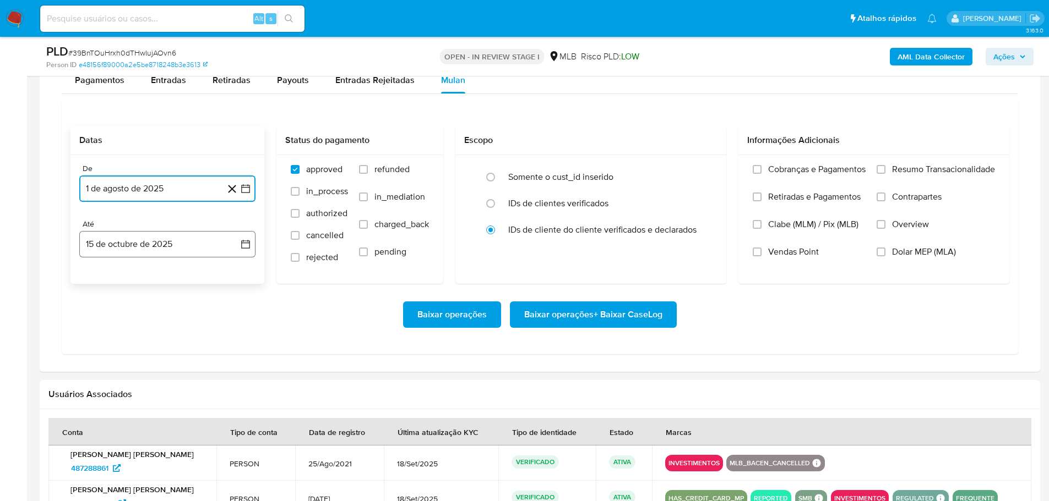
click at [171, 254] on button "15 de octubre de 2025" at bounding box center [167, 244] width 176 height 26
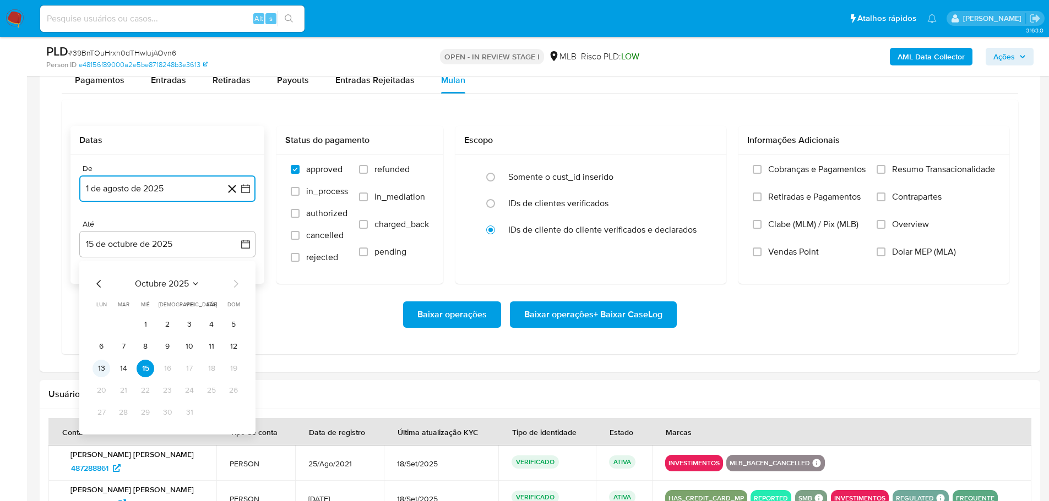
click at [107, 370] on button "13" at bounding box center [101, 369] width 18 height 18
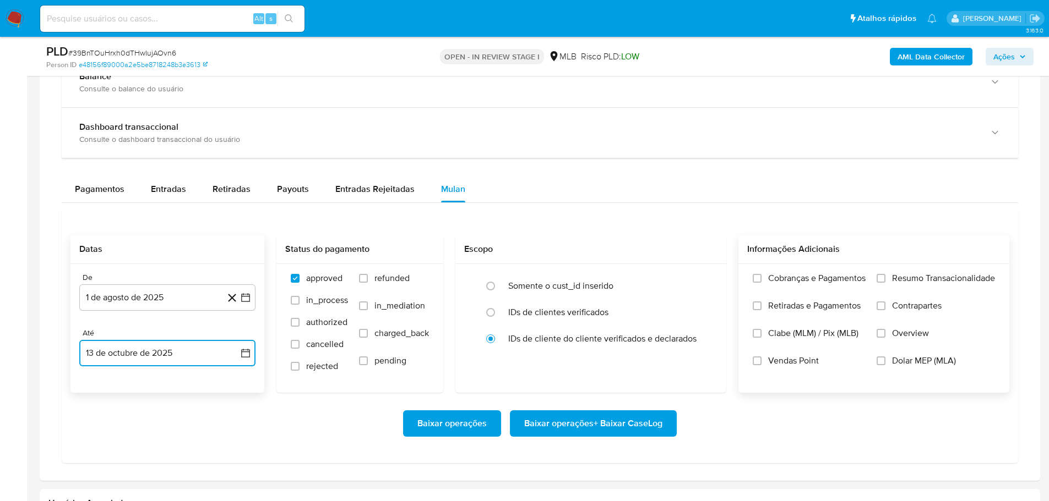
scroll to position [826, 0]
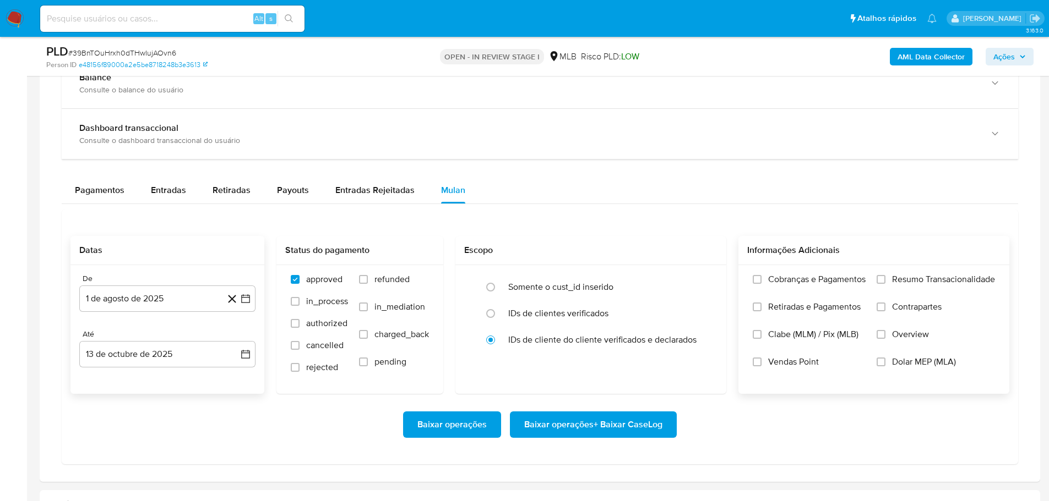
click at [882, 284] on label "Resumo Transacionalidade" at bounding box center [935, 288] width 118 height 28
click at [882, 284] on input "Resumo Transacionalidade" at bounding box center [880, 279] width 9 height 9
click at [579, 425] on span "Baixar operações + Baixar CaseLog" at bounding box center [593, 425] width 138 height 24
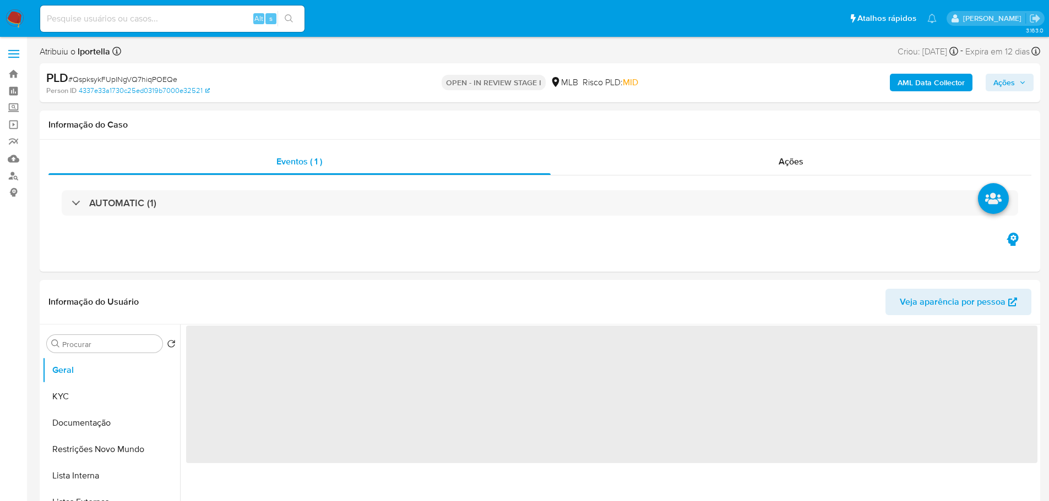
select select "10"
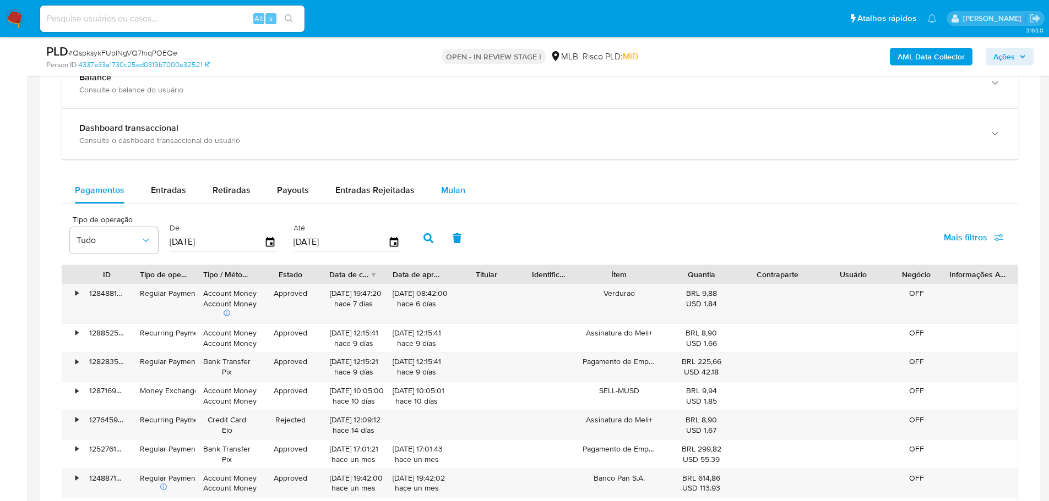
click at [447, 192] on span "Mulan" at bounding box center [453, 190] width 24 height 13
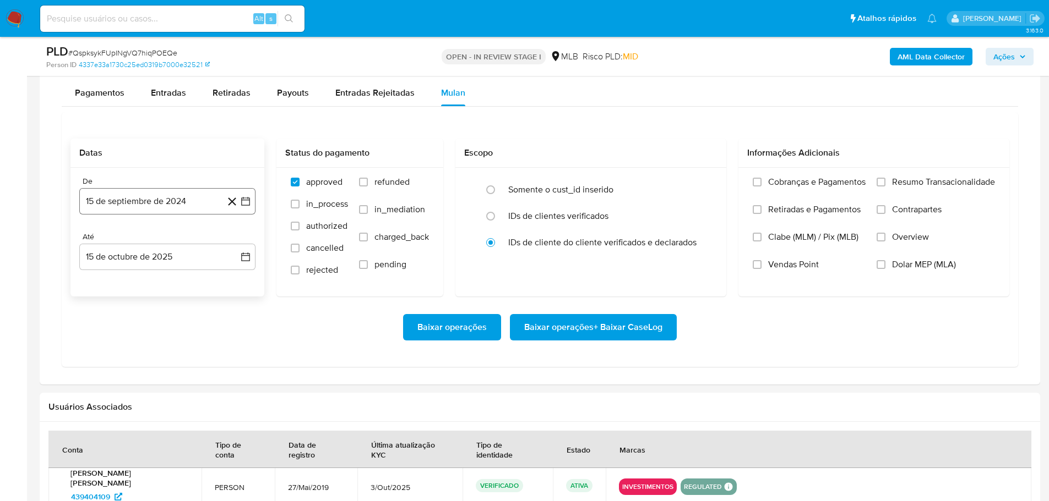
scroll to position [936, 0]
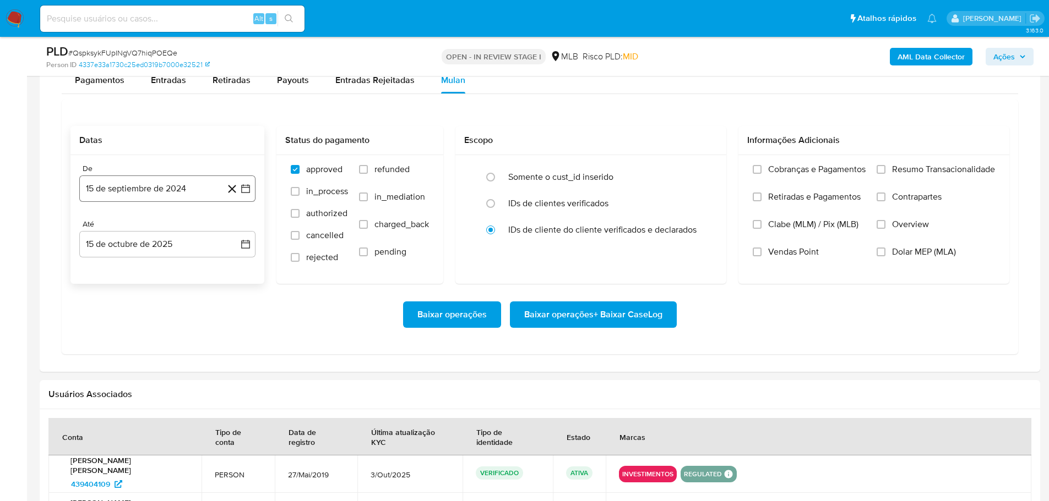
click at [164, 185] on button "15 de septiembre de 2024" at bounding box center [167, 189] width 176 height 26
click at [236, 226] on icon "Mes siguiente" at bounding box center [235, 228] width 13 height 13
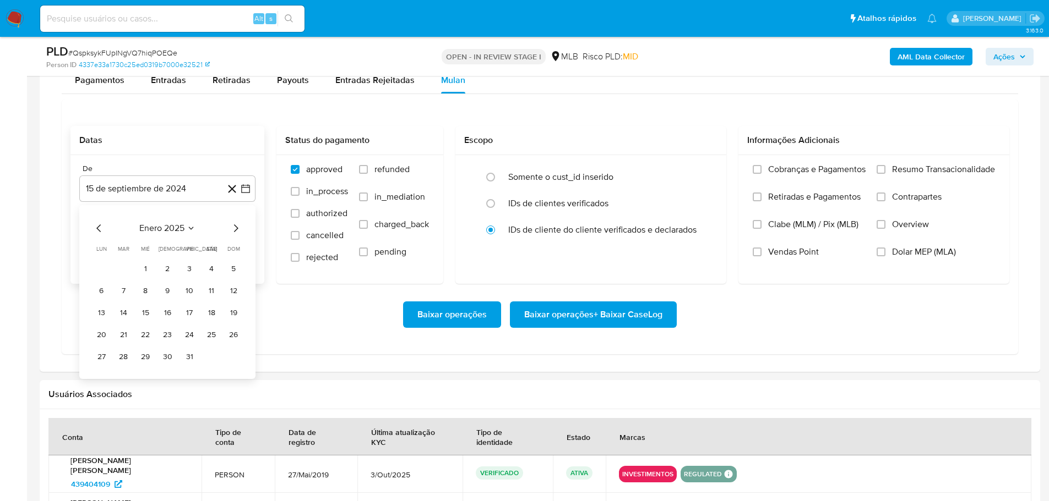
click at [236, 226] on icon "Mes siguiente" at bounding box center [235, 228] width 13 height 13
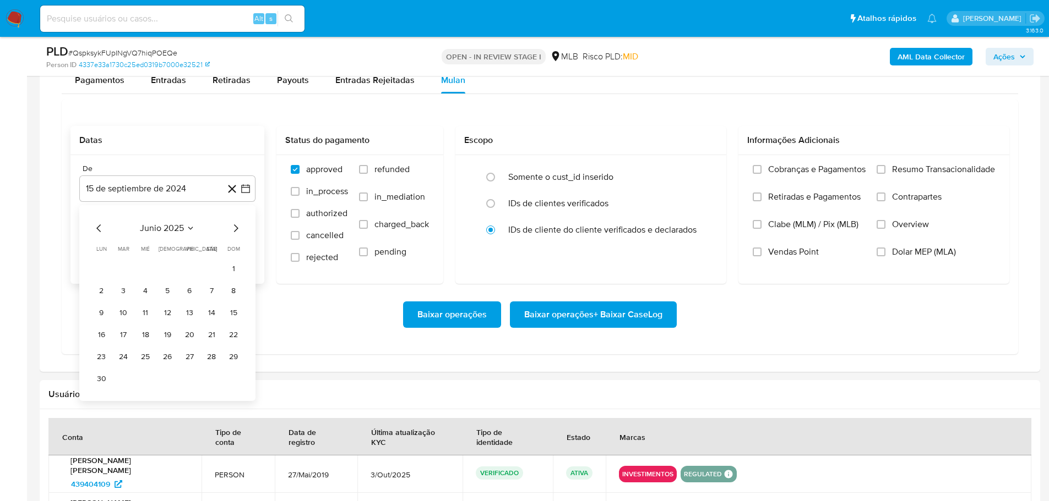
click at [236, 226] on icon "Mes siguiente" at bounding box center [235, 228] width 13 height 13
click at [98, 234] on icon "Mes anterior" at bounding box center [98, 228] width 13 height 13
click at [190, 272] on button "1" at bounding box center [190, 269] width 18 height 18
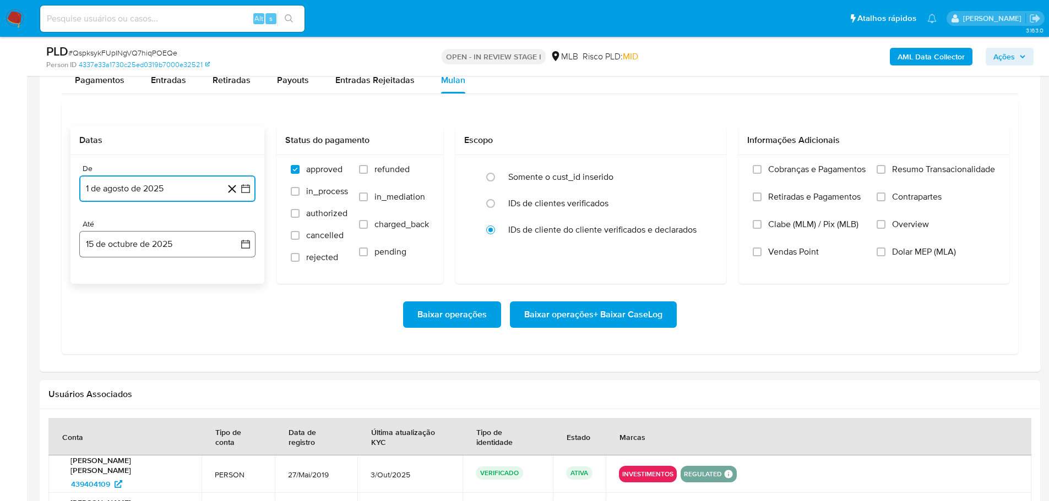
click at [189, 252] on button "15 de octubre de 2025" at bounding box center [167, 244] width 176 height 26
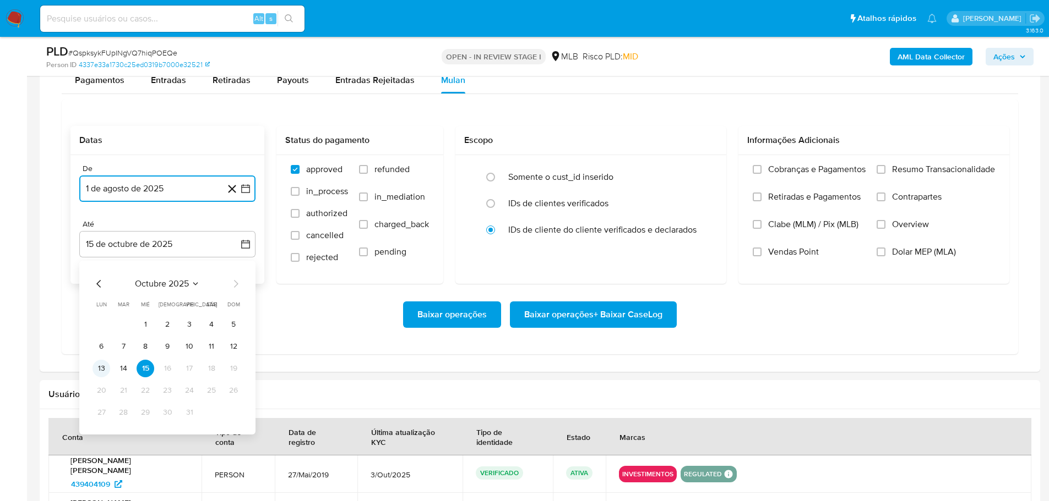
click at [95, 372] on button "13" at bounding box center [101, 369] width 18 height 18
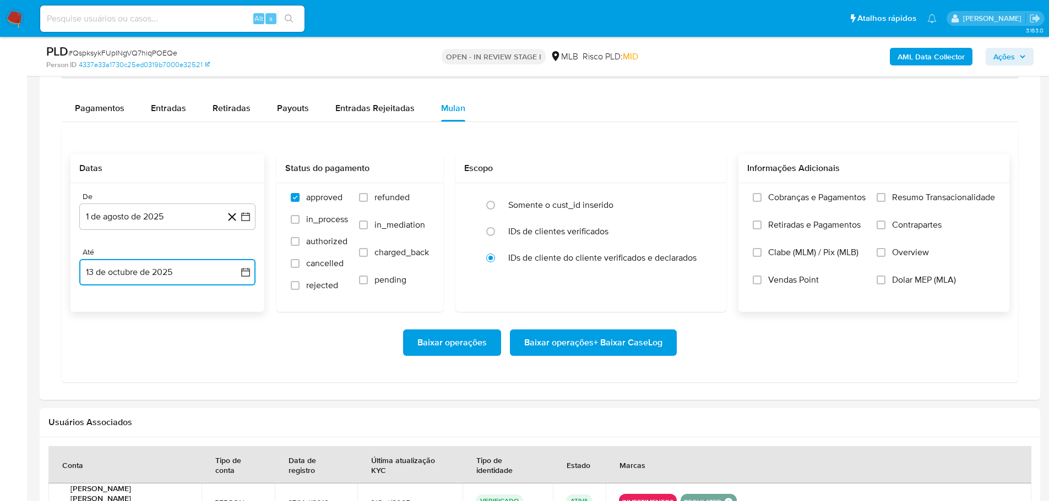
scroll to position [881, 0]
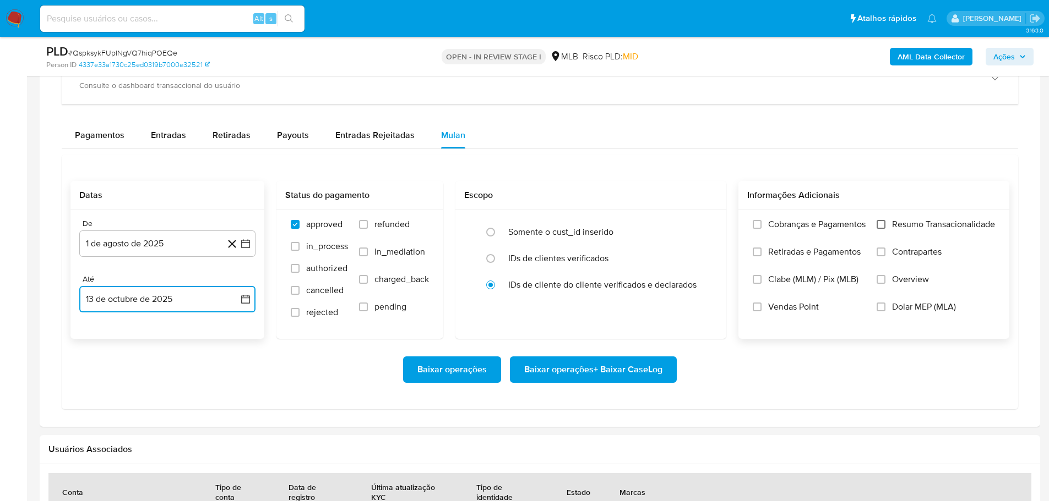
click at [885, 223] on input "Resumo Transacionalidade" at bounding box center [880, 224] width 9 height 9
click at [666, 375] on button "Baixar operações + Baixar CaseLog" at bounding box center [593, 370] width 167 height 26
